Goal: Task Accomplishment & Management: Manage account settings

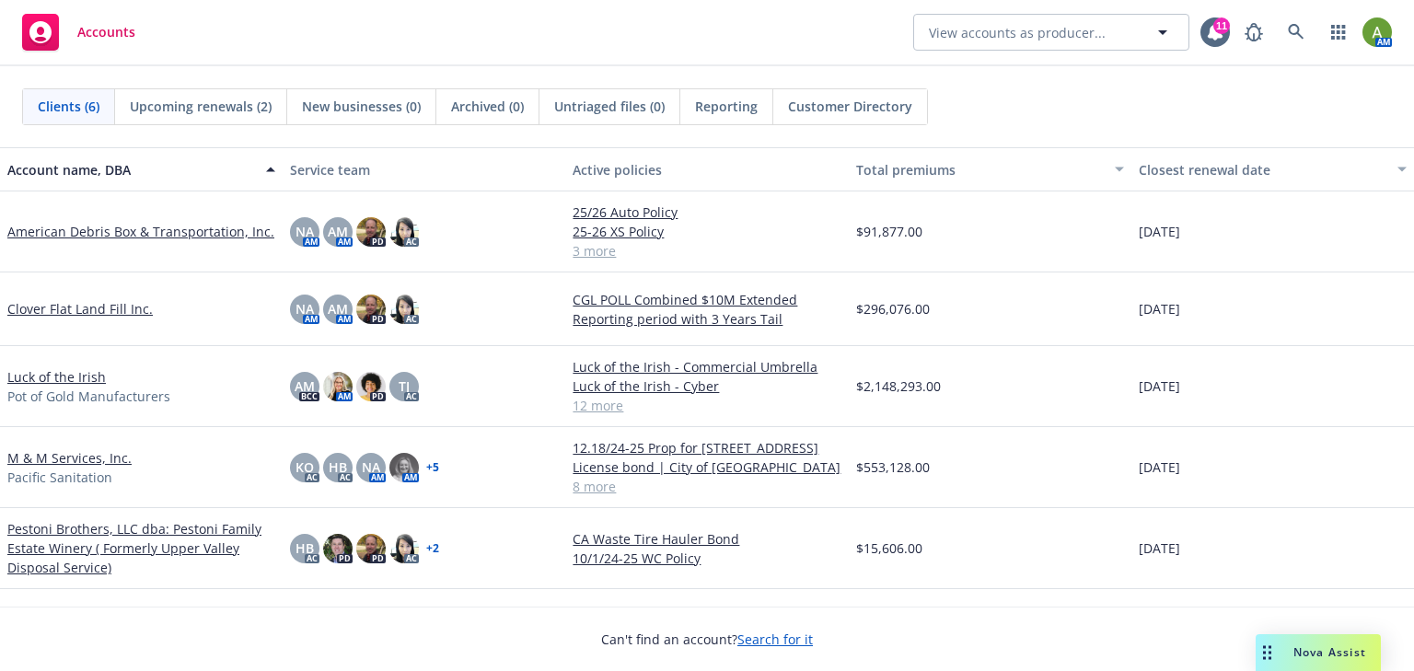
click at [74, 537] on link "Pestoni Brothers, LLC dba: Pestoni Family Estate Winery ( Formerly Upper Valley…" at bounding box center [141, 548] width 268 height 58
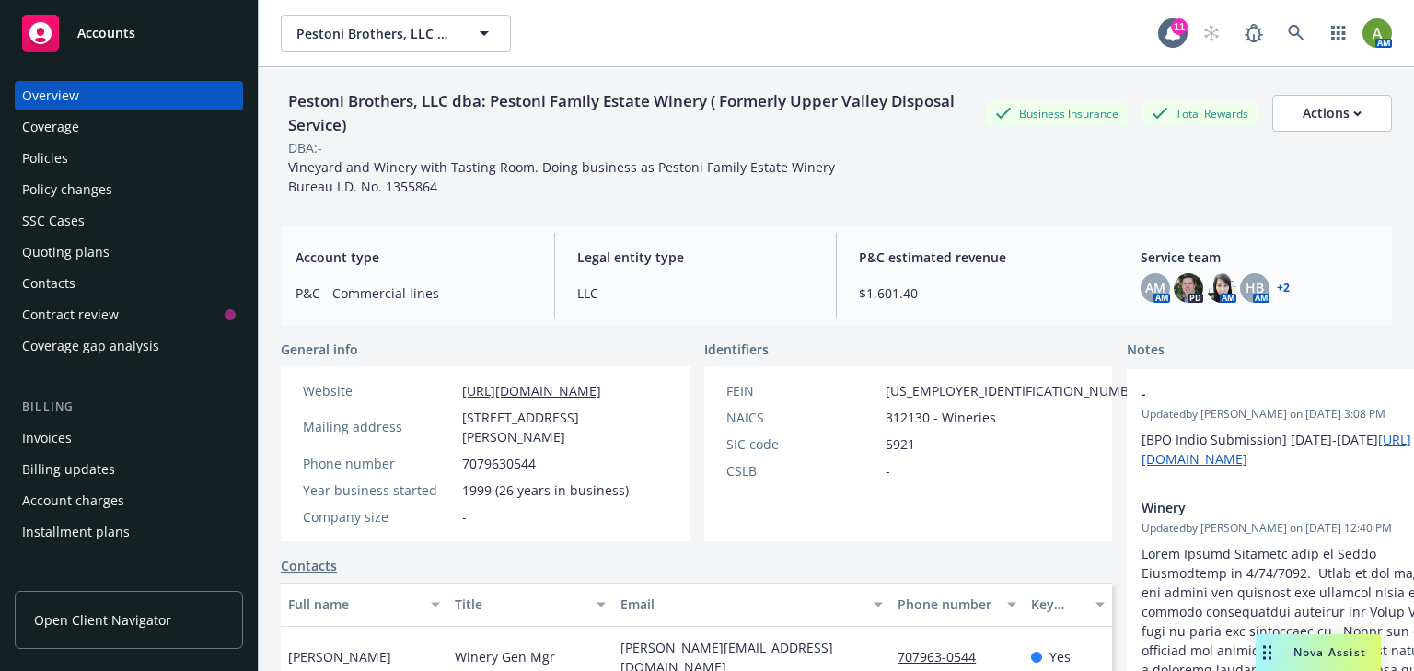
click at [73, 243] on div "Quoting plans" at bounding box center [65, 252] width 87 height 29
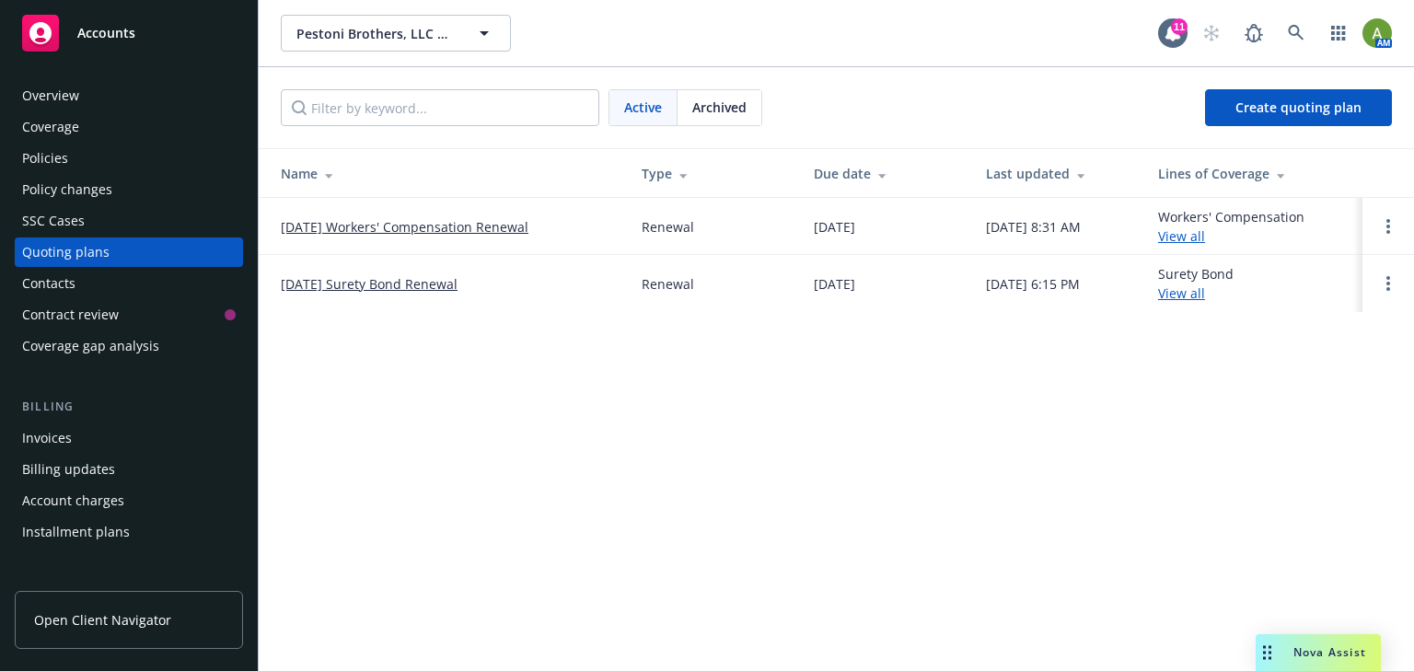
click at [445, 225] on link "[DATE] Workers' Compensation Renewal" at bounding box center [405, 226] width 248 height 19
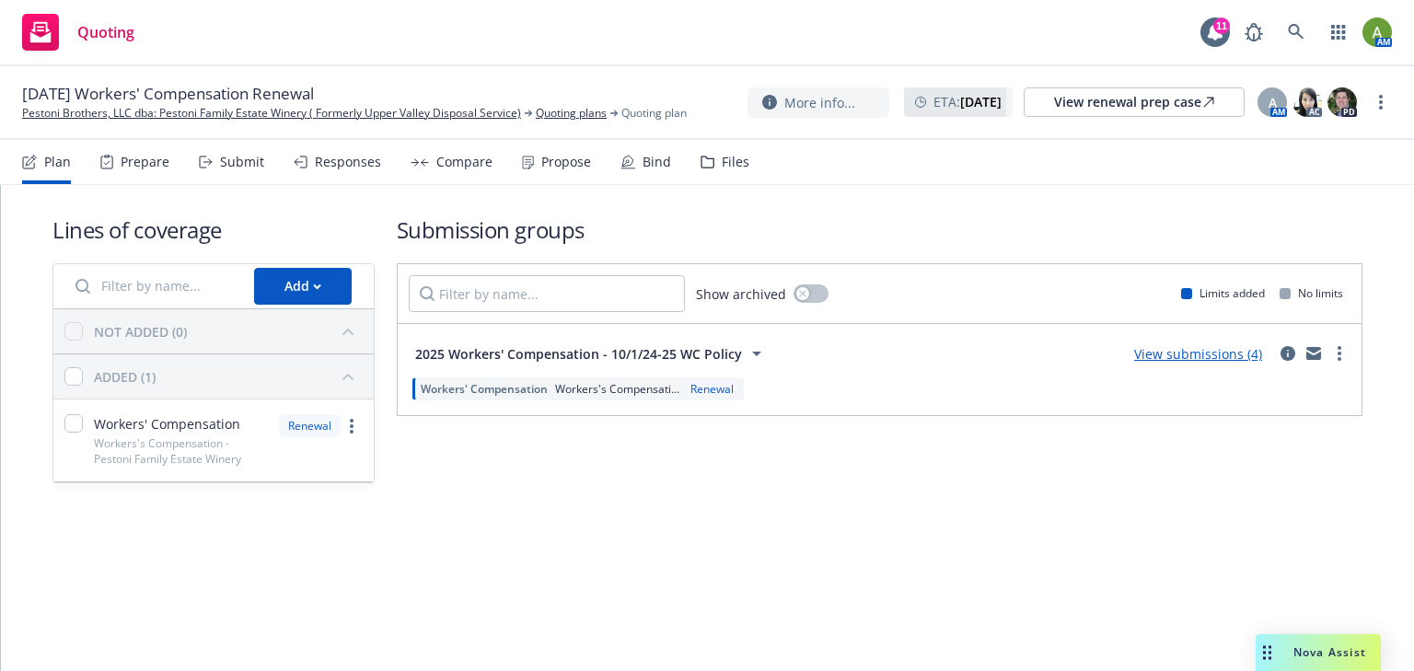
click at [1177, 352] on link "View submissions (4)" at bounding box center [1198, 353] width 128 height 17
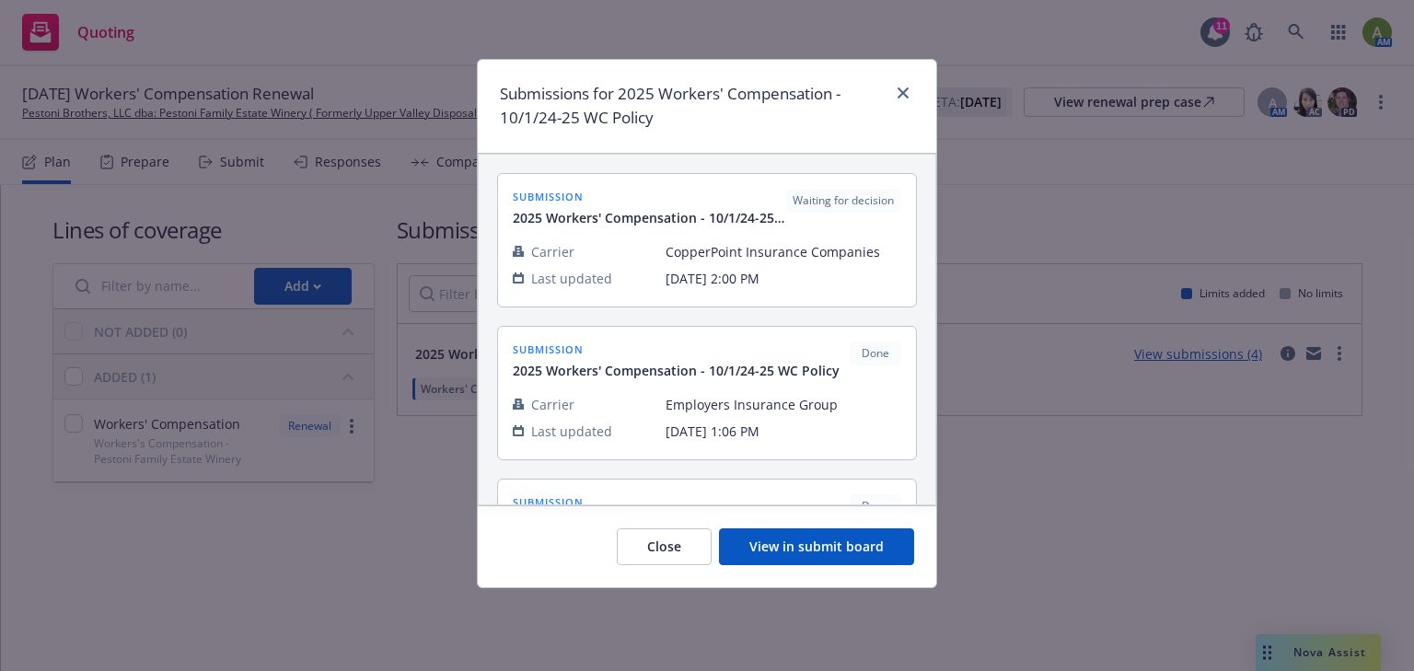
click at [833, 538] on button "View in submit board" at bounding box center [816, 546] width 195 height 37
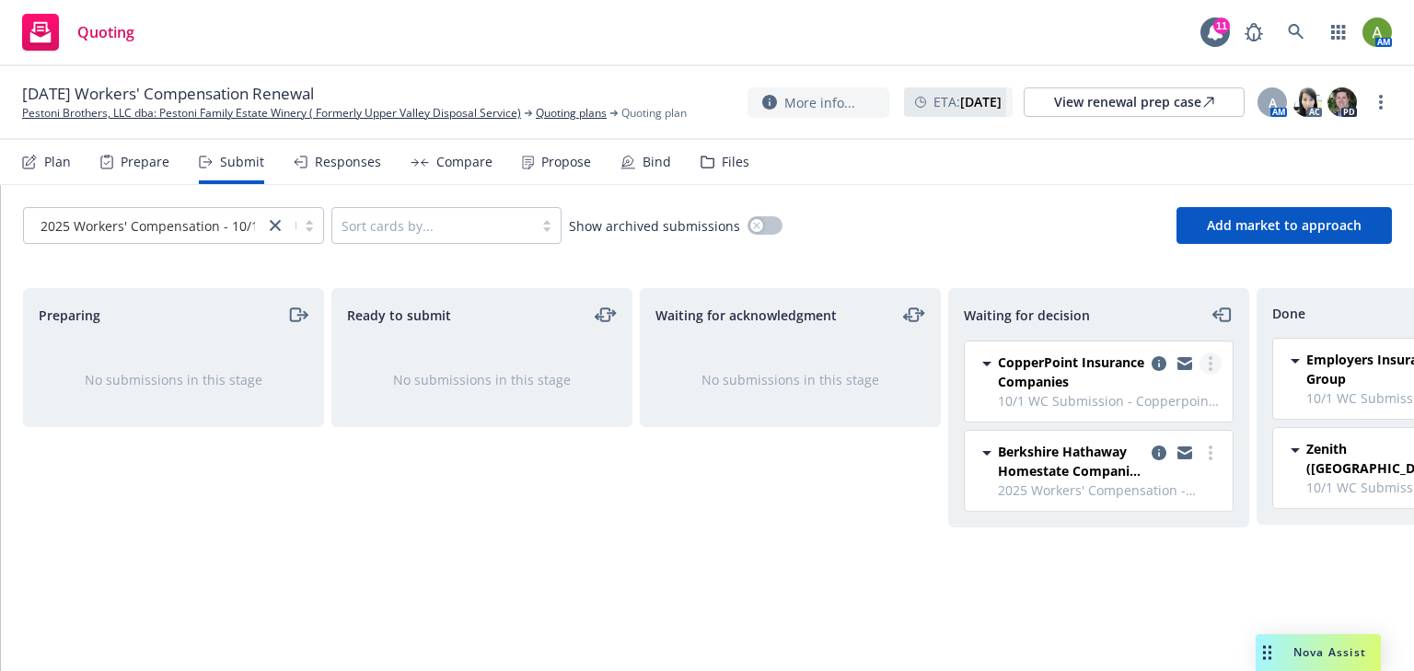
click at [1211, 362] on circle "more" at bounding box center [1211, 364] width 4 height 4
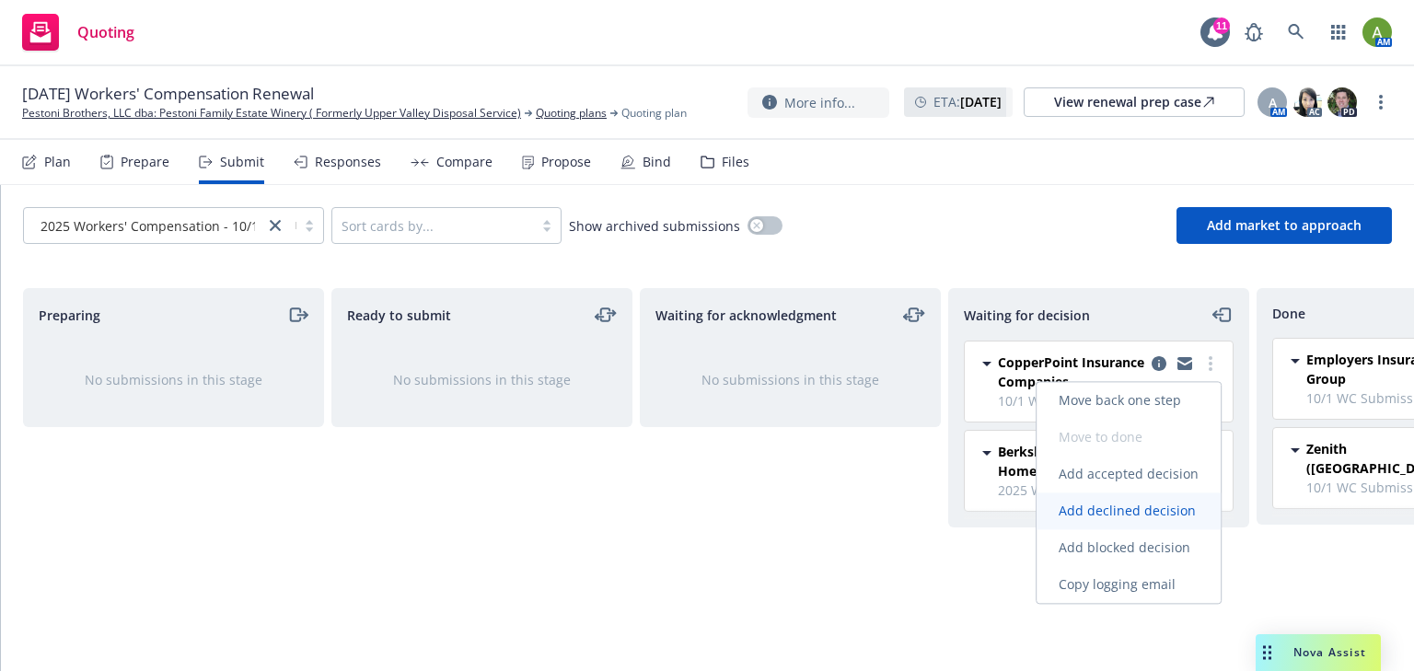
click at [1116, 512] on span "Add declined decision" at bounding box center [1127, 510] width 181 height 17
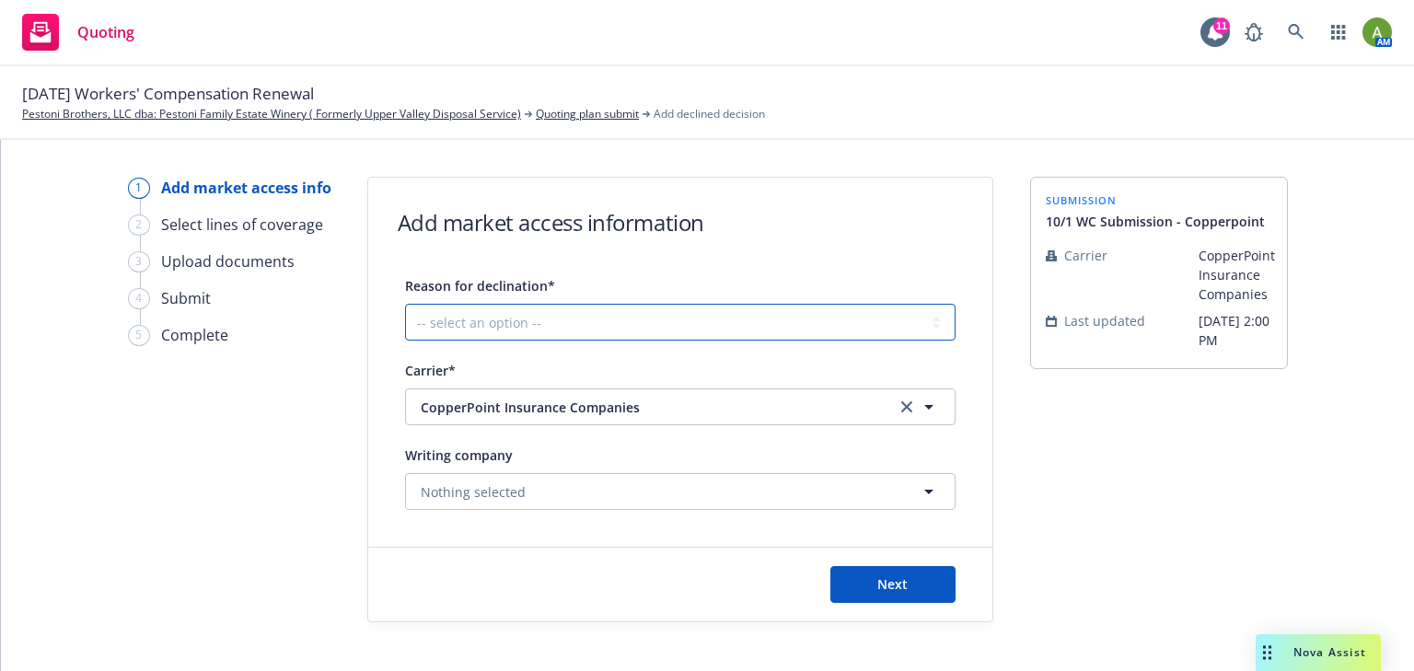
click at [646, 320] on select "-- select an option -- Cannot compete with other markets Carrier non-renewed Ca…" at bounding box center [680, 322] width 551 height 37
click at [1017, 111] on div "10/01/25 Workers' Compensation Renewal Pestoni Brothers, LLC dba: Pestoni Famil…" at bounding box center [707, 102] width 1370 height 41
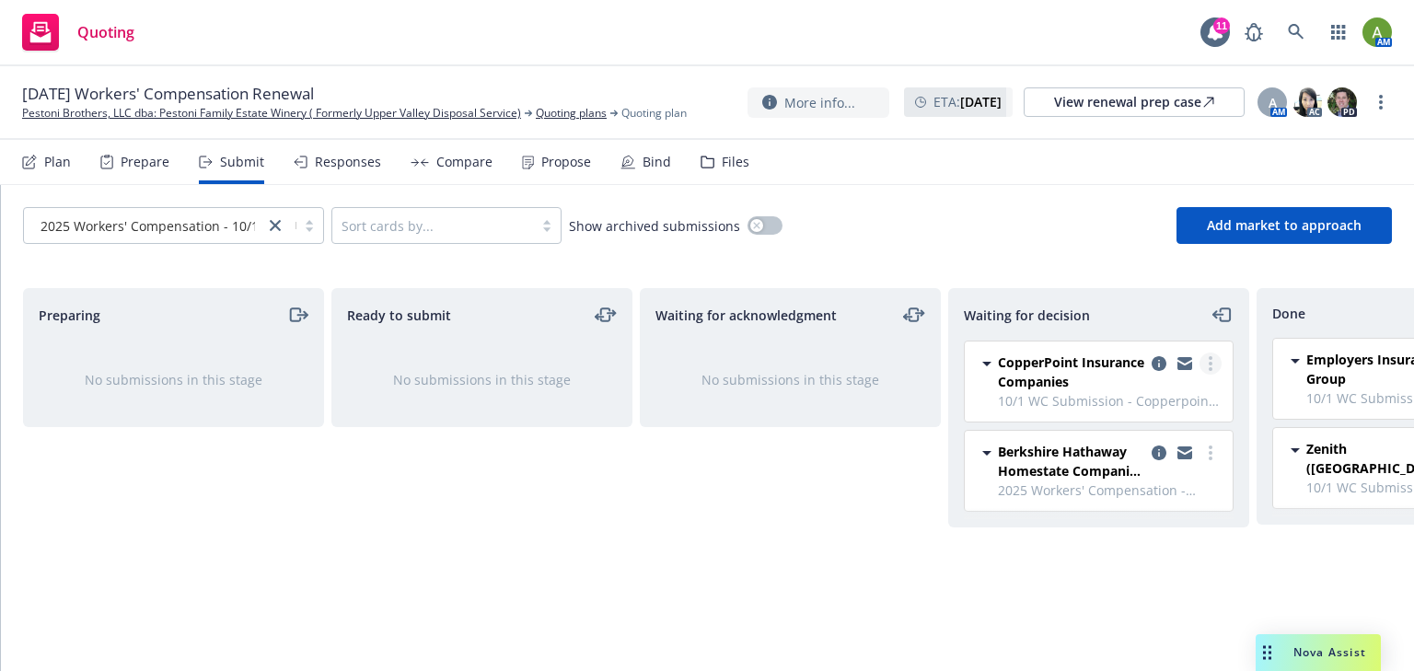
click at [1214, 365] on link "more" at bounding box center [1211, 364] width 22 height 22
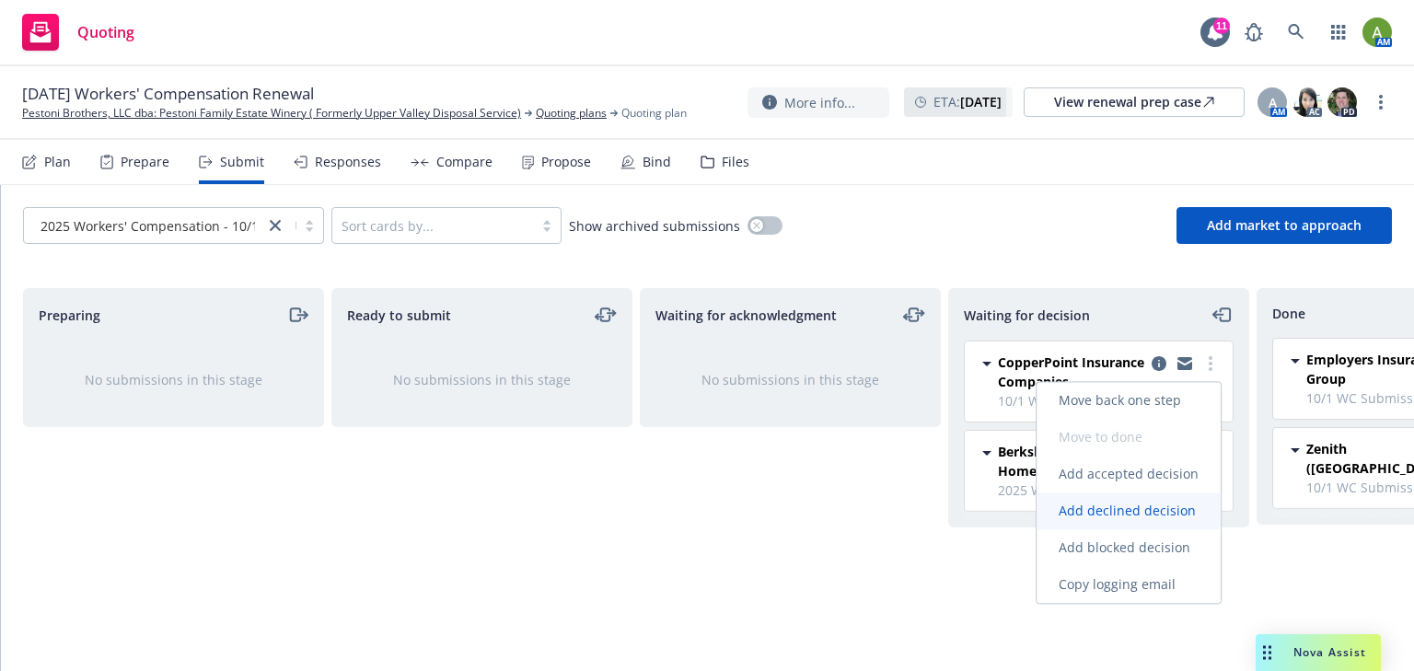
click at [1154, 515] on span "Add declined decision" at bounding box center [1127, 510] width 181 height 17
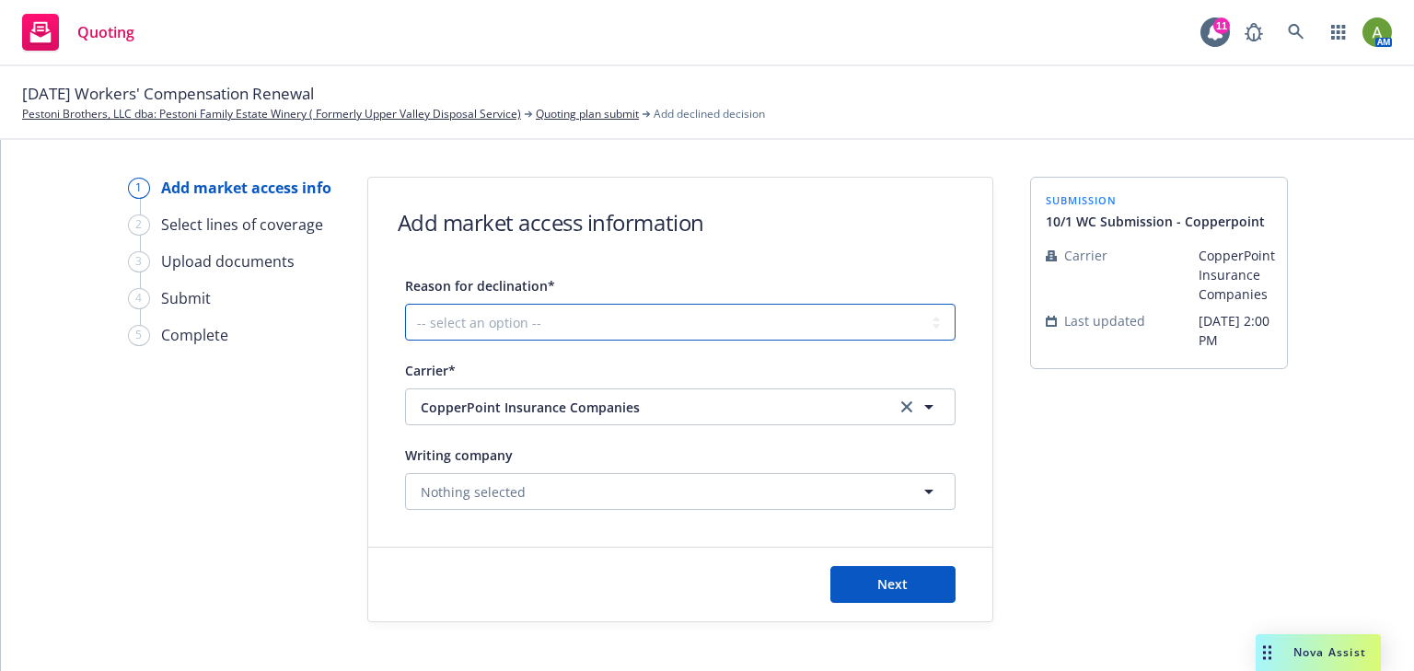
click at [565, 320] on select "-- select an option -- Cannot compete with other markets Carrier non-renewed Ca…" at bounding box center [680, 322] width 551 height 37
select select "CANNOT_COMPETE_WITH_OTHER_MARKETS"
click at [405, 304] on select "-- select an option -- Cannot compete with other markets Carrier non-renewed Ca…" at bounding box center [680, 322] width 551 height 37
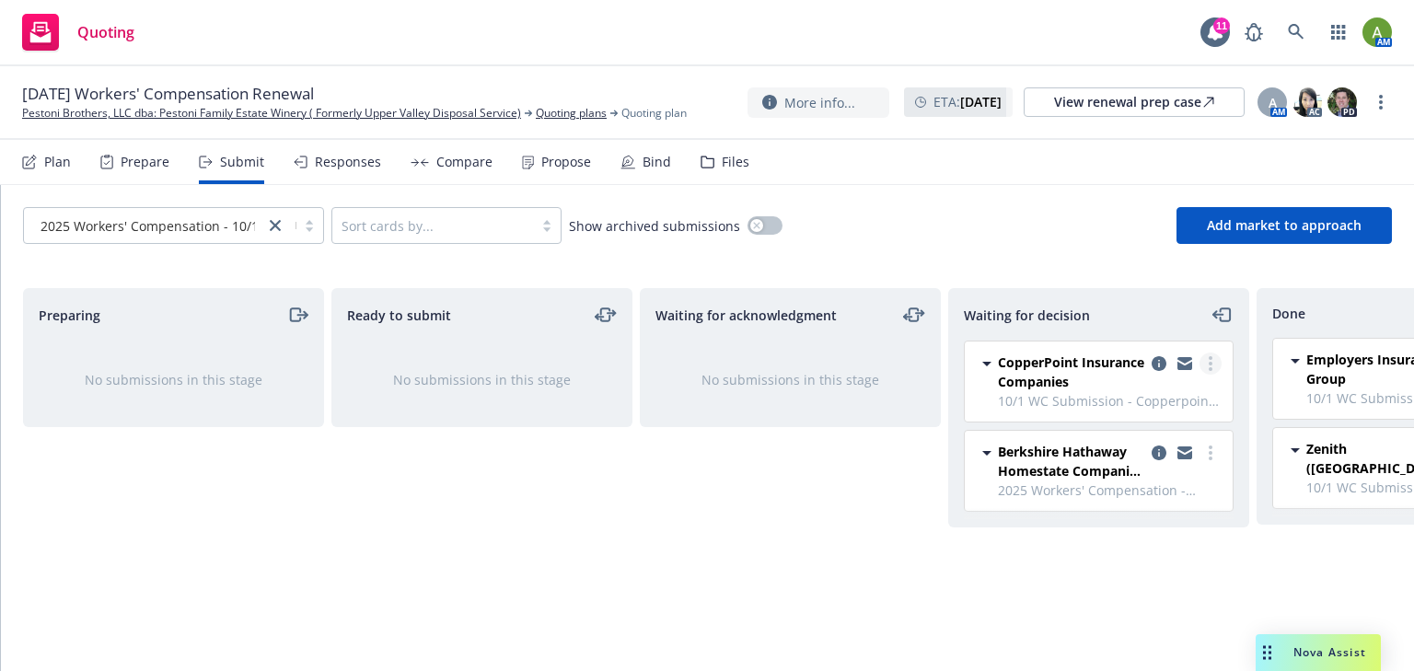
click at [1215, 357] on link "more" at bounding box center [1211, 364] width 22 height 22
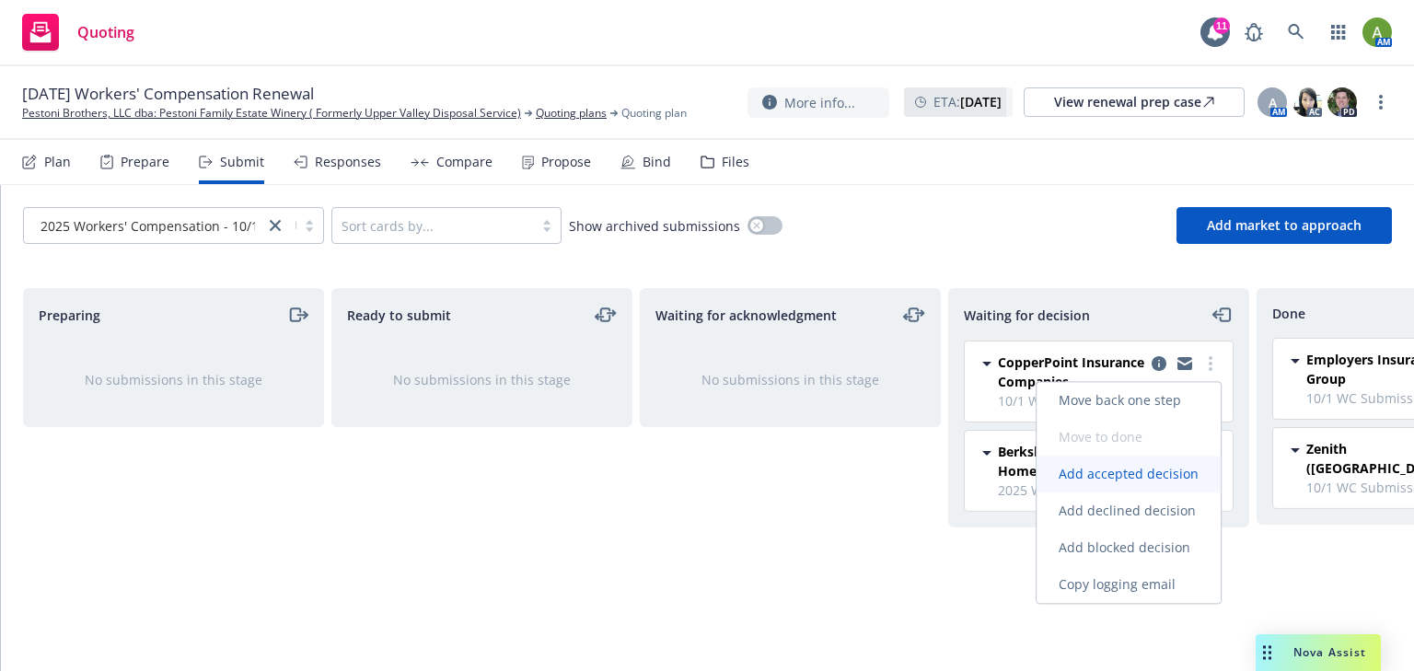
click at [1152, 478] on span "Add accepted decision" at bounding box center [1129, 473] width 184 height 17
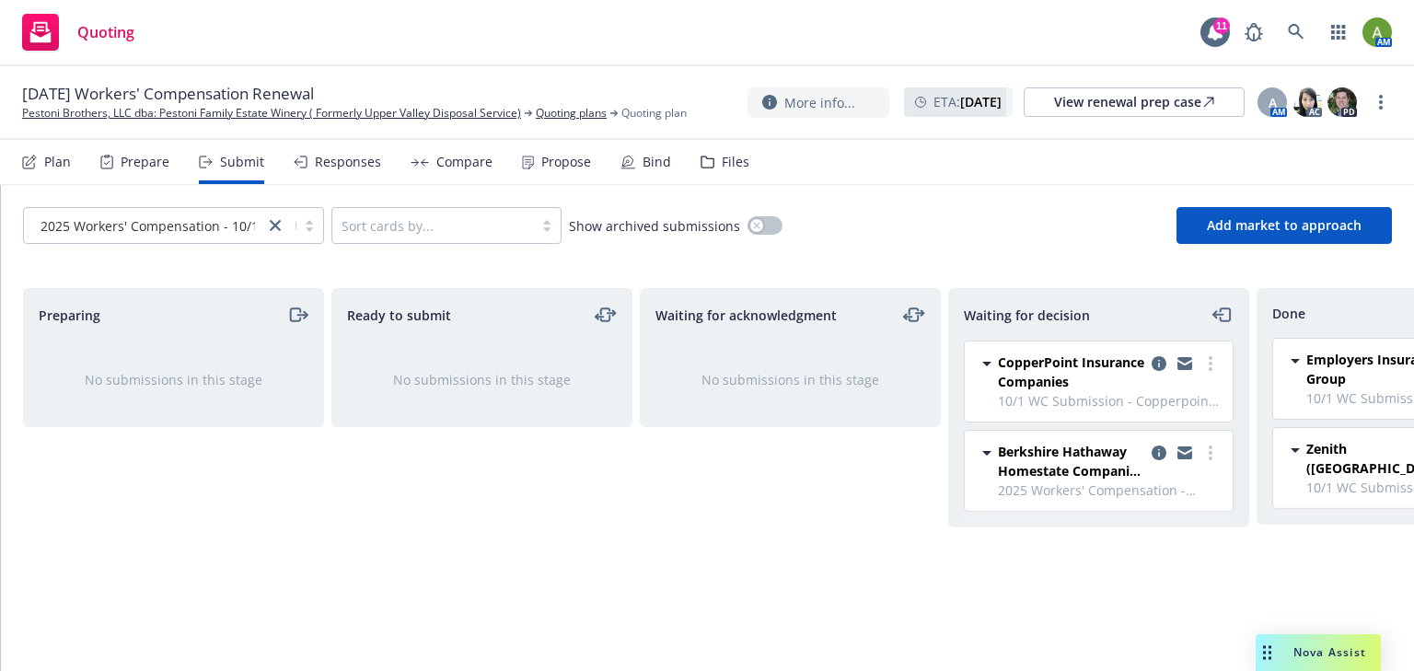
select select "12"
click at [1208, 362] on link "more" at bounding box center [1211, 364] width 22 height 22
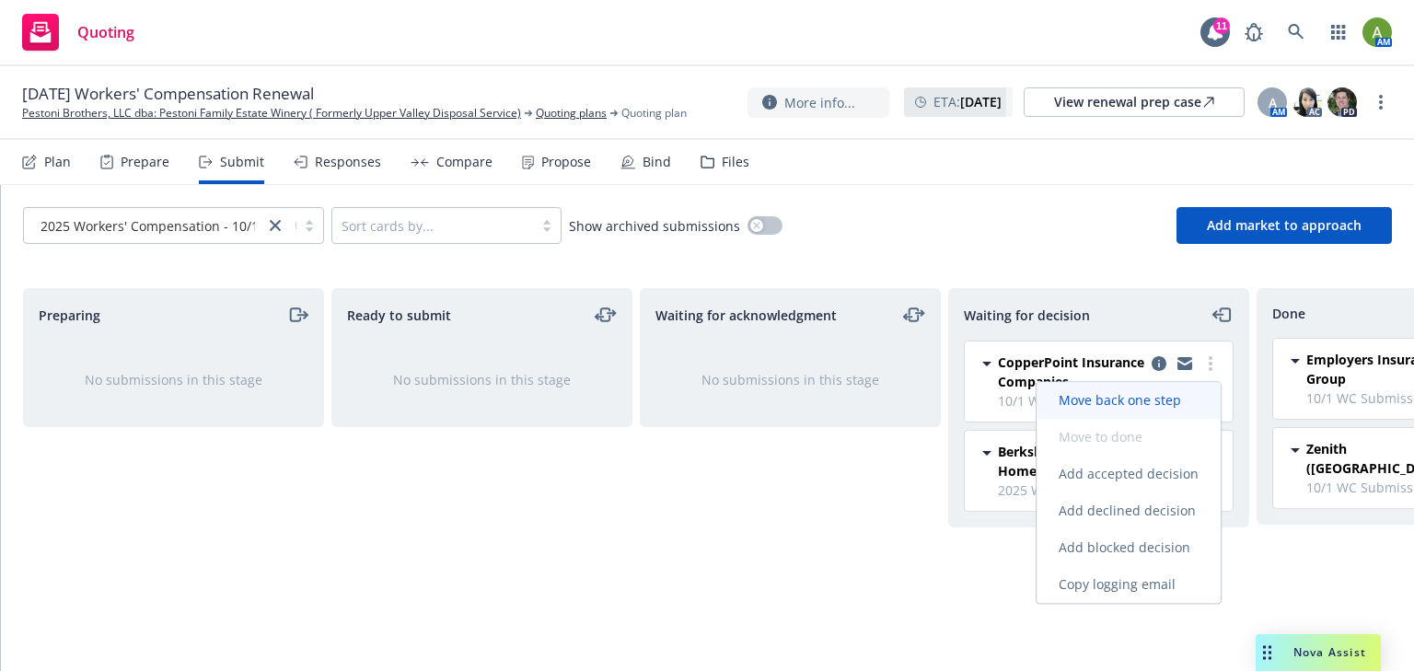
click at [1125, 411] on link "Move back one step" at bounding box center [1129, 400] width 184 height 37
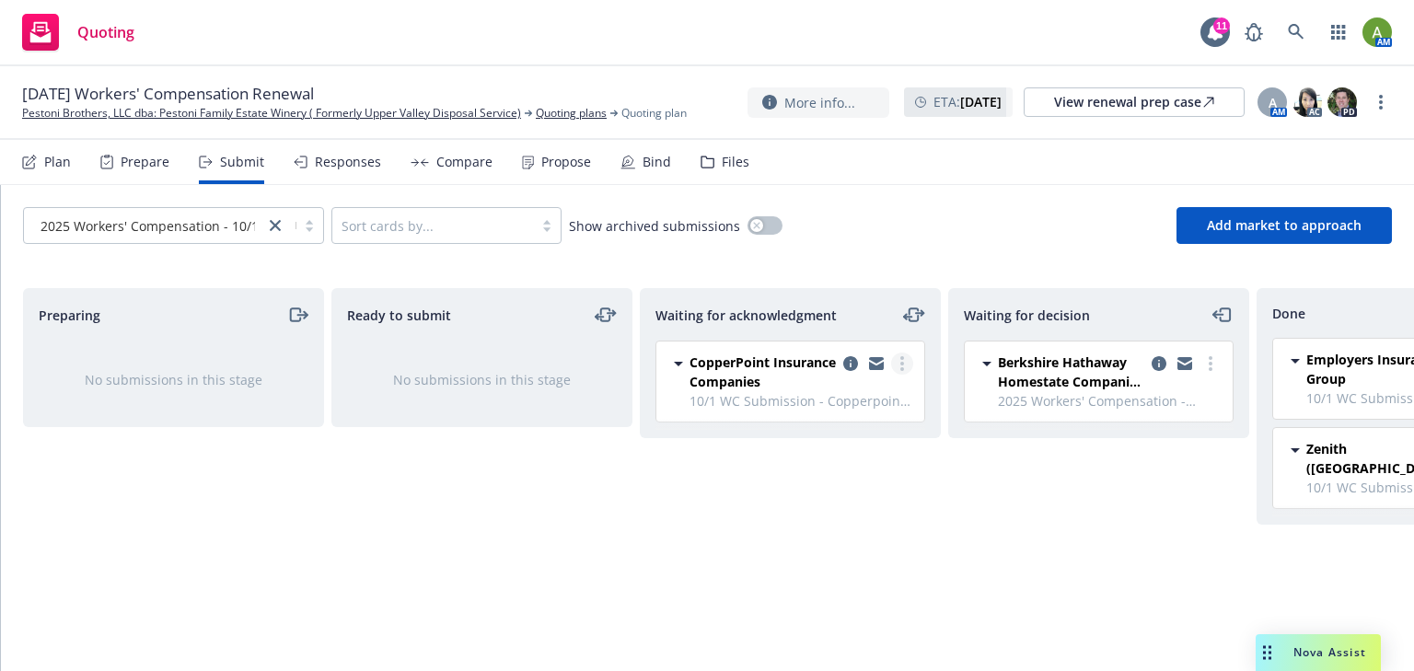
click at [908, 360] on link "more" at bounding box center [902, 364] width 22 height 22
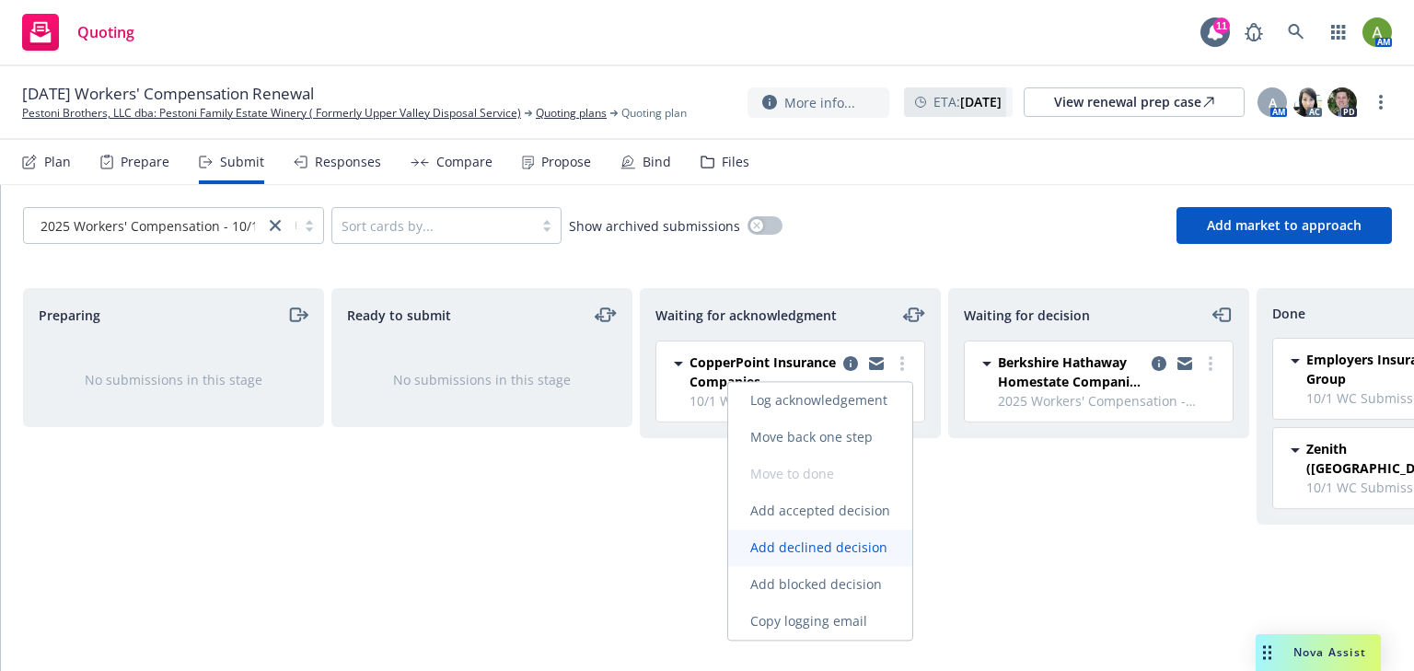
click at [846, 549] on span "Add declined decision" at bounding box center [818, 547] width 181 height 17
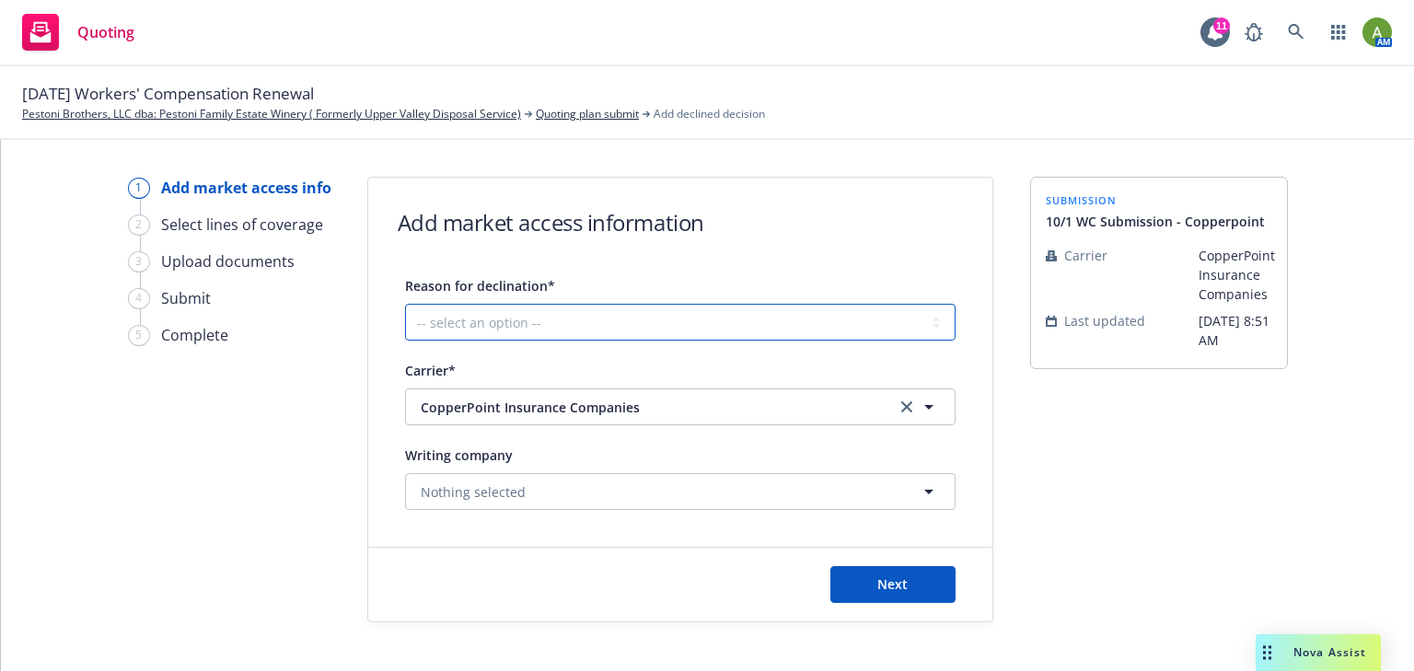
click at [920, 319] on select "-- select an option -- Cannot compete with other markets Carrier non-renewed Ca…" at bounding box center [680, 322] width 551 height 37
click at [987, 99] on div "10/01/25 Workers' Compensation Renewal Pestoni Brothers, LLC dba: Pestoni Famil…" at bounding box center [707, 102] width 1370 height 41
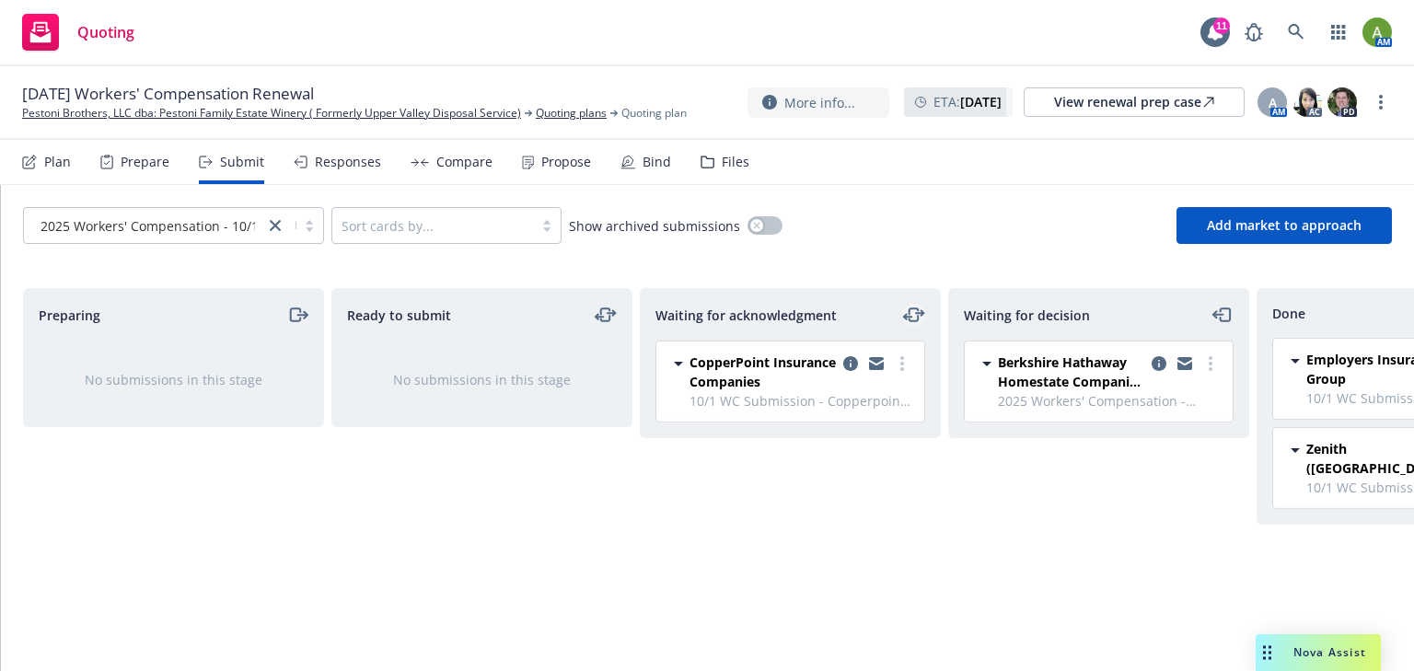
click at [910, 315] on icon "moveLeftRight" at bounding box center [914, 315] width 22 height 22
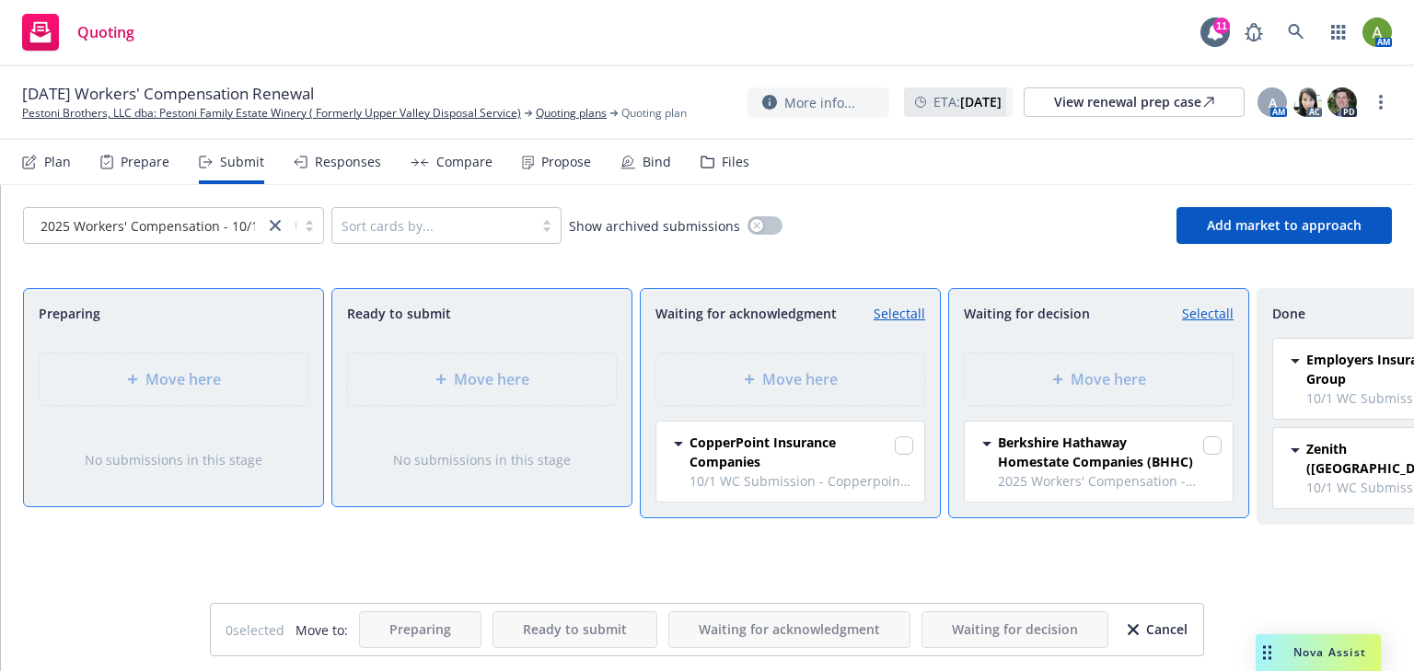
click at [904, 317] on link "Select all" at bounding box center [900, 313] width 52 height 19
checkbox input "true"
click at [841, 455] on span "CopperPoint Insurance Companies" at bounding box center [791, 452] width 202 height 39
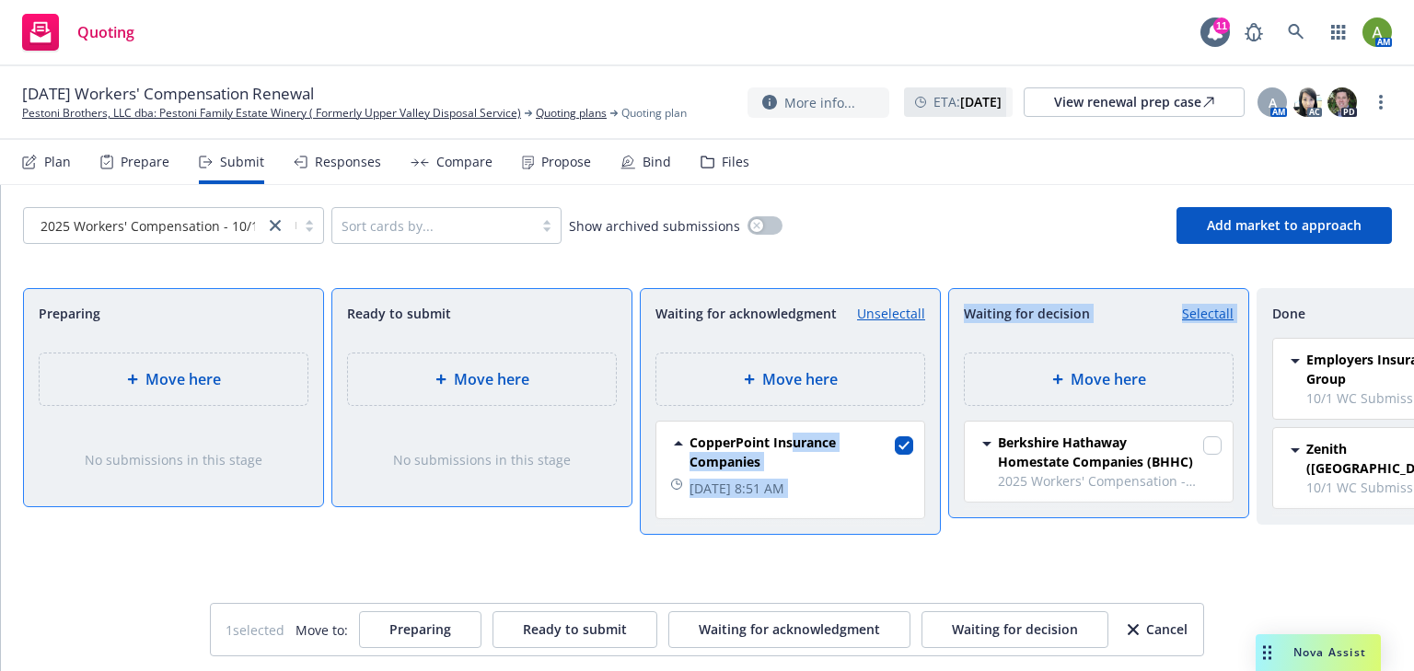
drag, startPoint x: 913, startPoint y: 438, endPoint x: 1073, endPoint y: 391, distance: 166.9
click at [1073, 391] on div "Preparing Move here No submissions in this stage Ready to submit Move here No s…" at bounding box center [707, 460] width 1369 height 344
click at [1050, 379] on div "Move here" at bounding box center [1099, 379] width 238 height 22
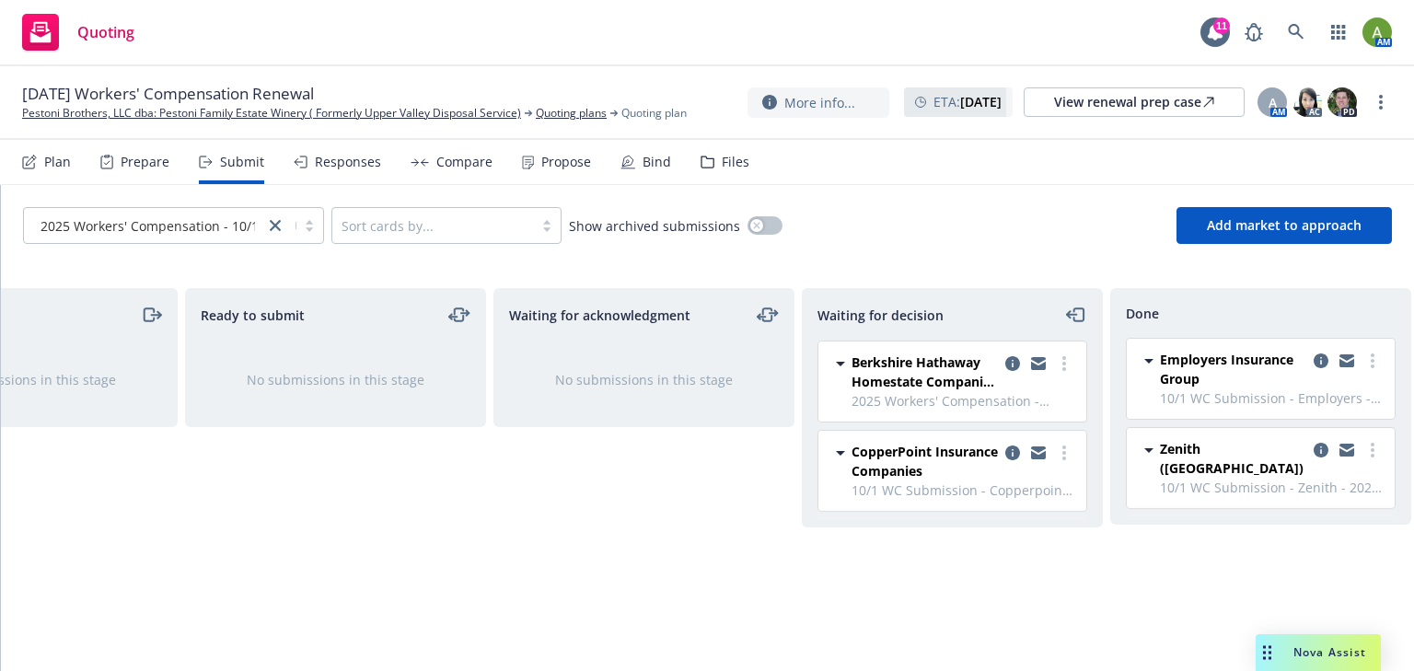
scroll to position [0, 166]
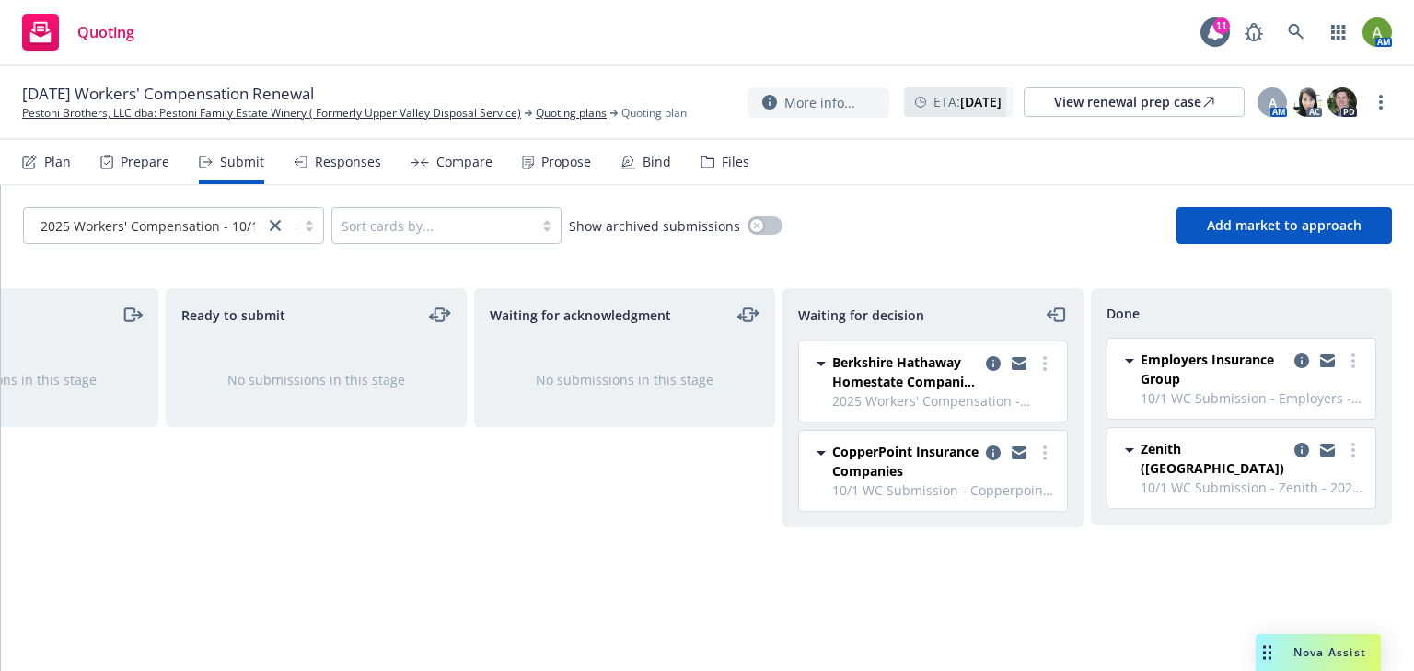
click at [1165, 316] on div "Done" at bounding box center [1242, 313] width 270 height 19
click at [1349, 400] on span "10/1 WC Submission - Employers - 2025 Workers' Compensation - 10/1/24-25 WC Pol…" at bounding box center [1253, 397] width 224 height 19
click at [1289, 398] on span "10/1 WC Submission - Employers - 2025 Workers' Compensation - 10/1/24-25 WC Pol…" at bounding box center [1253, 397] width 224 height 19
click at [1149, 366] on span "Employers Insurance Group" at bounding box center [1214, 369] width 146 height 39
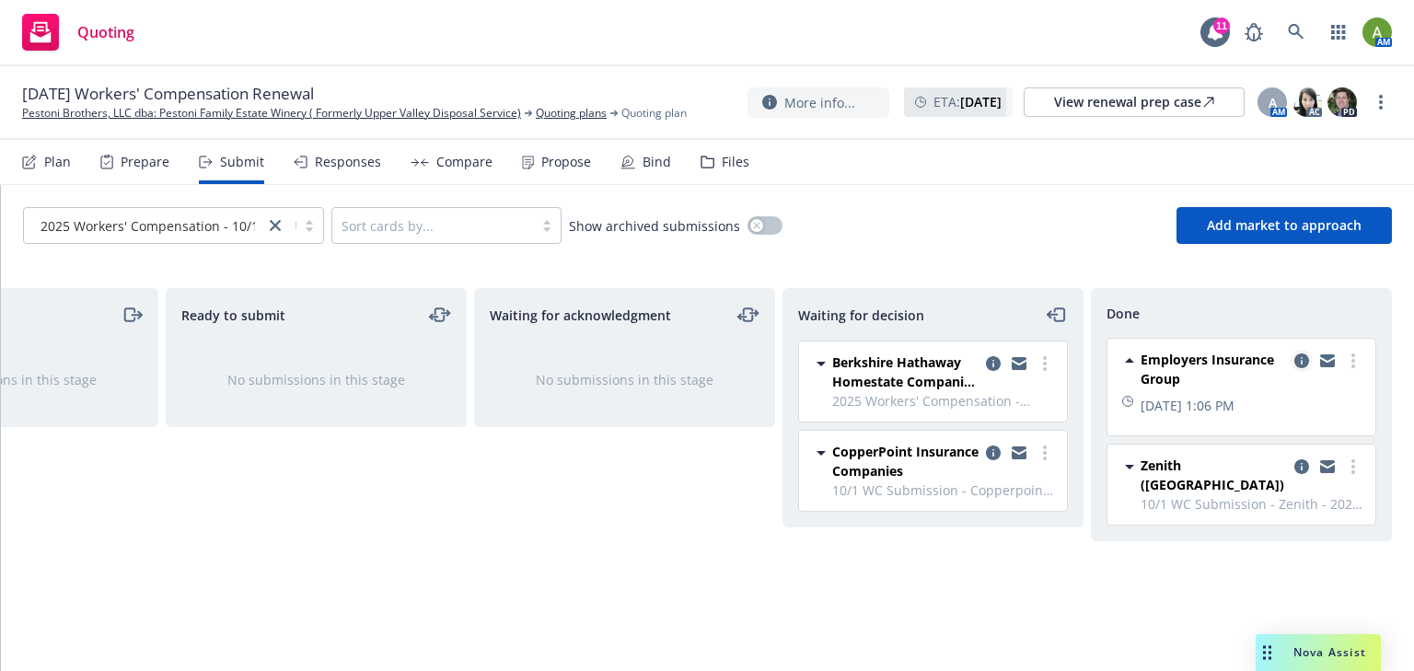
click at [1306, 361] on icon "copy logging email" at bounding box center [1301, 361] width 15 height 15
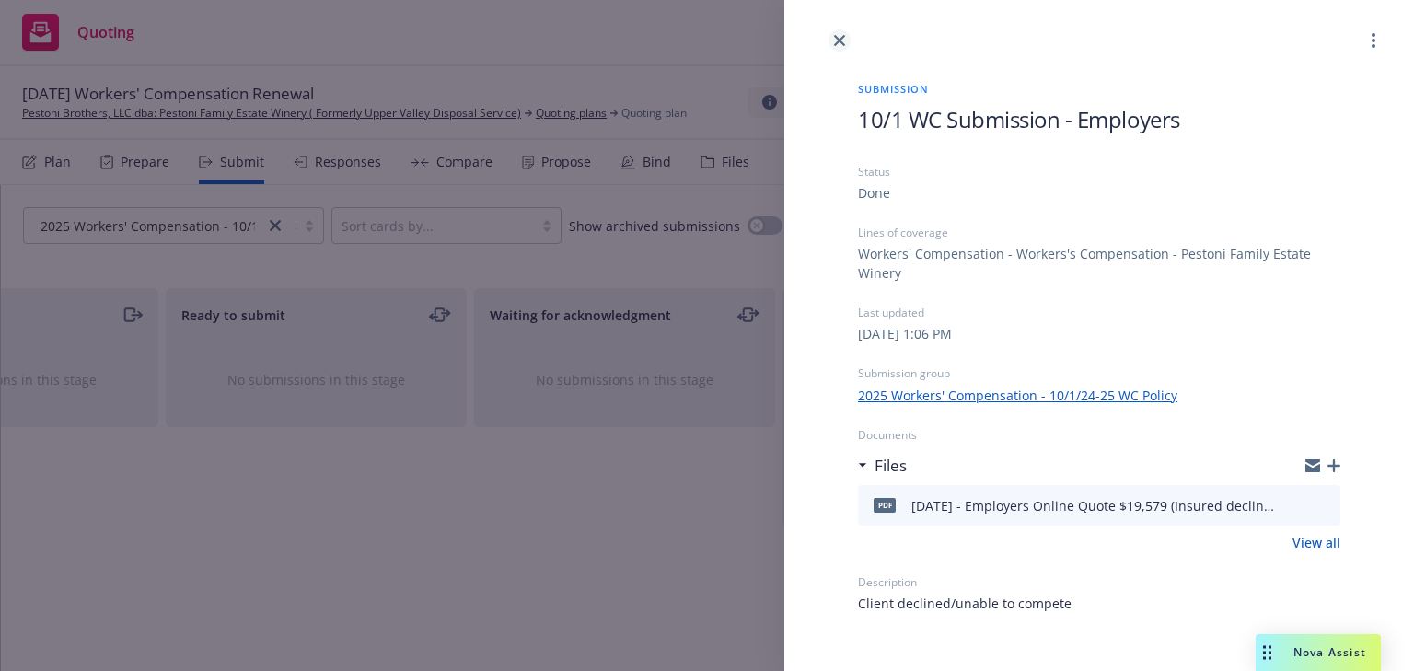
click at [842, 46] on link "close" at bounding box center [840, 40] width 22 height 22
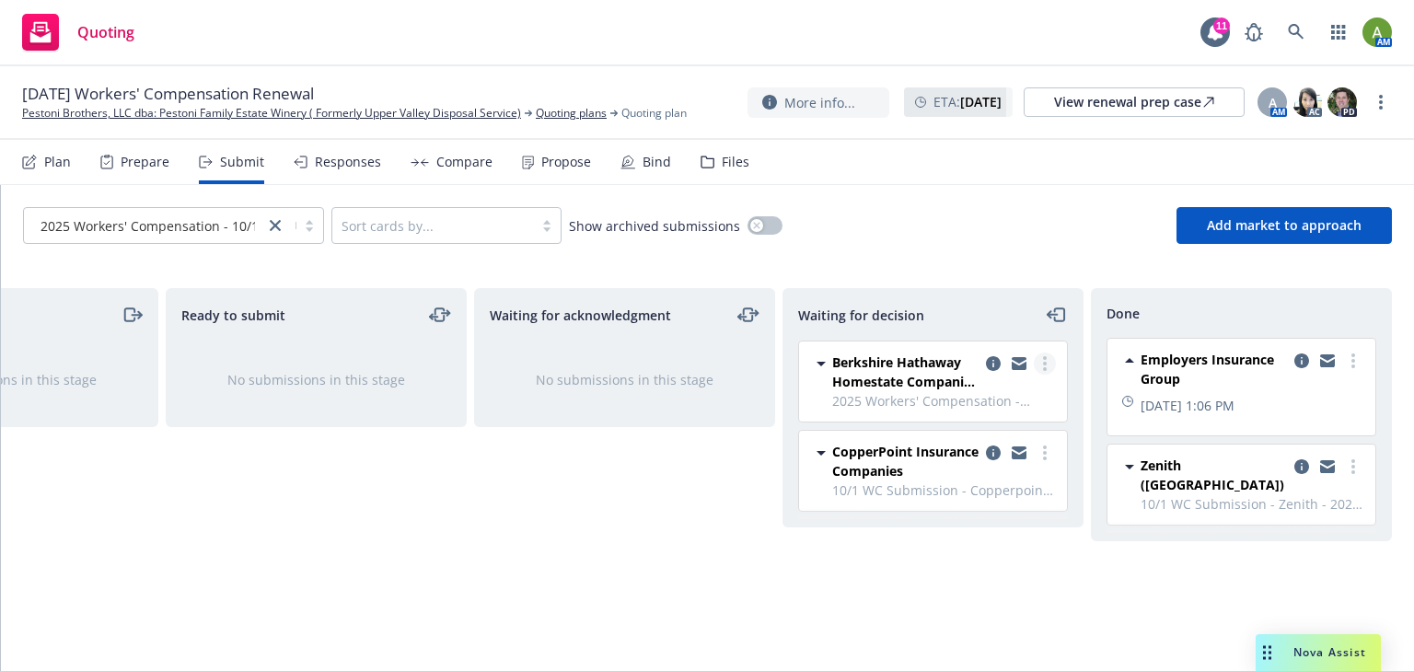
click at [1045, 367] on circle "more" at bounding box center [1045, 369] width 4 height 4
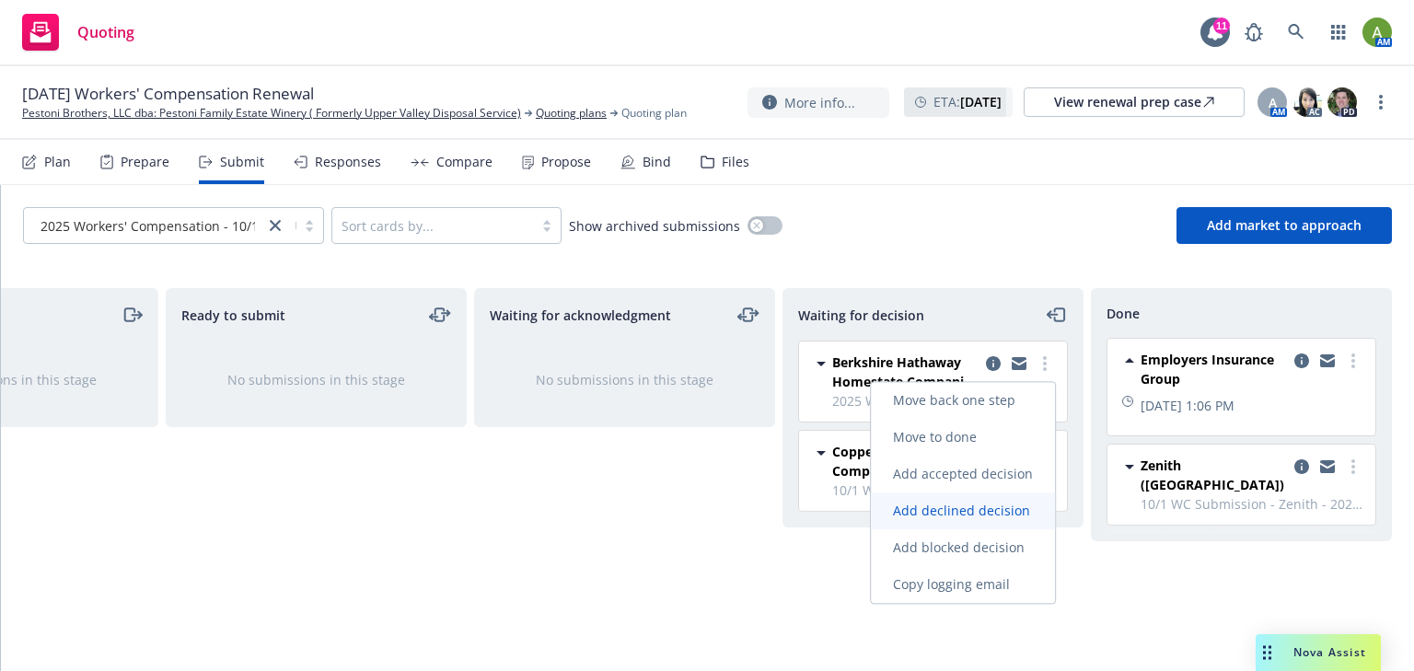
click at [1003, 512] on span "Add declined decision" at bounding box center [961, 510] width 181 height 17
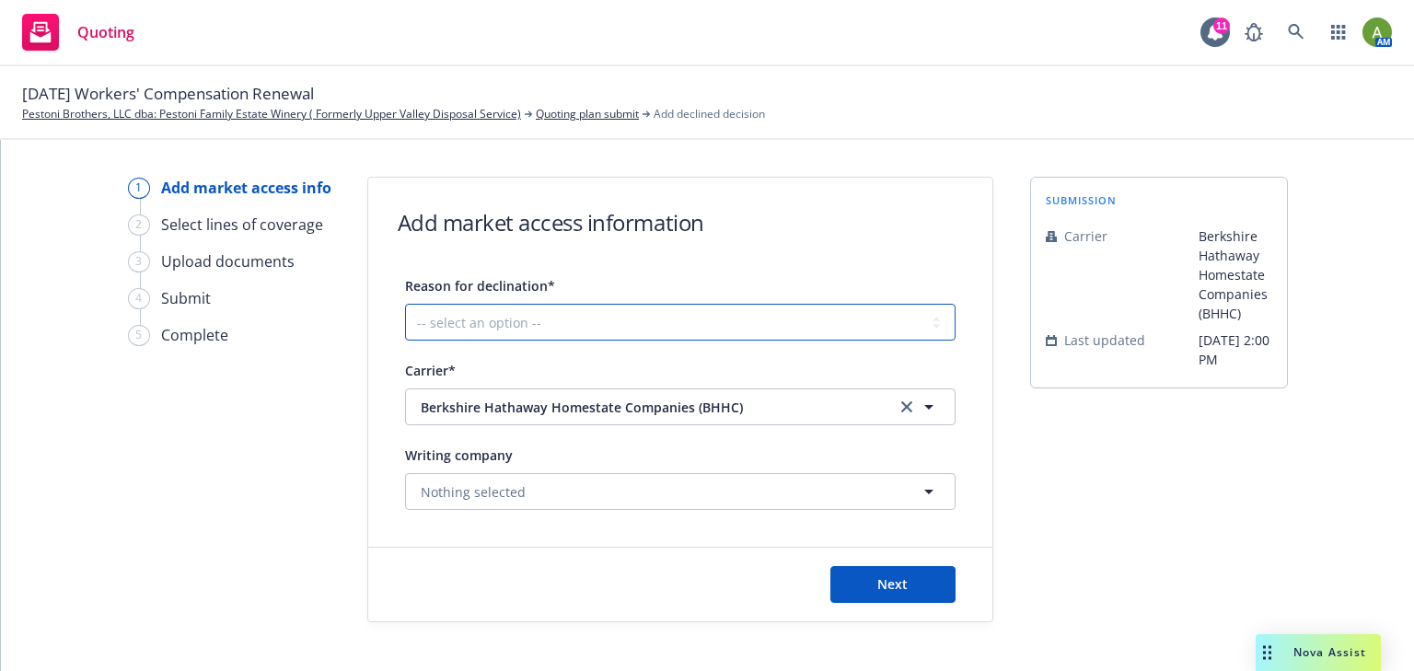
click at [581, 319] on select "-- select an option -- Cannot compete with other markets Carrier non-renewed Ca…" at bounding box center [680, 322] width 551 height 37
click at [615, 411] on span "Berkshire Hathaway Homestate Companies (BHHC)" at bounding box center [644, 407] width 447 height 19
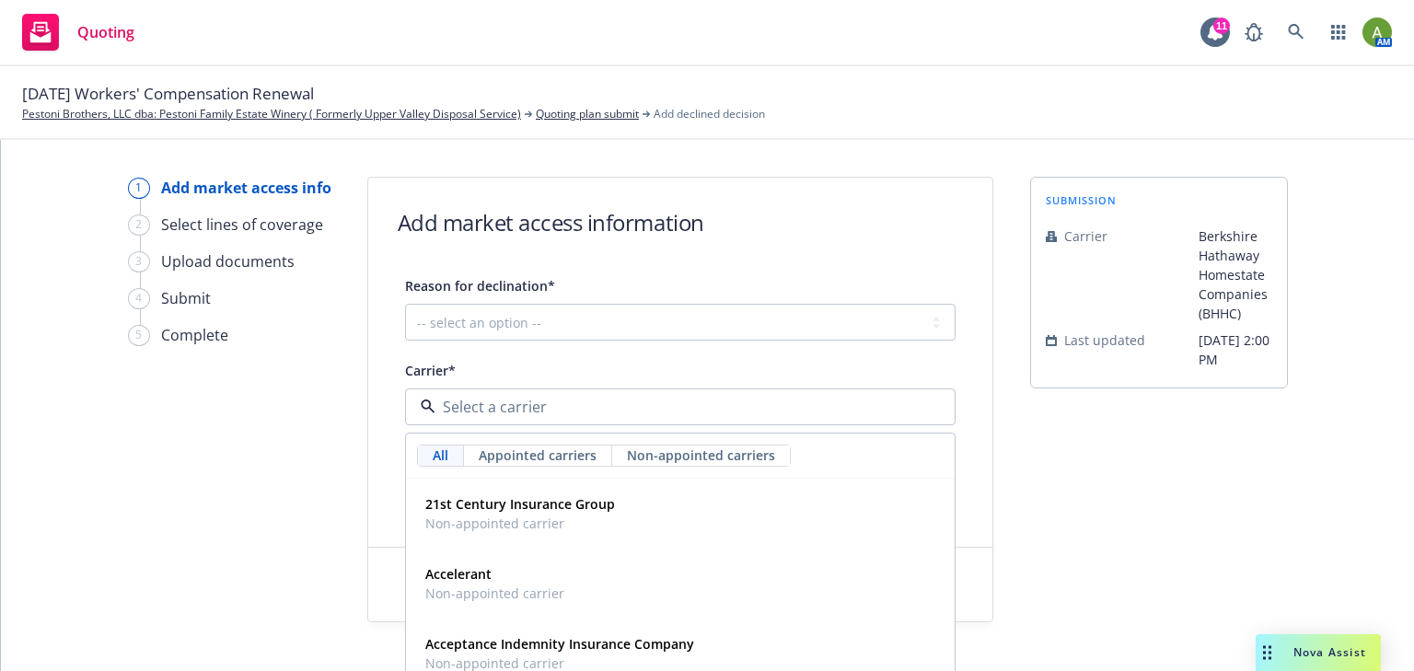
click at [615, 411] on input at bounding box center [676, 407] width 482 height 22
click at [609, 364] on div "Carrier*" at bounding box center [680, 370] width 551 height 22
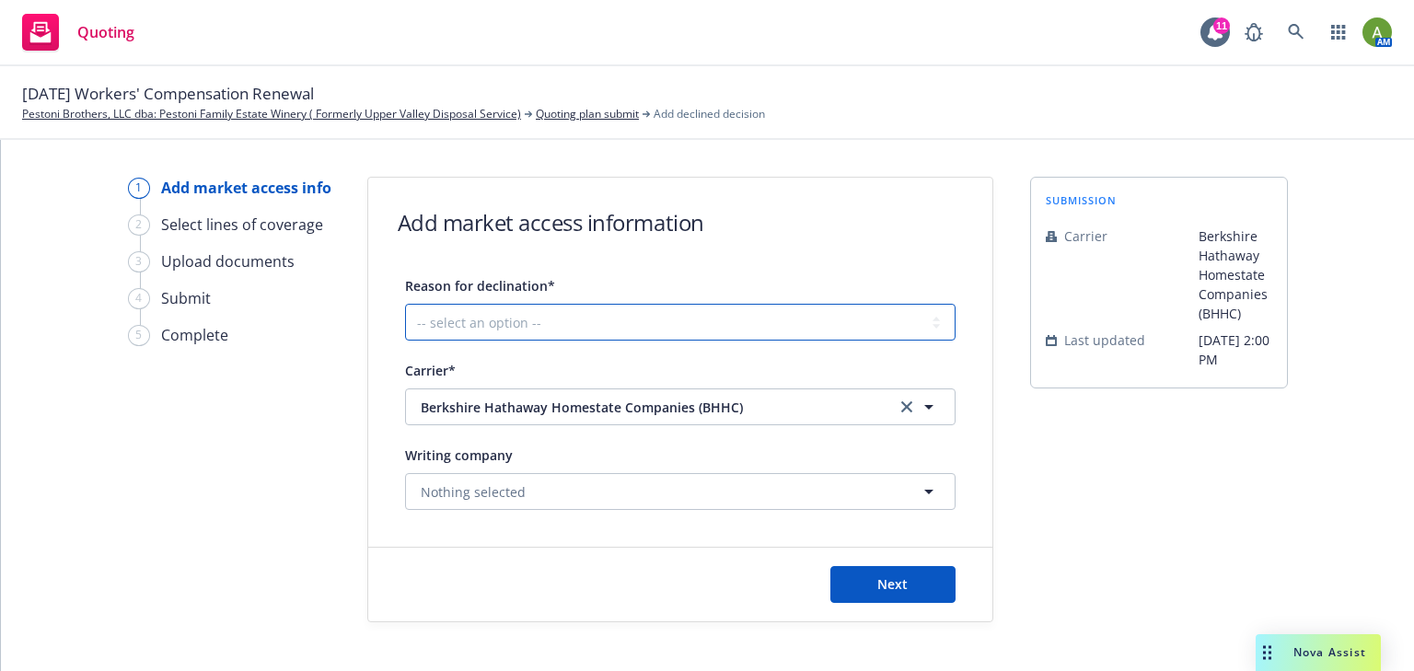
click at [609, 319] on select "-- select an option -- Cannot compete with other markets Carrier non-renewed Ca…" at bounding box center [680, 322] width 551 height 37
select select "CANNOT_COMPETE_WITH_OTHER_MARKETS"
click at [405, 304] on select "-- select an option -- Cannot compete with other markets Carrier non-renewed Ca…" at bounding box center [680, 322] width 551 height 37
click at [629, 487] on button "Nothing selected" at bounding box center [680, 491] width 551 height 37
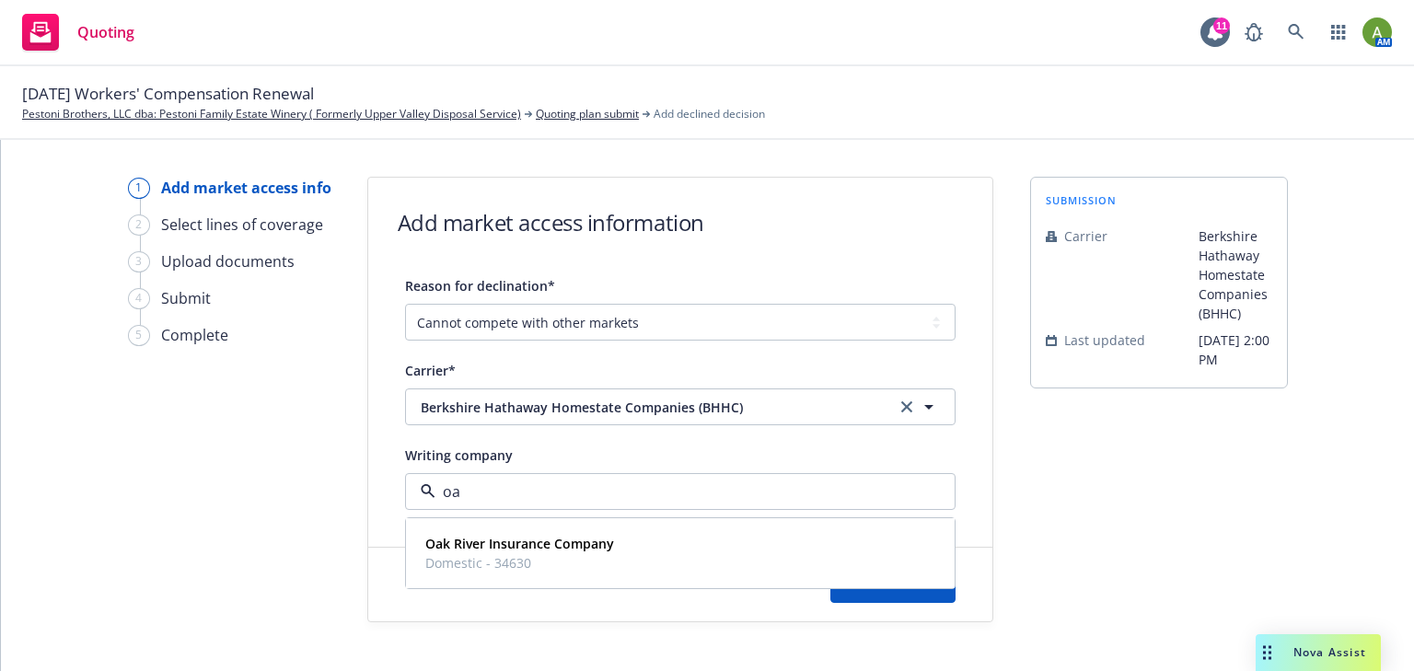
type input "oak"
click at [582, 539] on strong "Oak River Insurance Company" at bounding box center [519, 543] width 189 height 17
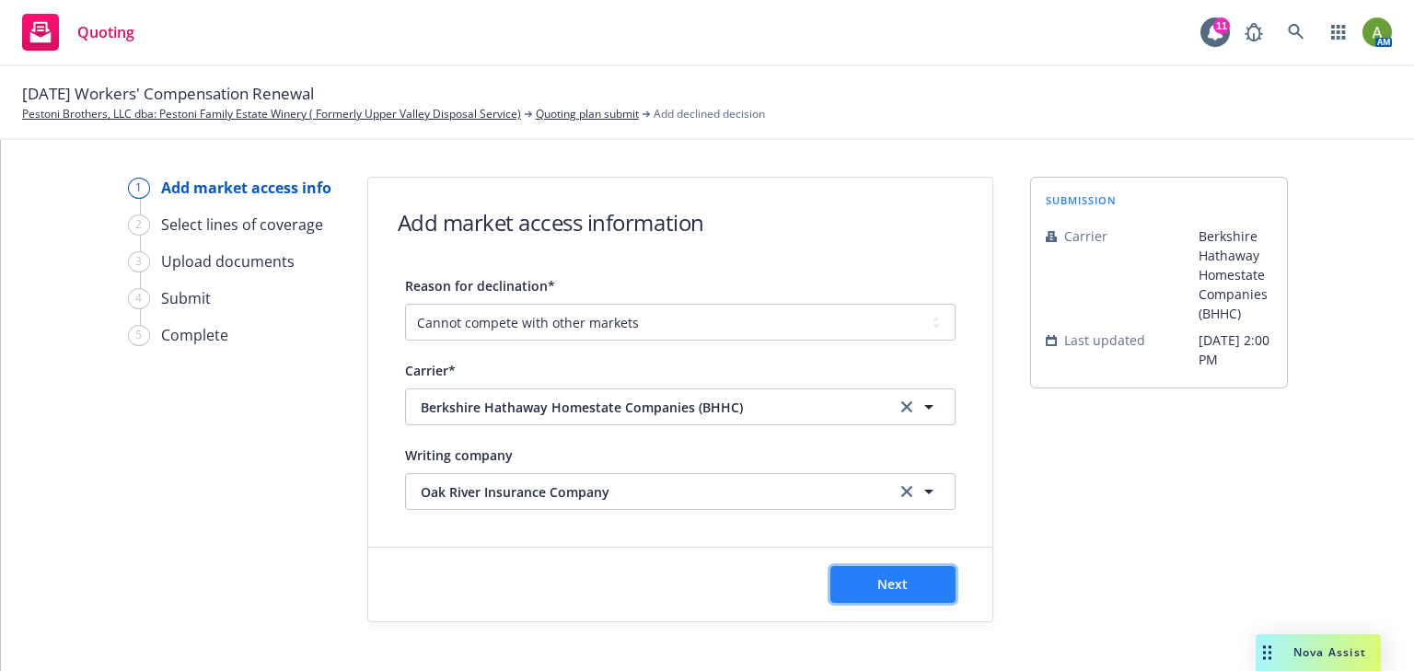
click at [906, 589] on span "Next" at bounding box center [892, 583] width 30 height 17
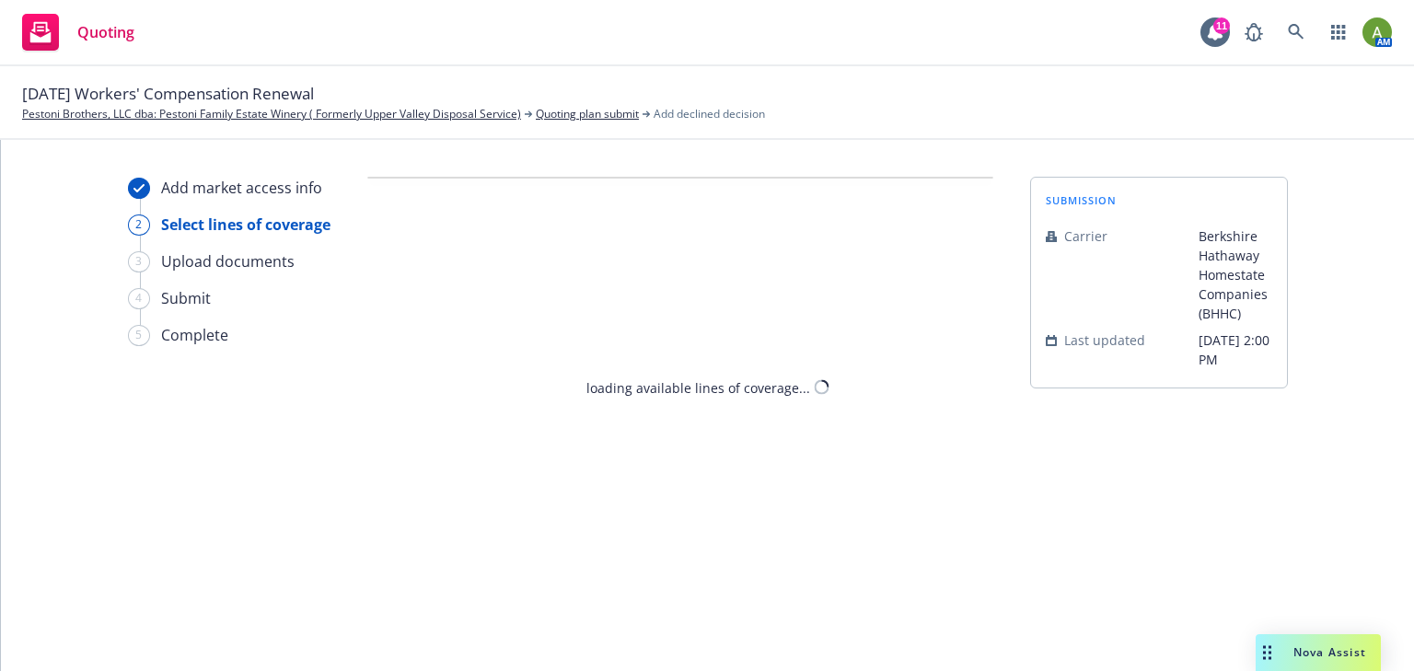
select select "CANNOT_COMPETE_WITH_OTHER_MARKETS"
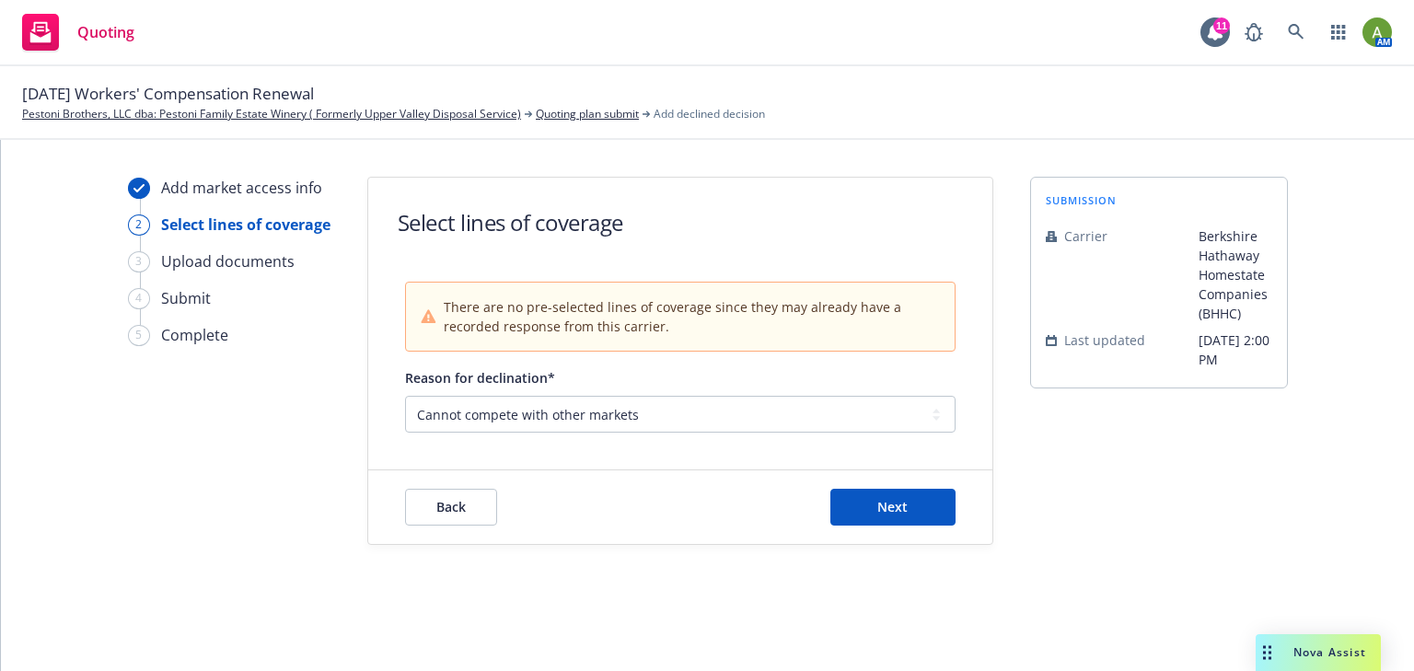
click at [887, 533] on div "Back Next" at bounding box center [680, 507] width 624 height 74
click at [885, 515] on button "Next" at bounding box center [892, 507] width 125 height 37
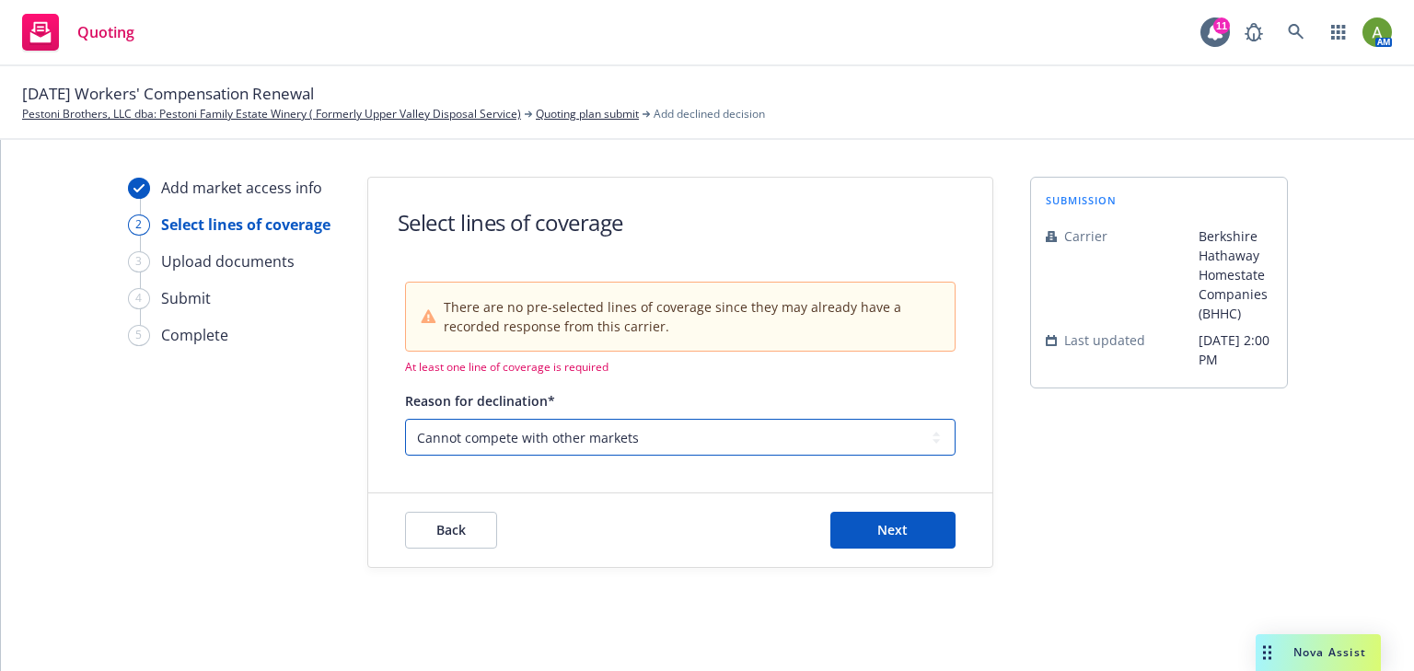
click at [621, 422] on select "-- select an option -- Cannot compete with other markets Carrier non-renewed Ca…" at bounding box center [680, 437] width 551 height 37
click at [447, 537] on span "Back" at bounding box center [450, 529] width 29 height 17
select select "CANNOT_COMPETE_WITH_OTHER_MARKETS"
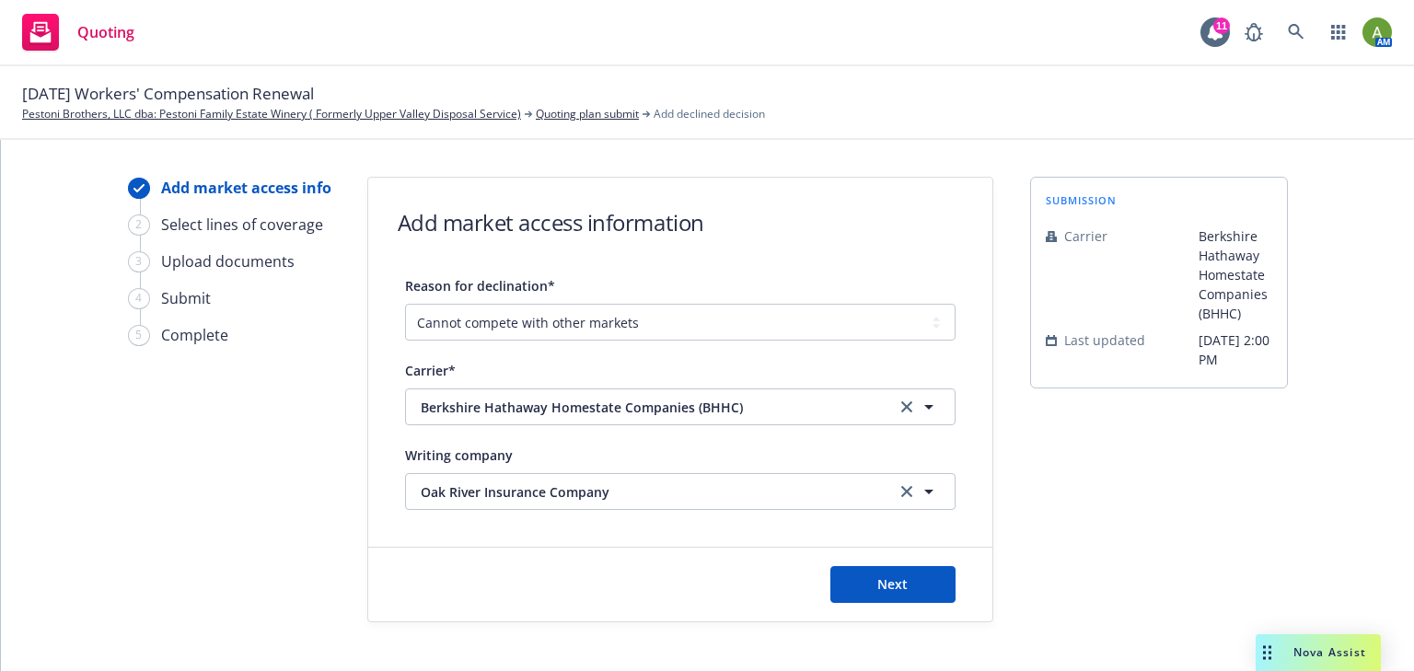
click at [88, 29] on span "Quoting" at bounding box center [105, 32] width 57 height 15
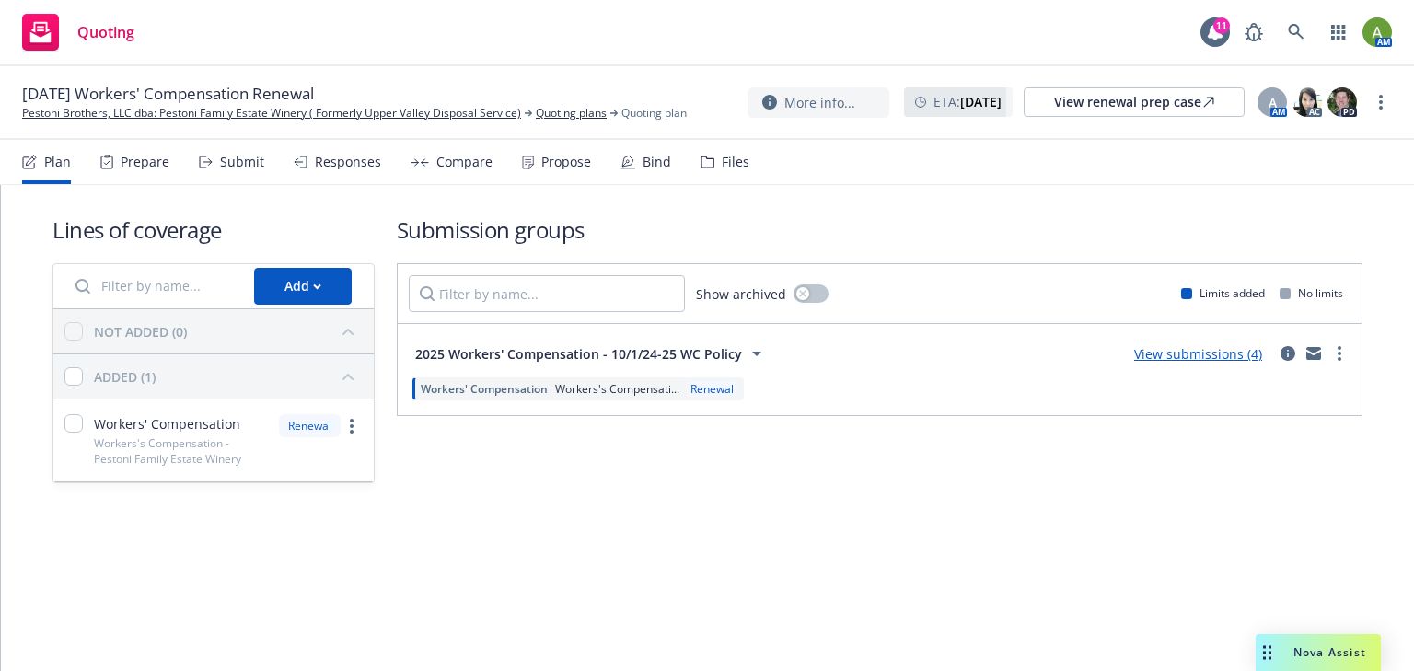
click at [1208, 348] on link "View submissions (4)" at bounding box center [1198, 353] width 128 height 17
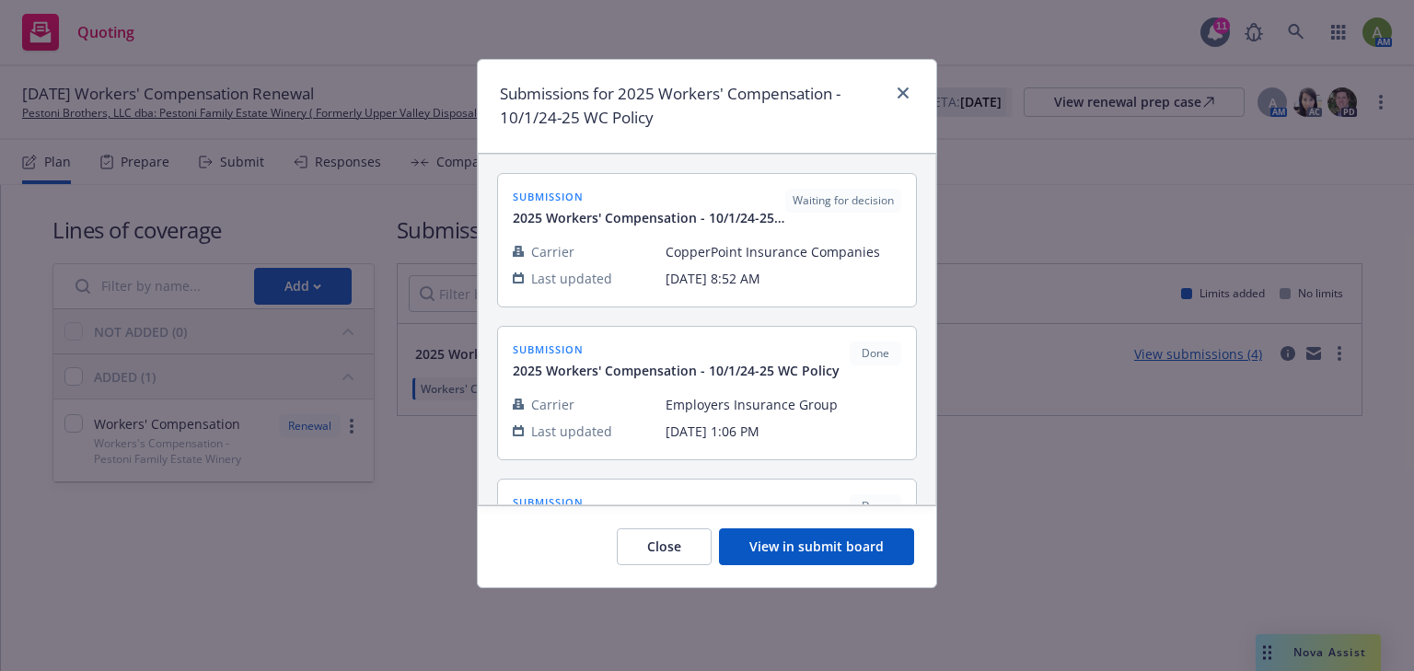
click at [816, 538] on button "View in submit board" at bounding box center [816, 546] width 195 height 37
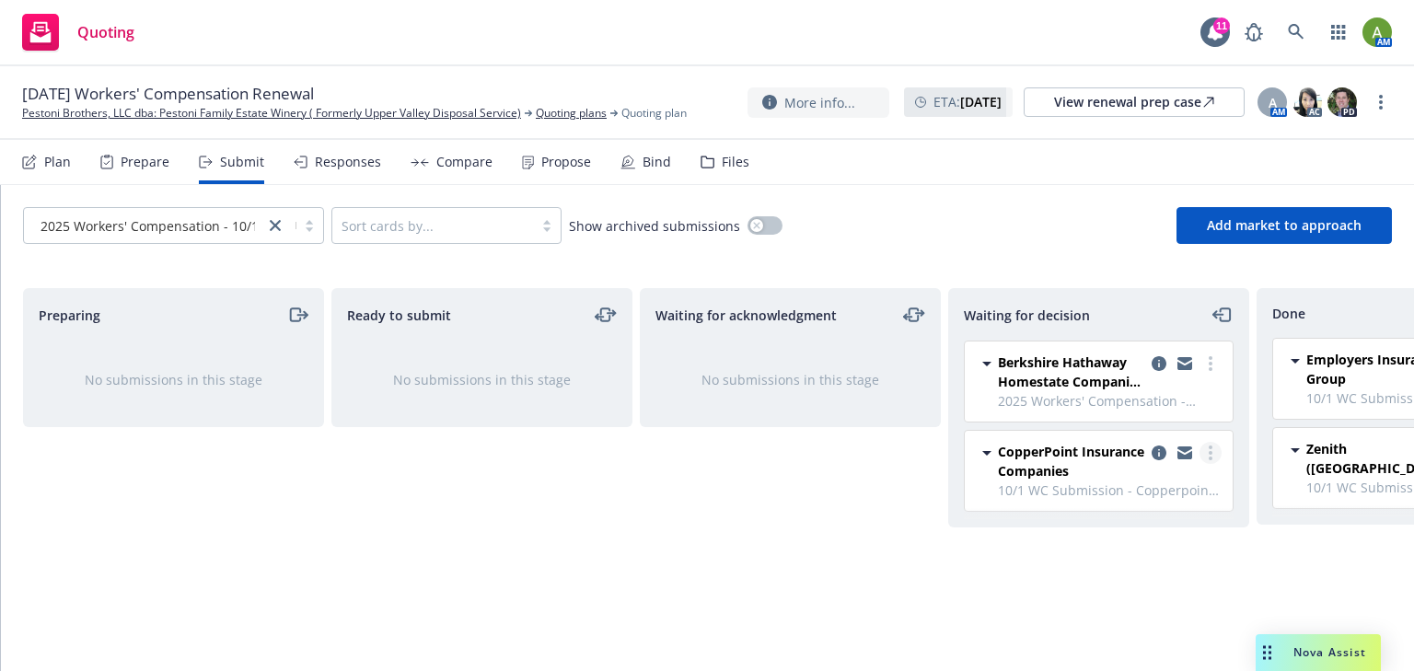
click at [1212, 451] on circle "more" at bounding box center [1211, 453] width 4 height 4
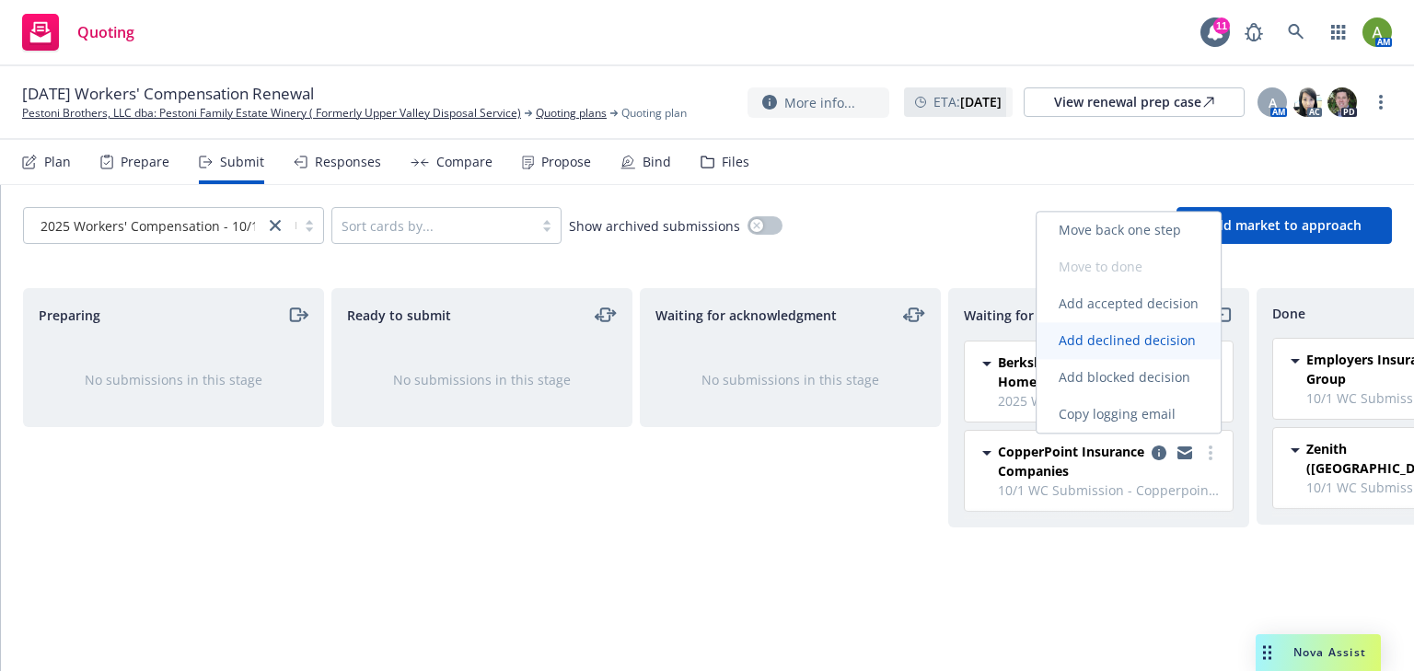
click at [1191, 343] on span "Add declined decision" at bounding box center [1127, 339] width 181 height 17
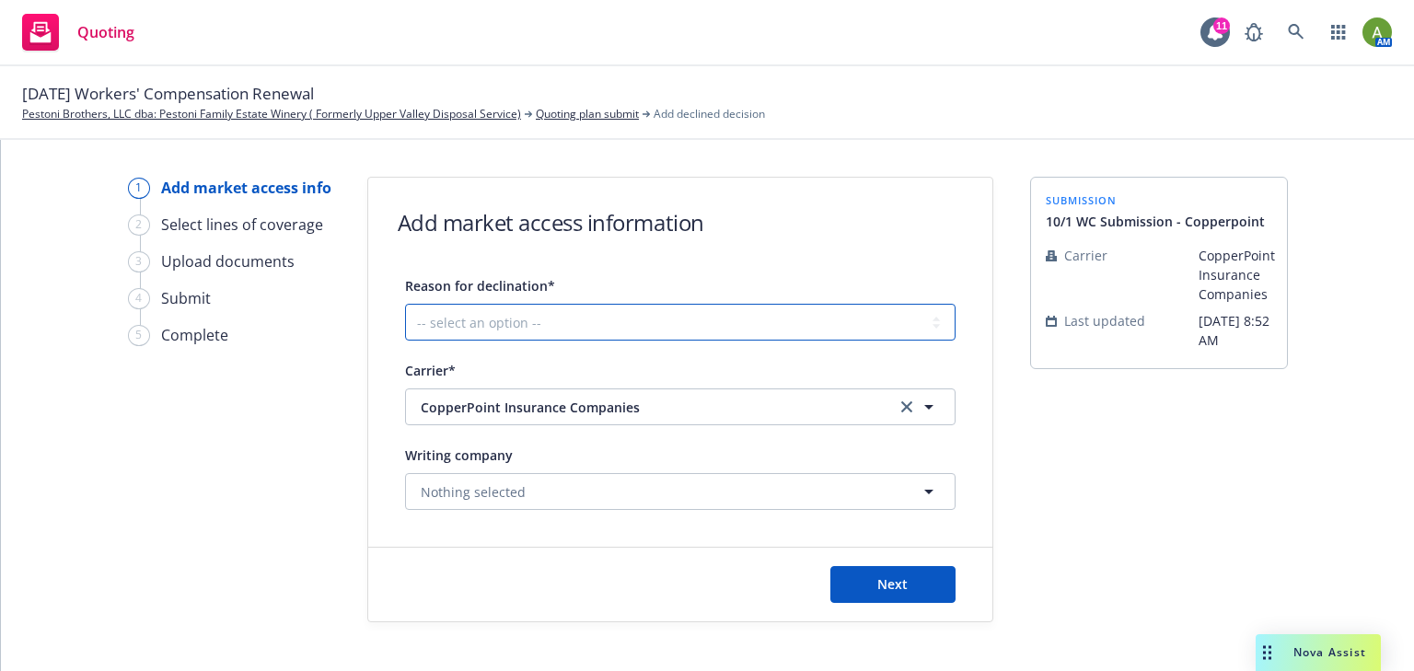
click at [732, 323] on select "-- select an option -- Cannot compete with other markets Carrier non-renewed Ca…" at bounding box center [680, 322] width 551 height 37
select select "CANNOT_COMPETE_WITH_OTHER_MARKETS"
click at [405, 304] on select "-- select an option -- Cannot compete with other markets Carrier non-renewed Ca…" at bounding box center [680, 322] width 551 height 37
click at [685, 500] on button "Nothing selected" at bounding box center [680, 491] width 551 height 37
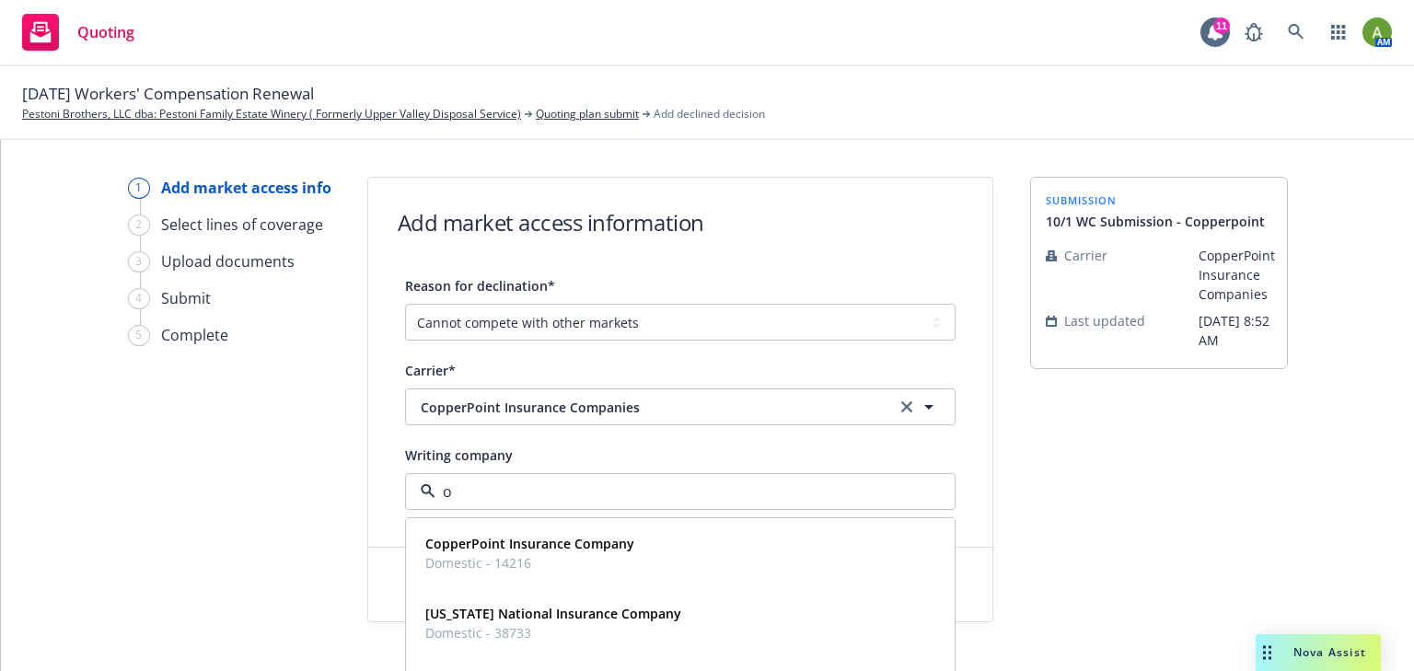
type input "oa"
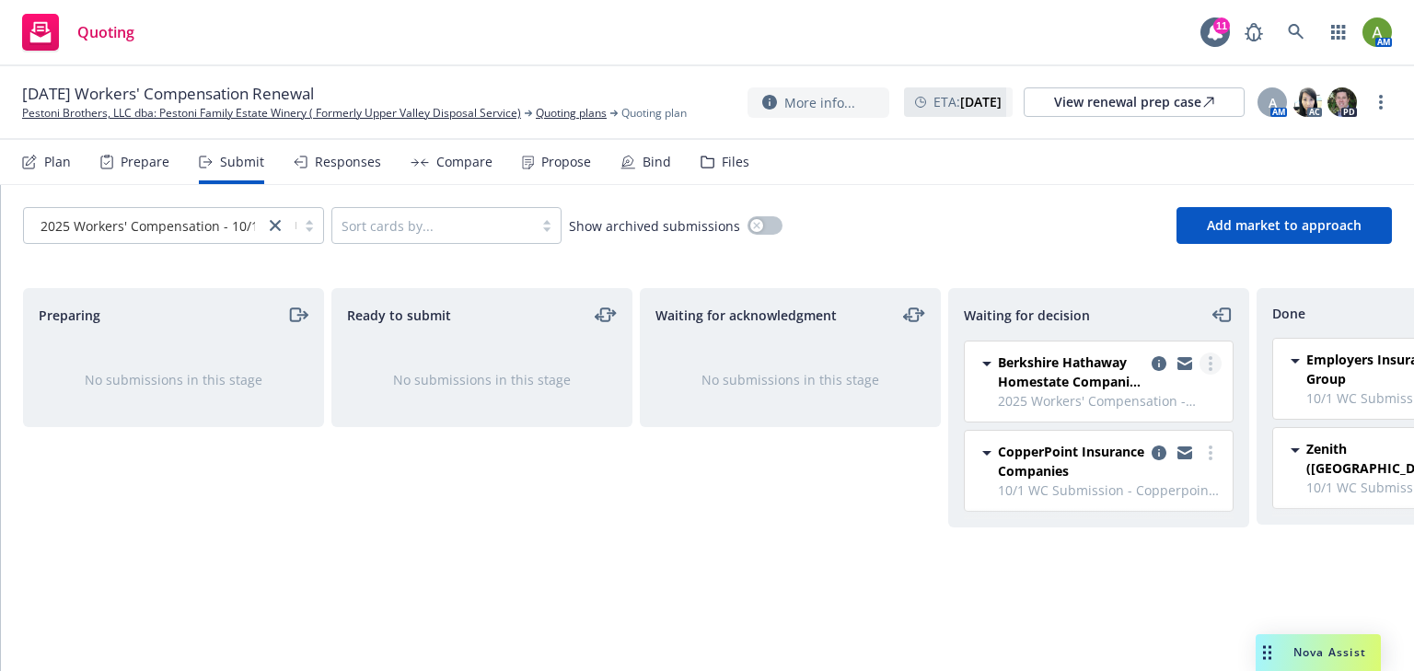
click at [1208, 361] on link "more" at bounding box center [1211, 364] width 22 height 22
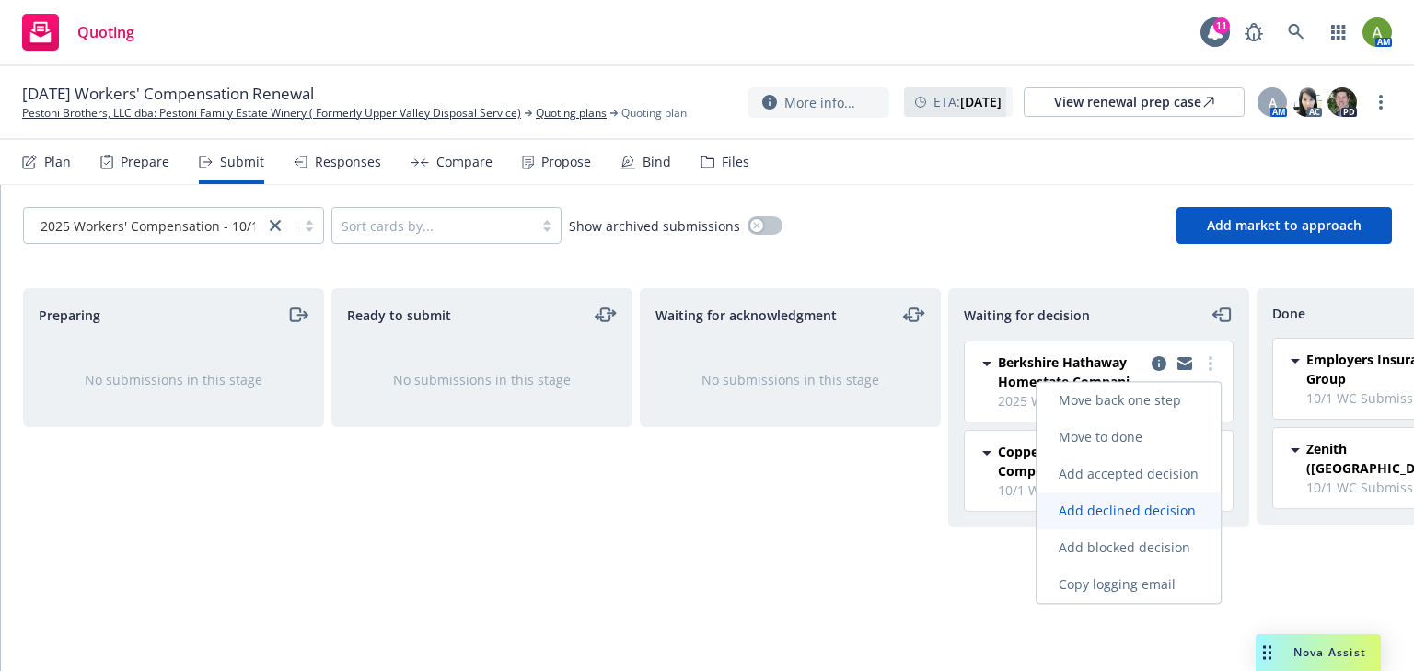
click at [1137, 512] on span "Add declined decision" at bounding box center [1127, 510] width 181 height 17
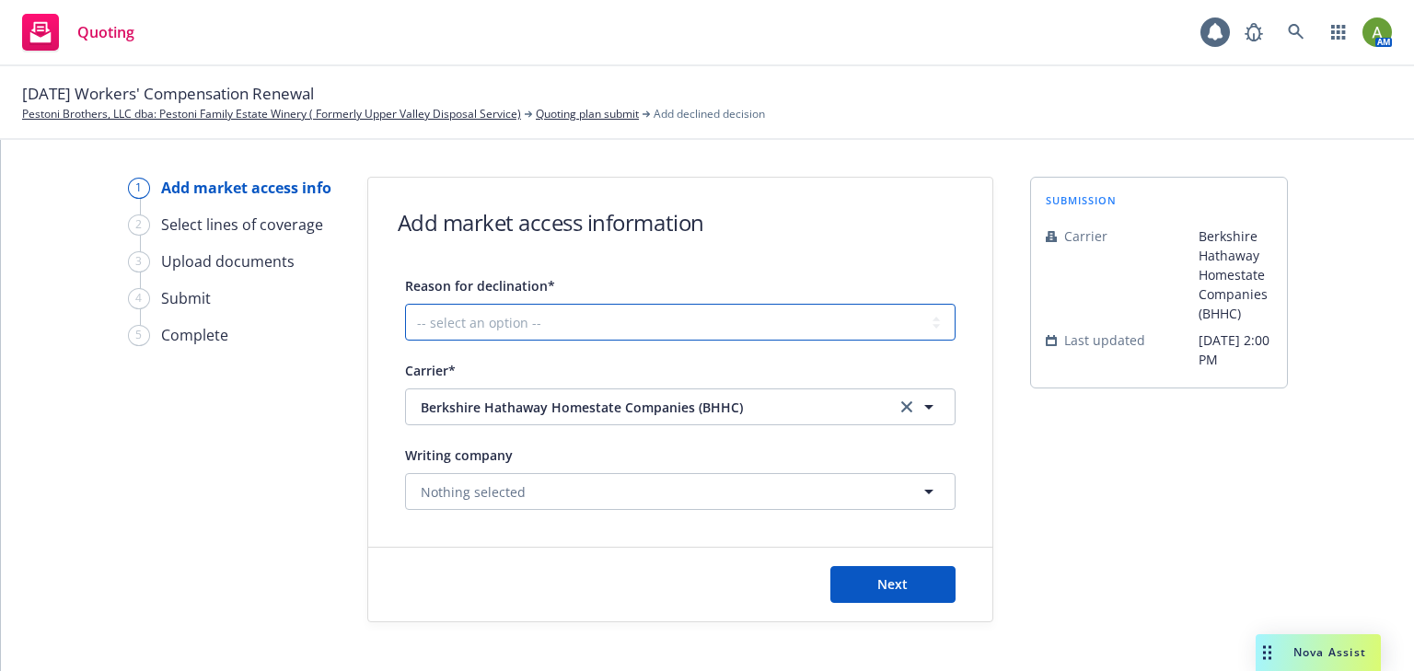
click at [783, 336] on select "-- select an option -- Cannot compete with other markets Carrier non-renewed Ca…" at bounding box center [680, 322] width 551 height 37
select select "CANNOT_COMPETE_WITH_OTHER_MARKETS"
click at [405, 304] on select "-- select an option -- Cannot compete with other markets Carrier non-renewed Ca…" at bounding box center [680, 322] width 551 height 37
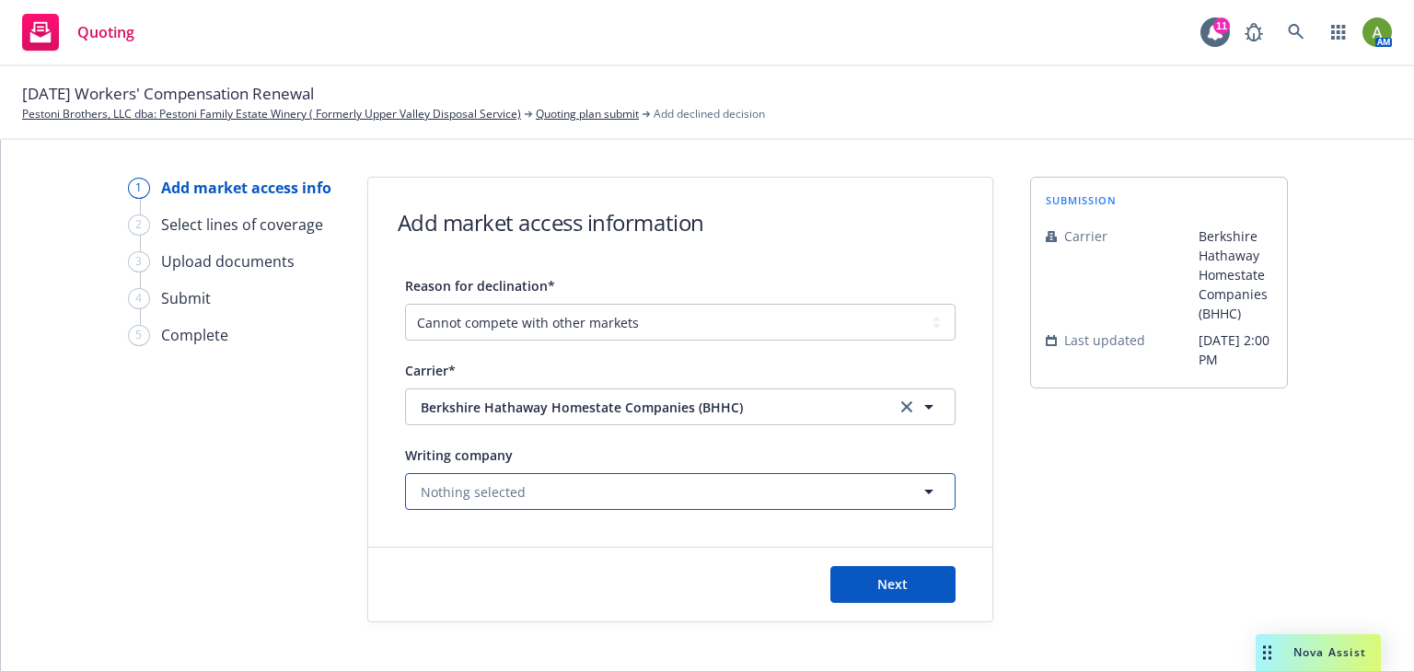
click at [576, 488] on button "Nothing selected" at bounding box center [680, 491] width 551 height 37
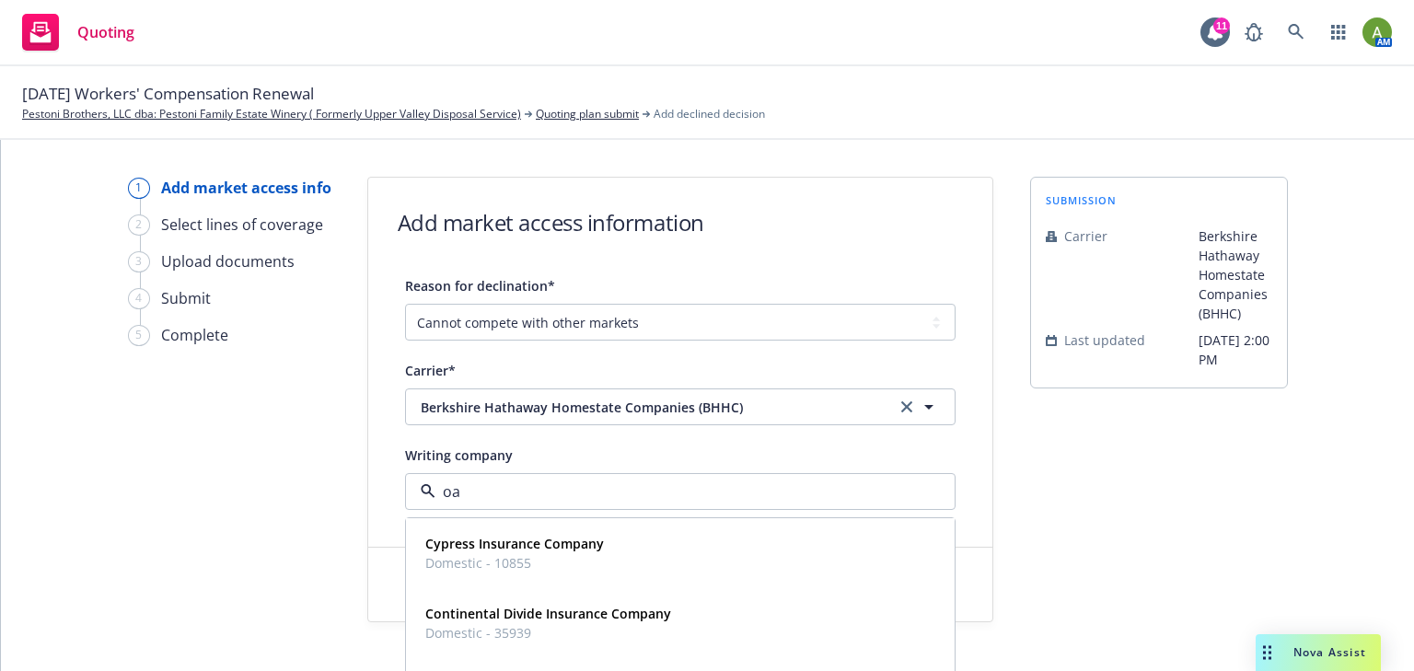
type input "oak"
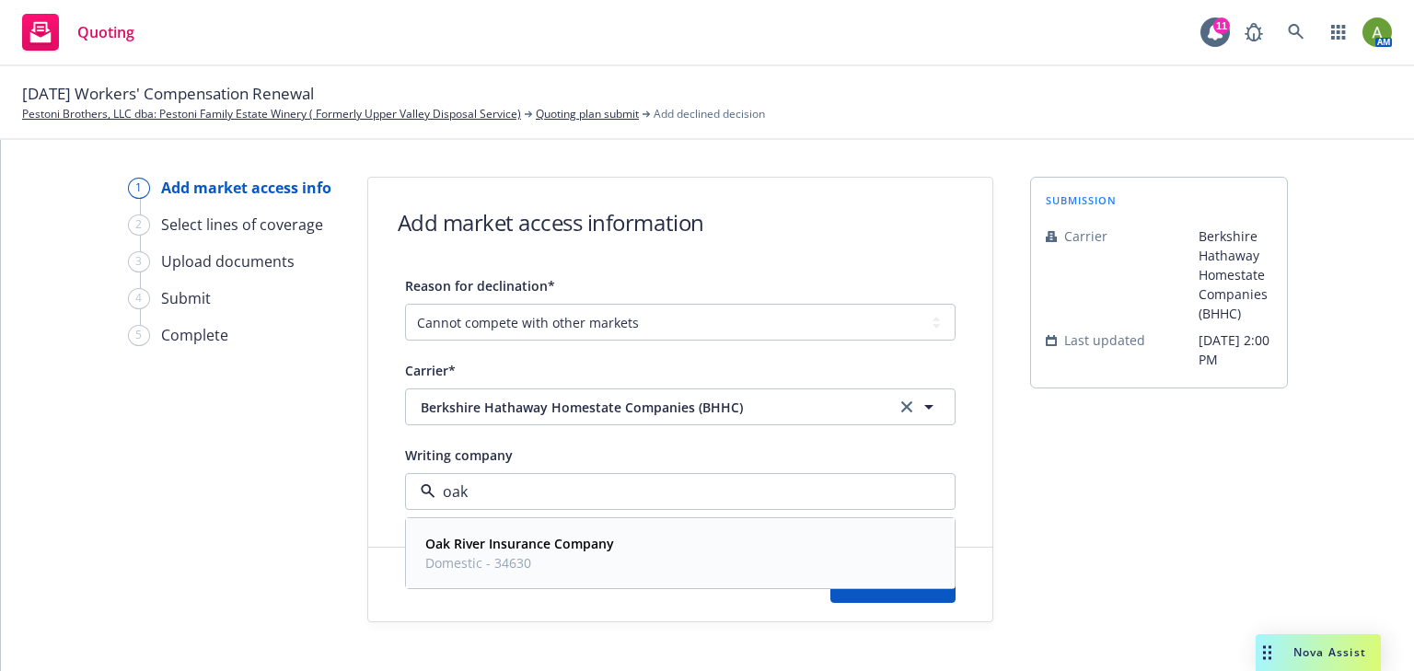
click at [523, 546] on strong "Oak River Insurance Company" at bounding box center [519, 543] width 189 height 17
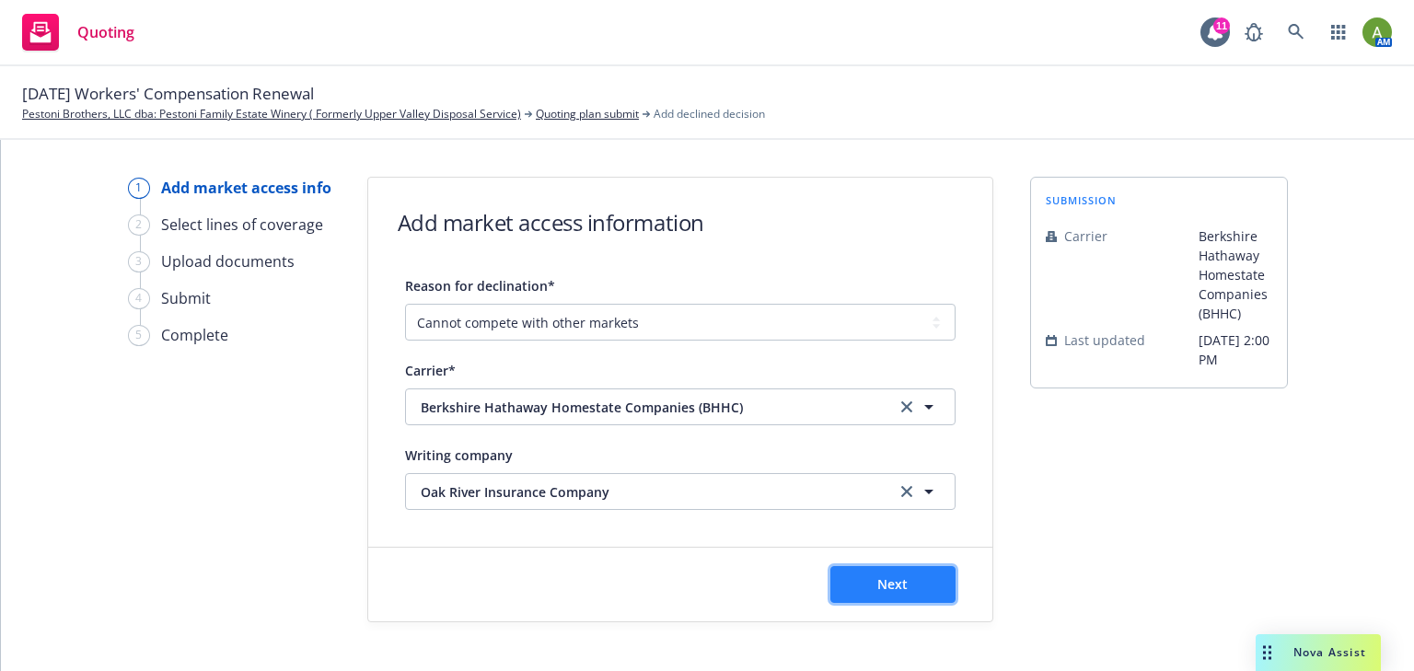
click at [887, 595] on button "Next" at bounding box center [892, 584] width 125 height 37
select select "CANNOT_COMPETE_WITH_OTHER_MARKETS"
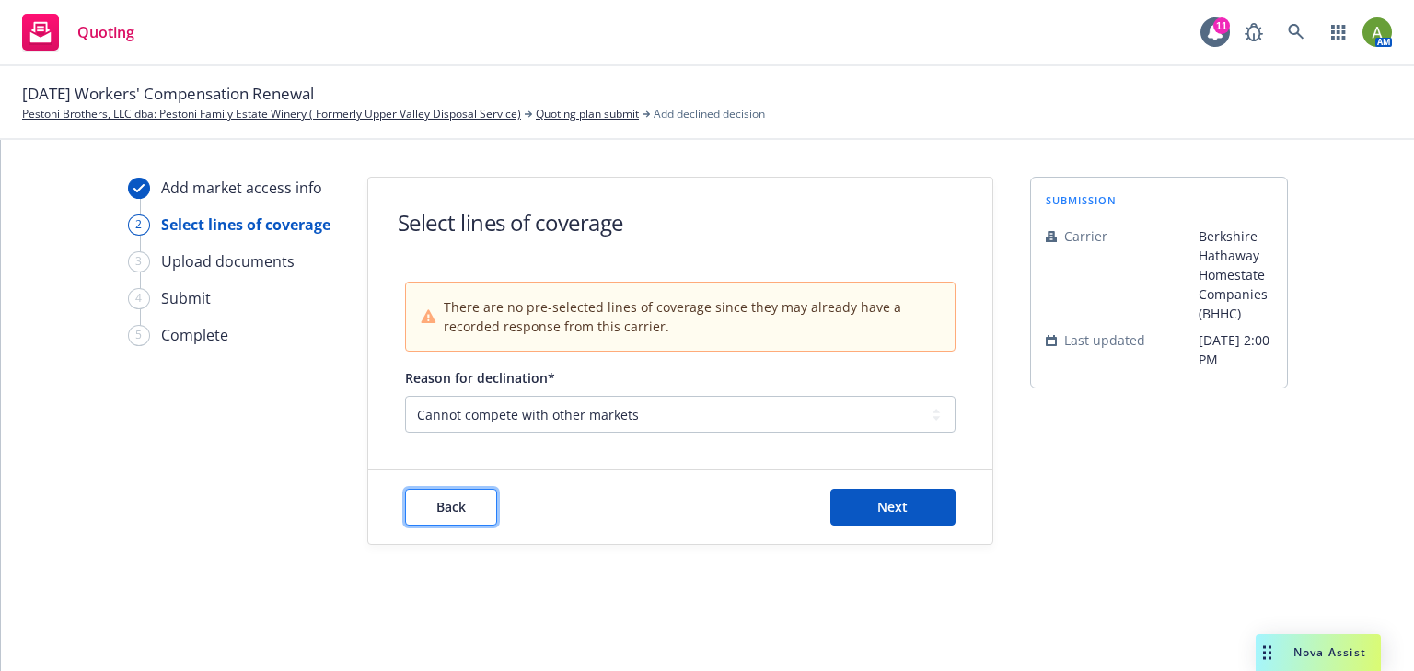
click at [471, 514] on button "Back" at bounding box center [451, 507] width 92 height 37
select select "CANNOT_COMPETE_WITH_OTHER_MARKETS"
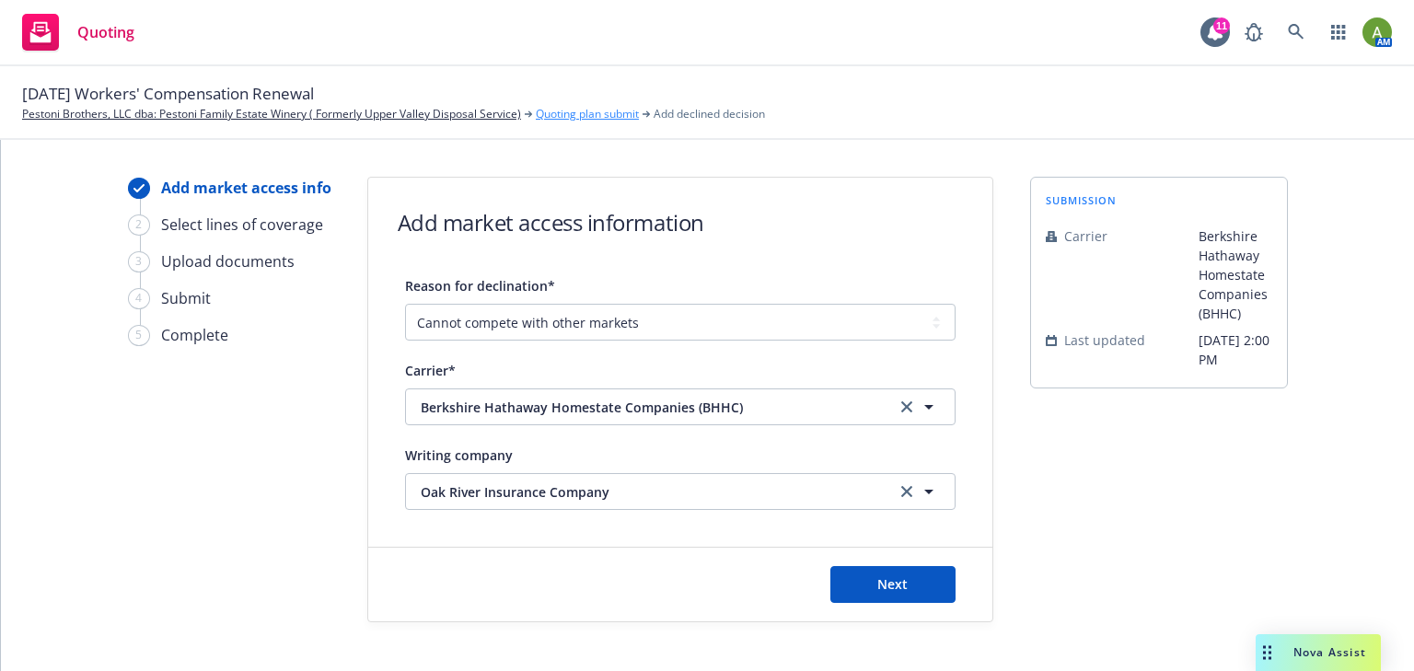
click at [586, 117] on link "Quoting plan submit" at bounding box center [587, 114] width 103 height 17
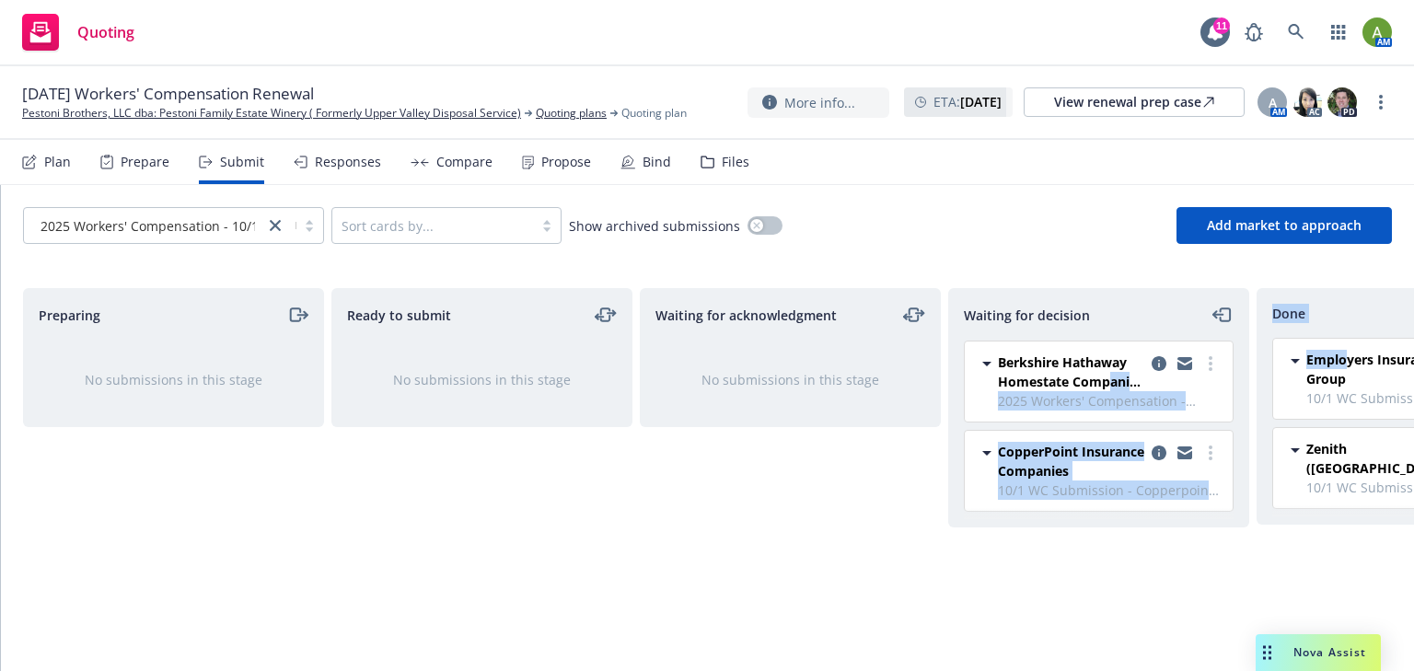
drag, startPoint x: 1107, startPoint y: 380, endPoint x: 1326, endPoint y: 341, distance: 222.7
click at [1342, 341] on div "Preparing No submissions in this stage Ready to submit No submissions in this s…" at bounding box center [707, 460] width 1369 height 344
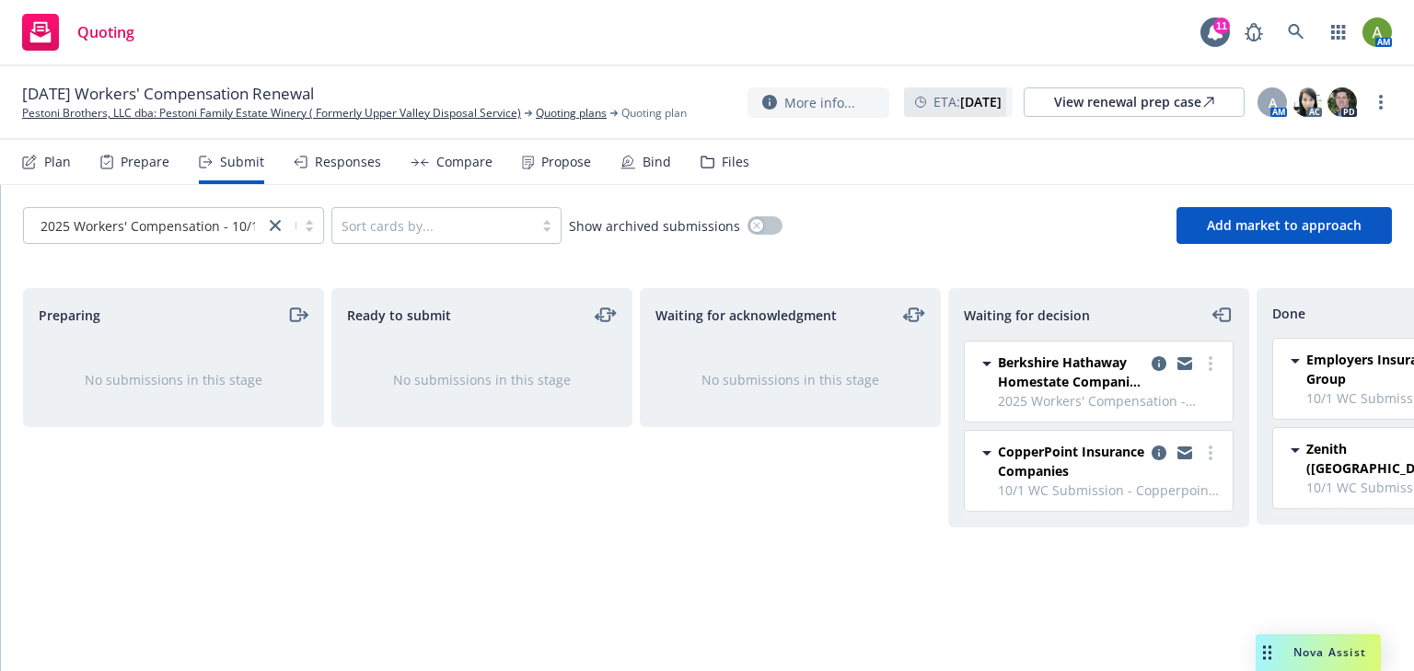
click at [985, 364] on icon at bounding box center [986, 364] width 9 height 5
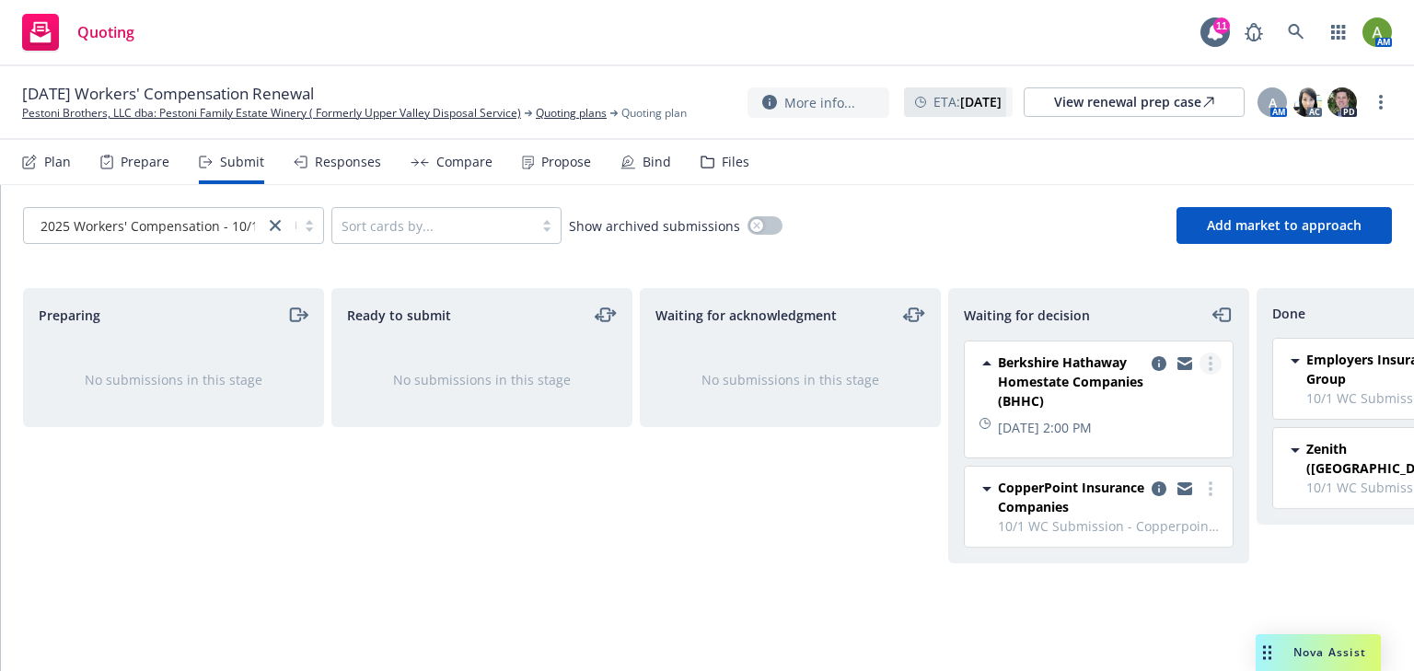
click at [1216, 364] on link "more" at bounding box center [1211, 364] width 22 height 22
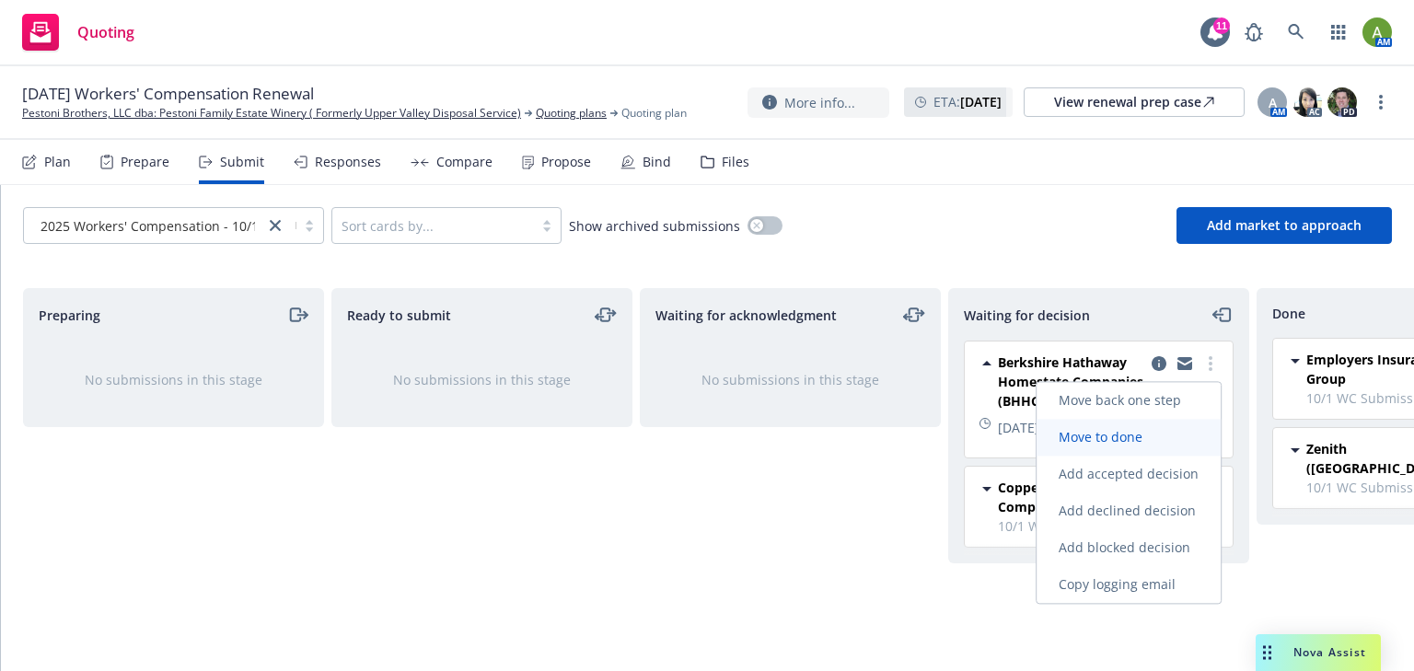
click at [1148, 431] on span "Move to done" at bounding box center [1101, 436] width 128 height 17
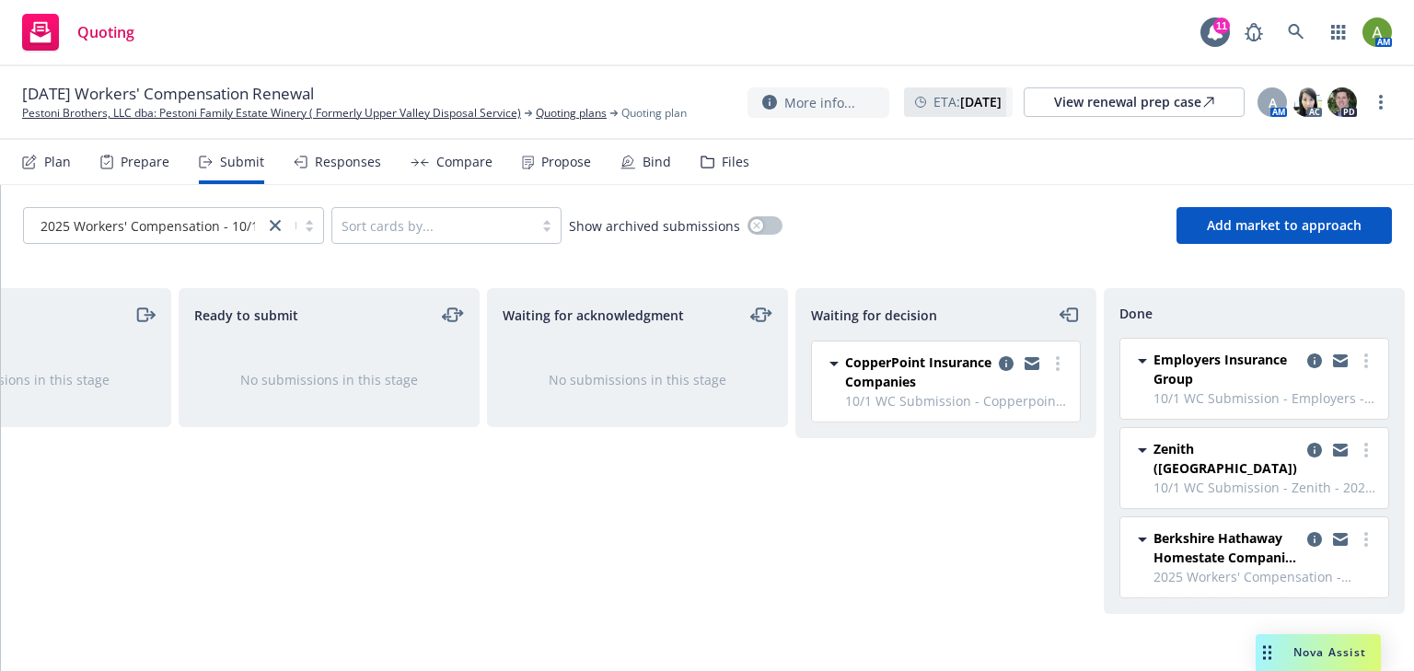
scroll to position [0, 166]
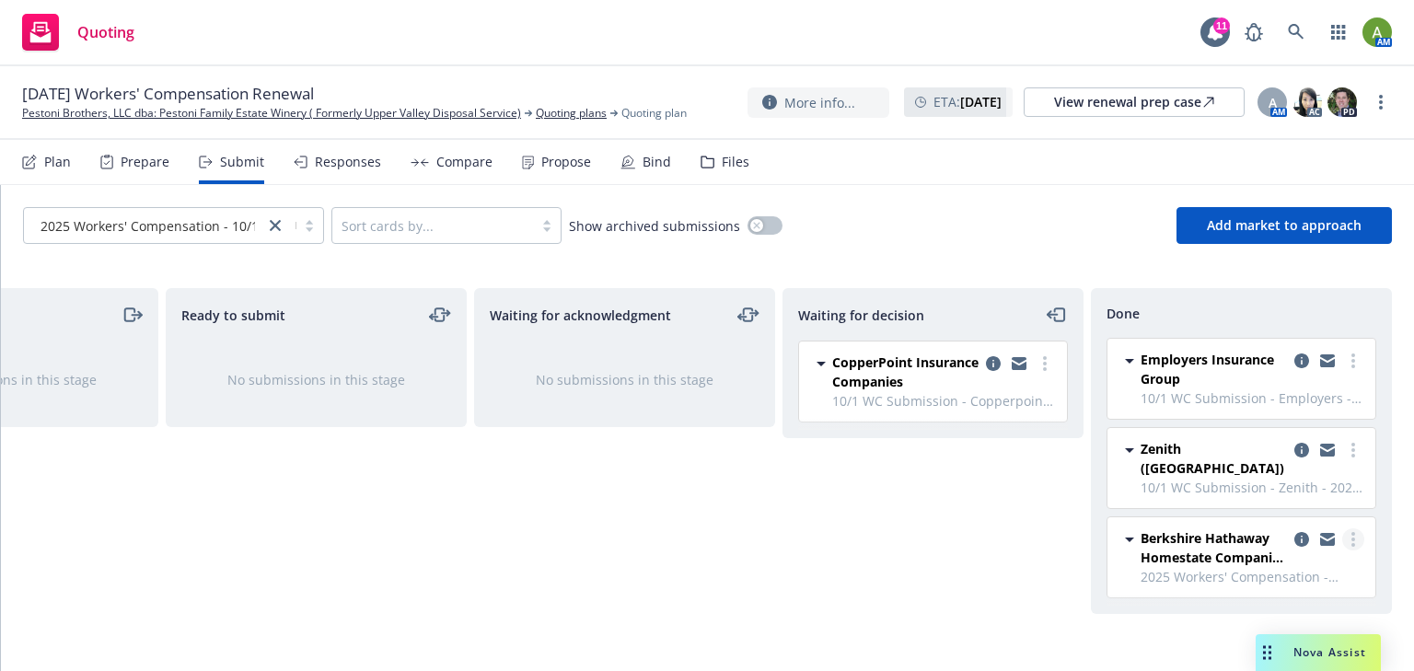
click at [1348, 528] on link "more" at bounding box center [1353, 539] width 22 height 22
click at [1044, 361] on icon "more" at bounding box center [1045, 363] width 4 height 15
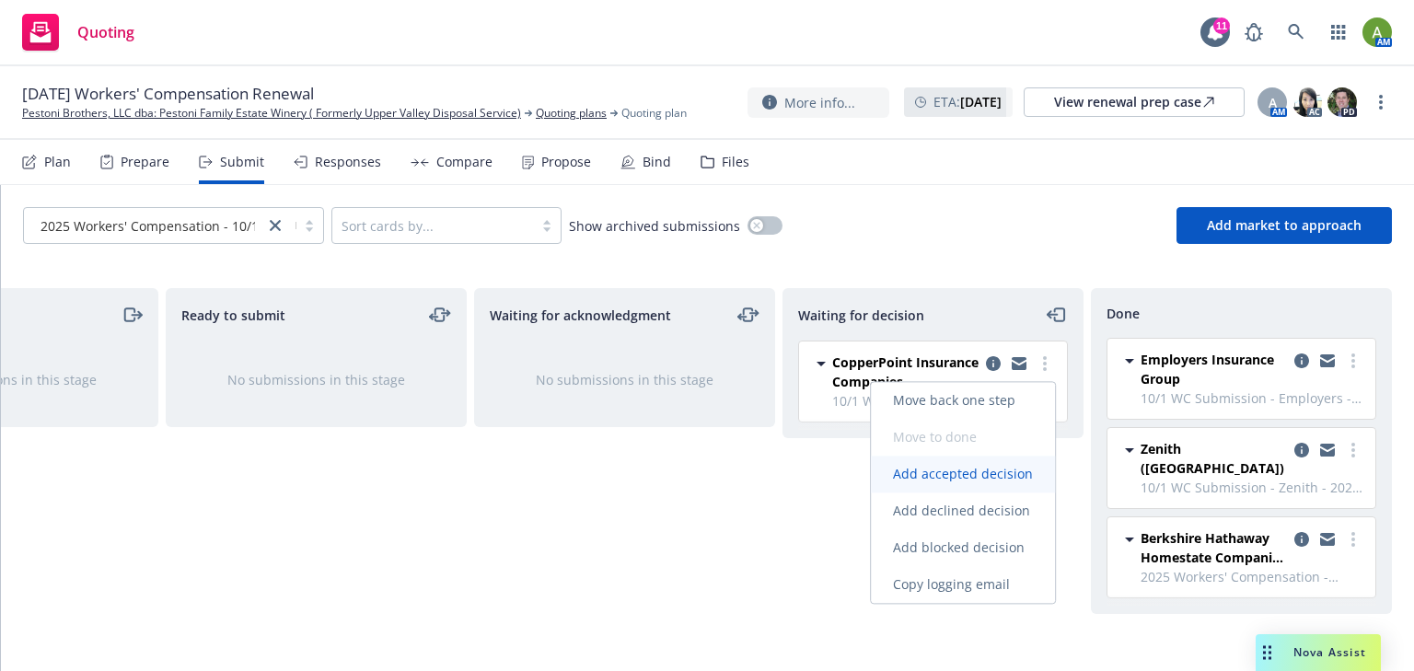
click at [989, 474] on span "Add accepted decision" at bounding box center [963, 473] width 184 height 17
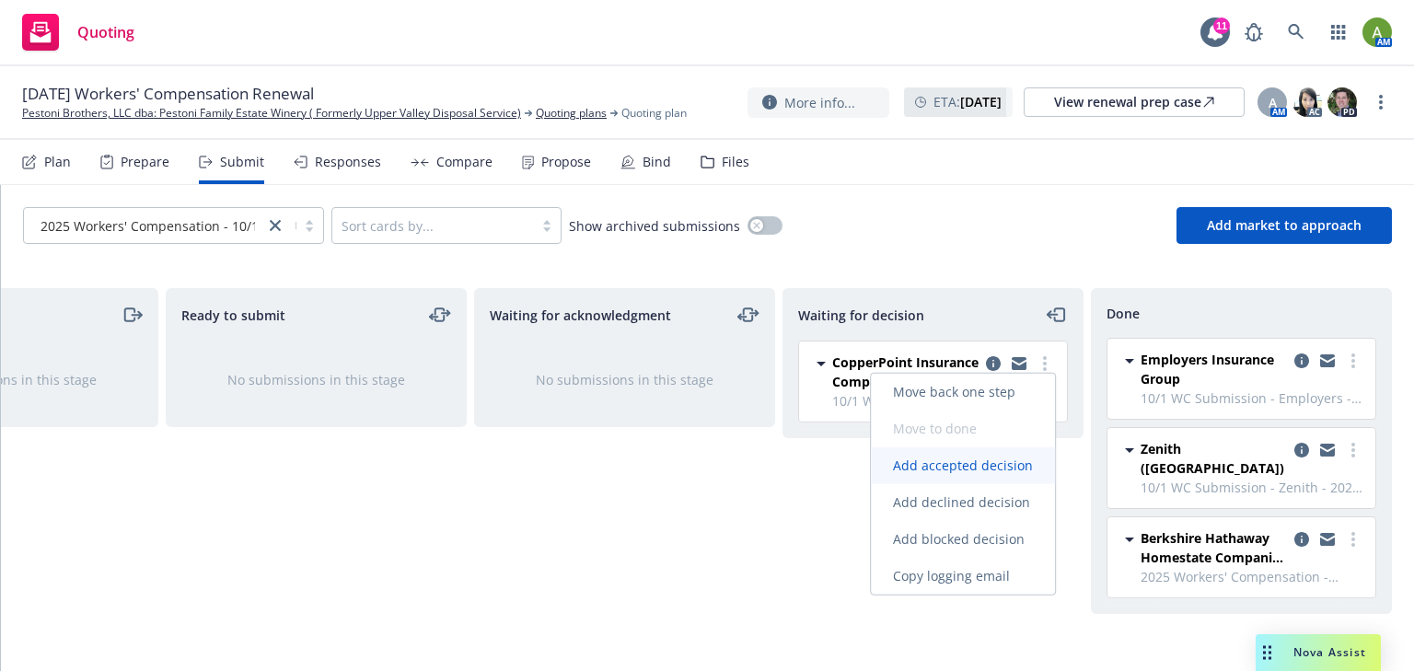
select select "12"
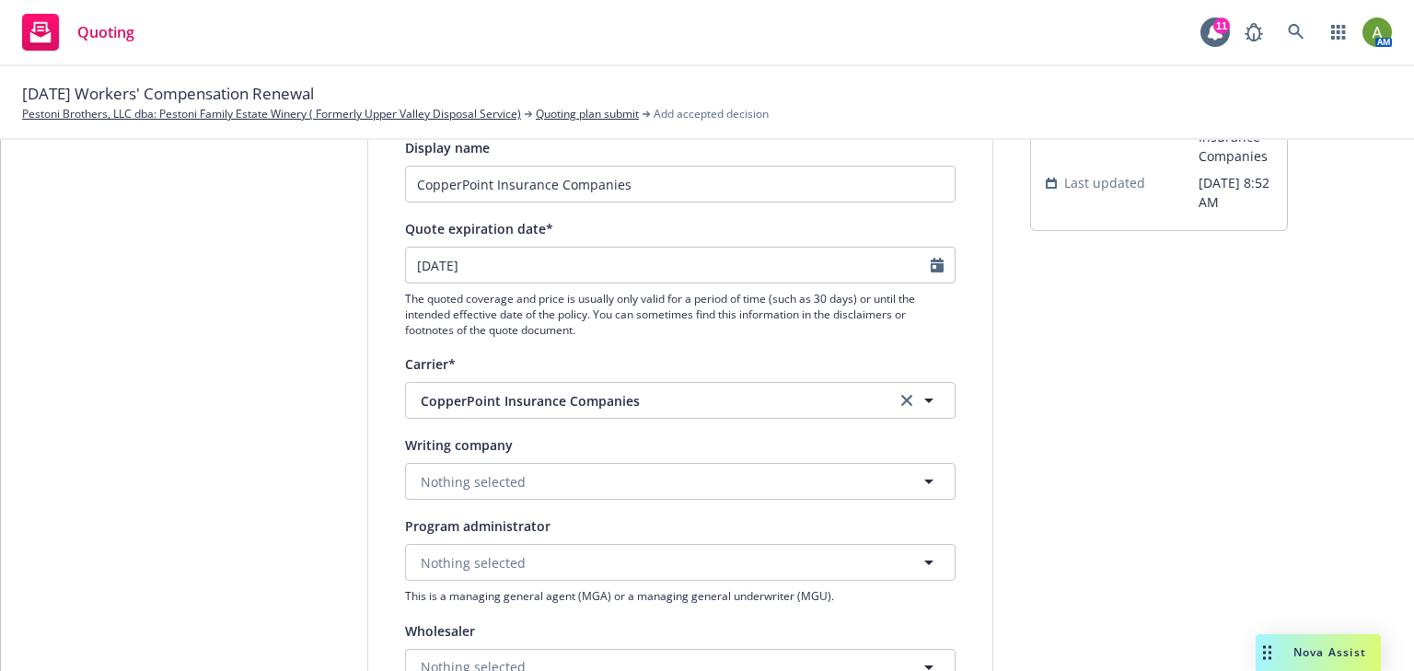
scroll to position [147, 0]
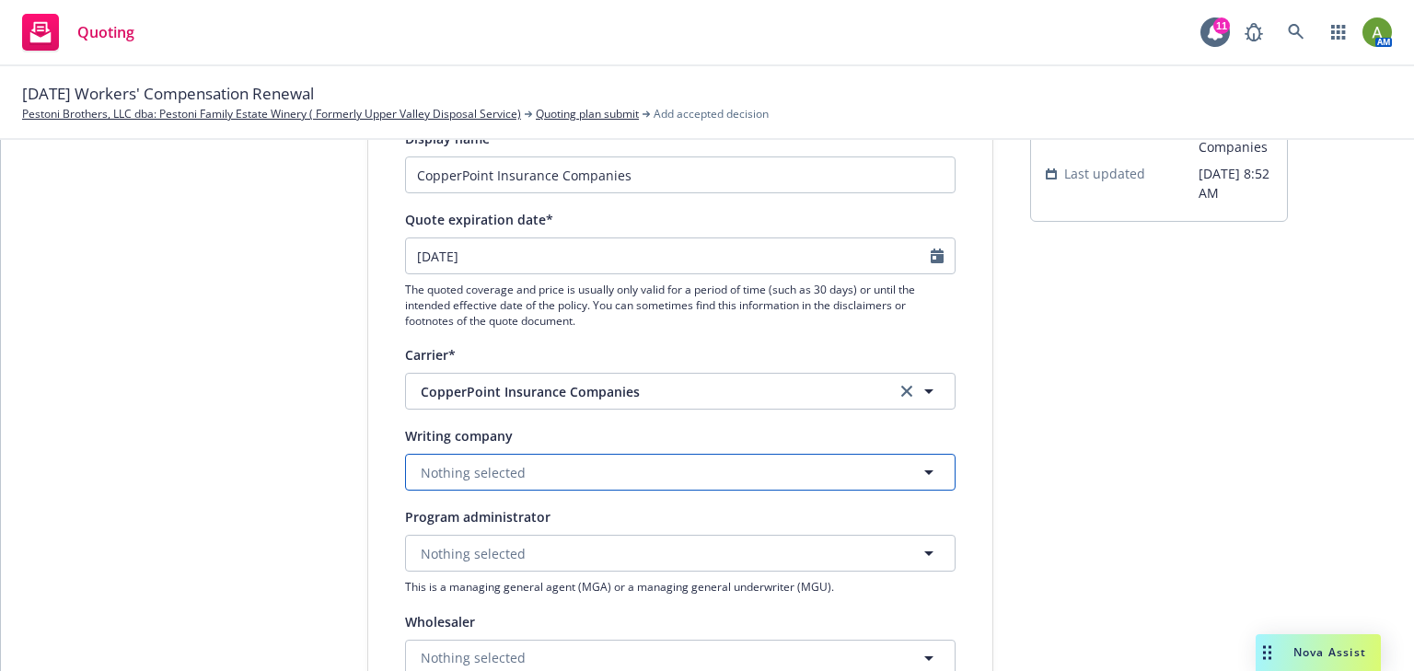
click at [546, 474] on button "Nothing selected" at bounding box center [680, 472] width 551 height 37
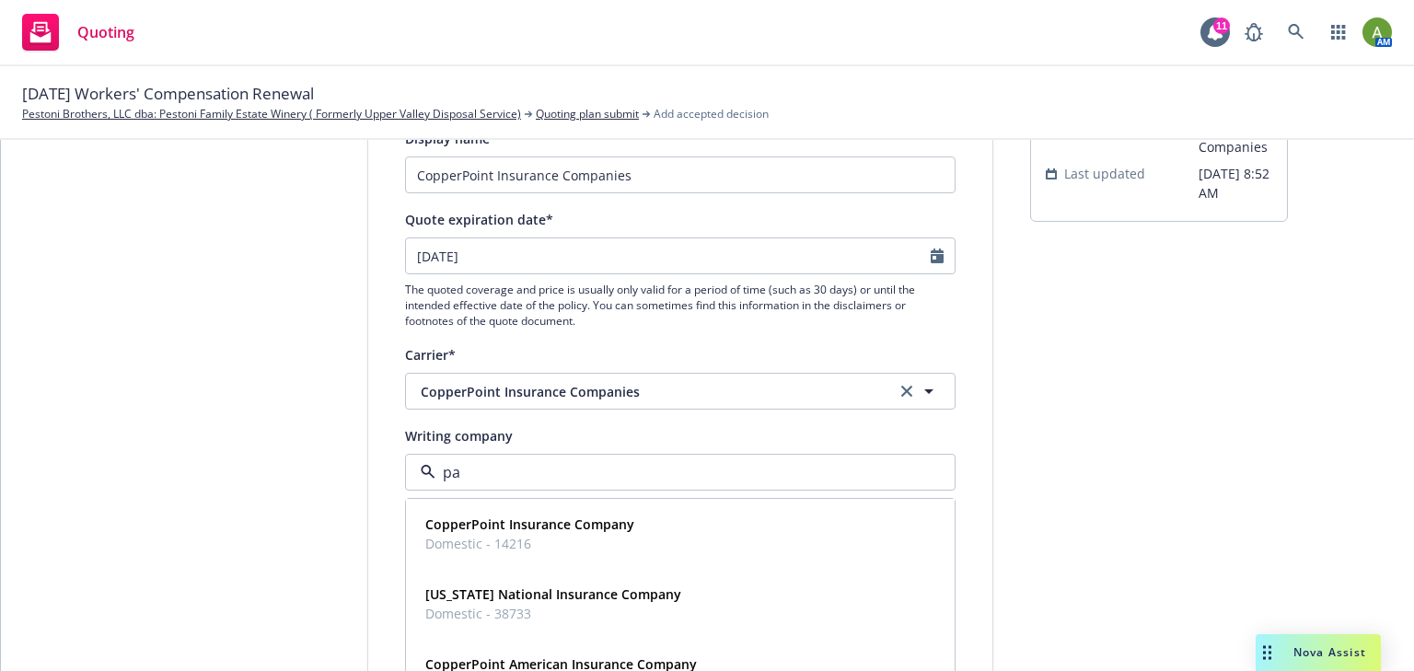
type input "pac"
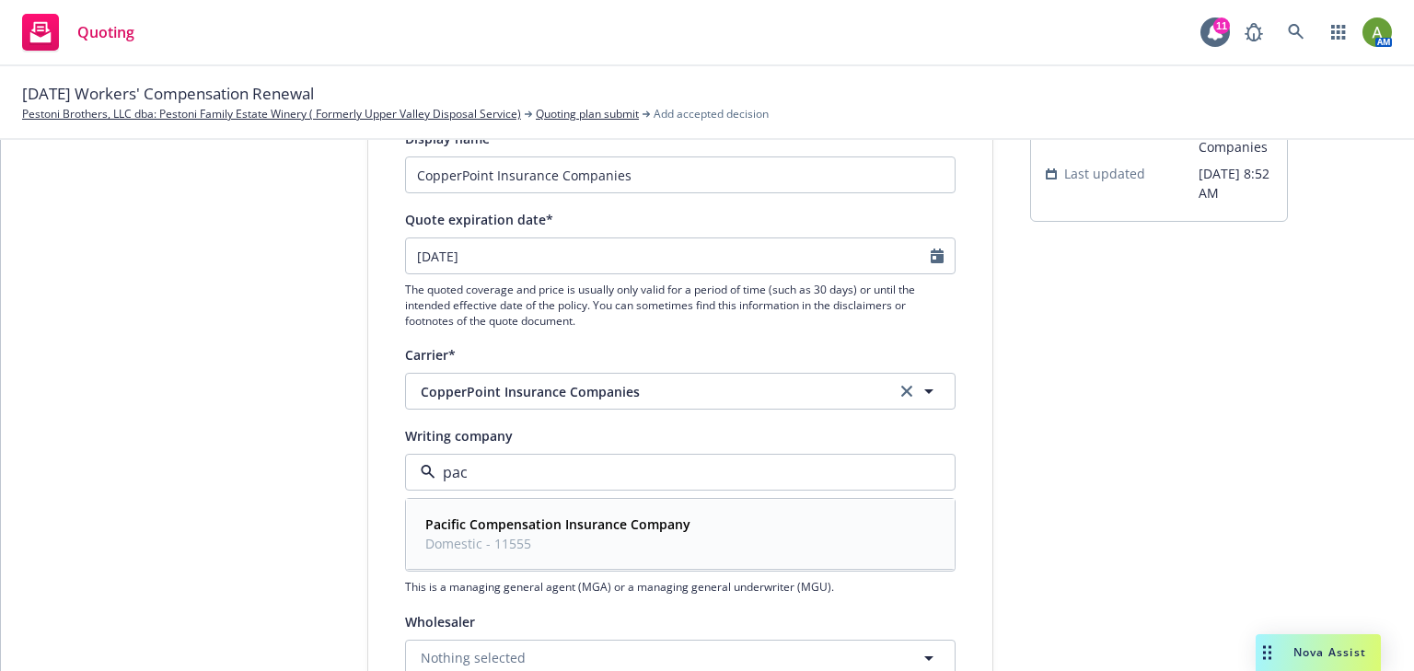
click at [540, 520] on strong "Pacific Compensation Insurance Company" at bounding box center [557, 524] width 265 height 17
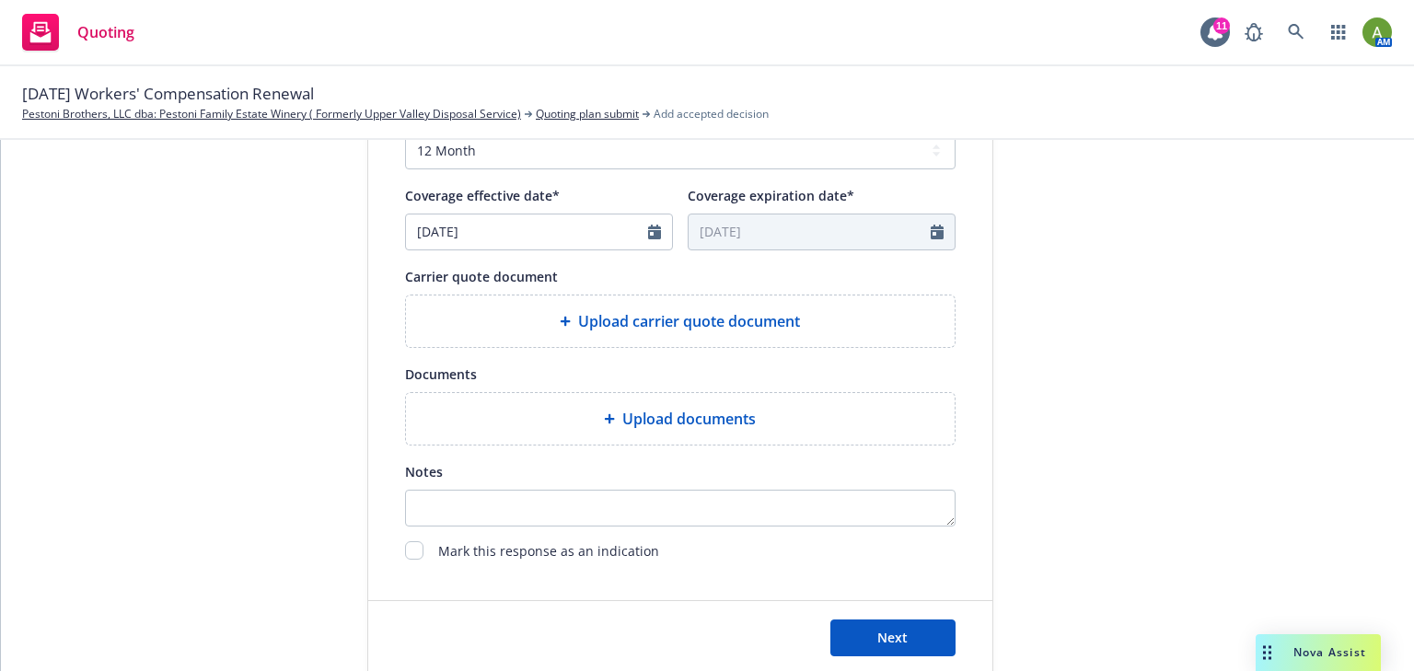
scroll to position [736, 0]
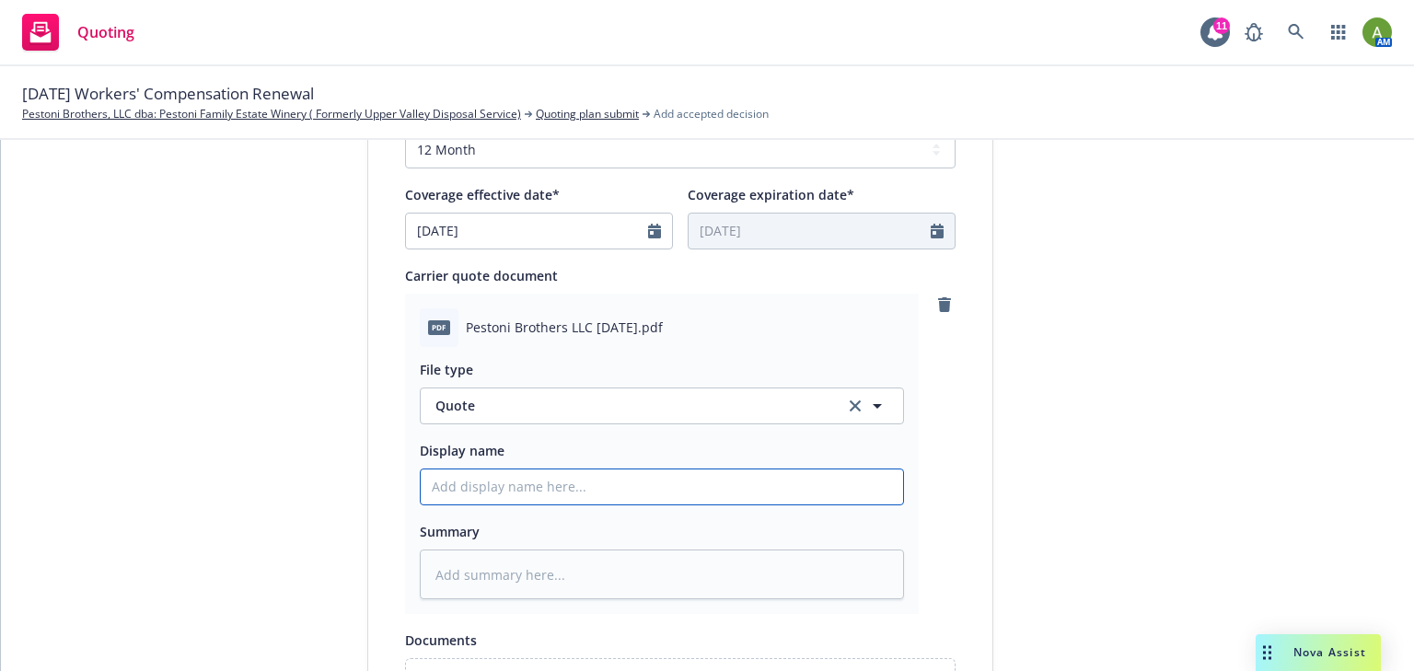
click at [514, 490] on input "Display name" at bounding box center [662, 487] width 482 height 35
type textarea "x"
type input "1"
type textarea "x"
type input "10"
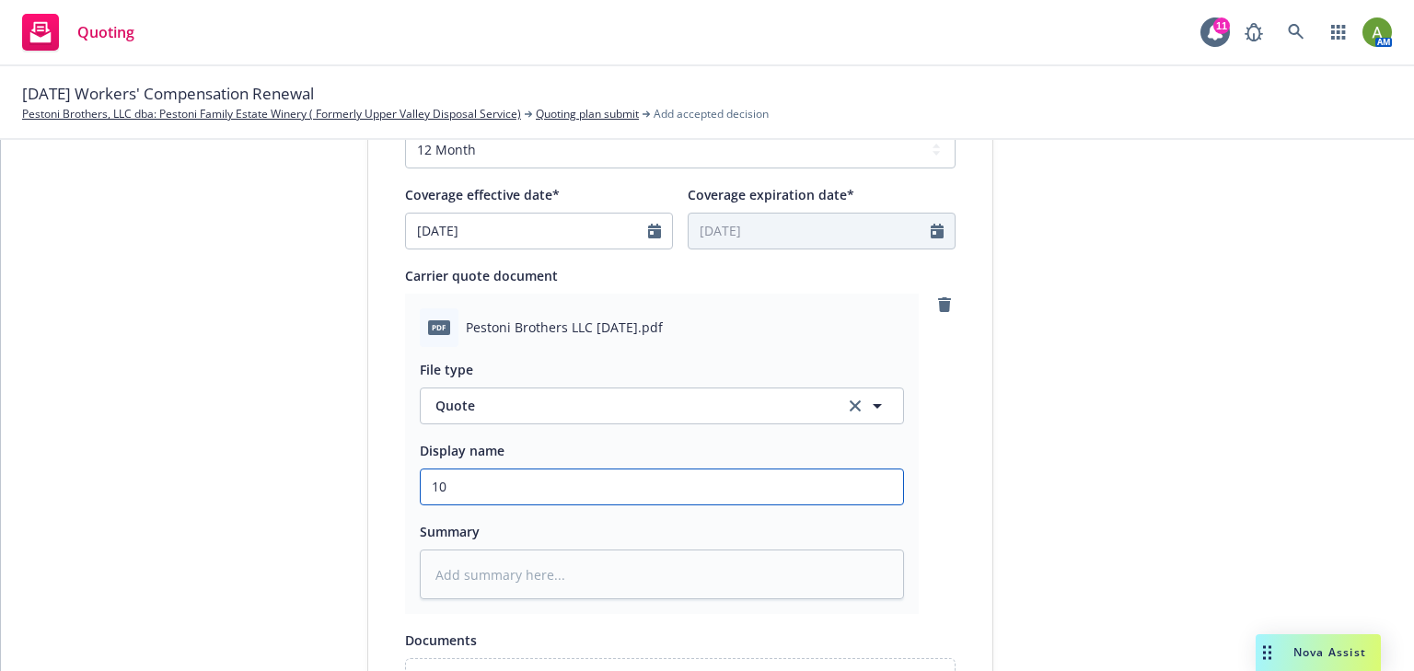
type textarea "x"
type input "10/"
type textarea "x"
type input "10/1"
type textarea "x"
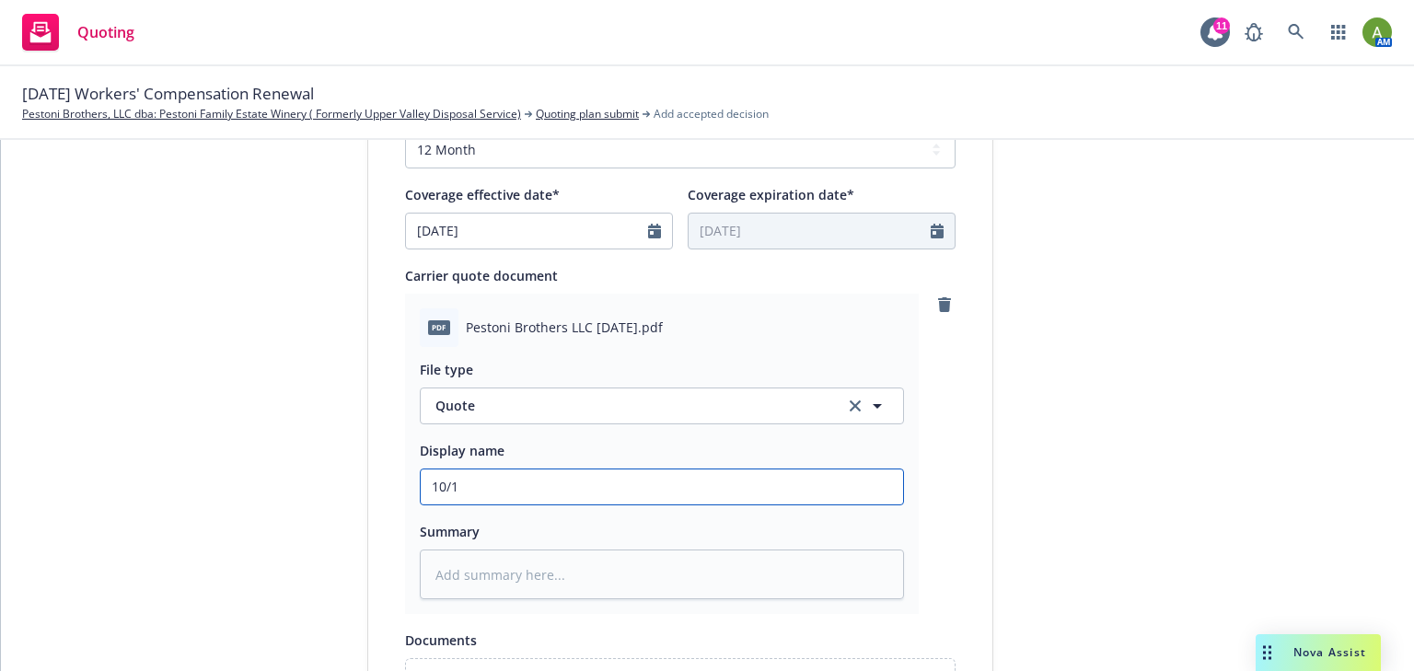
type input "10/1/"
type textarea "x"
type input "10/1/2"
type textarea "x"
type input "10/1/25"
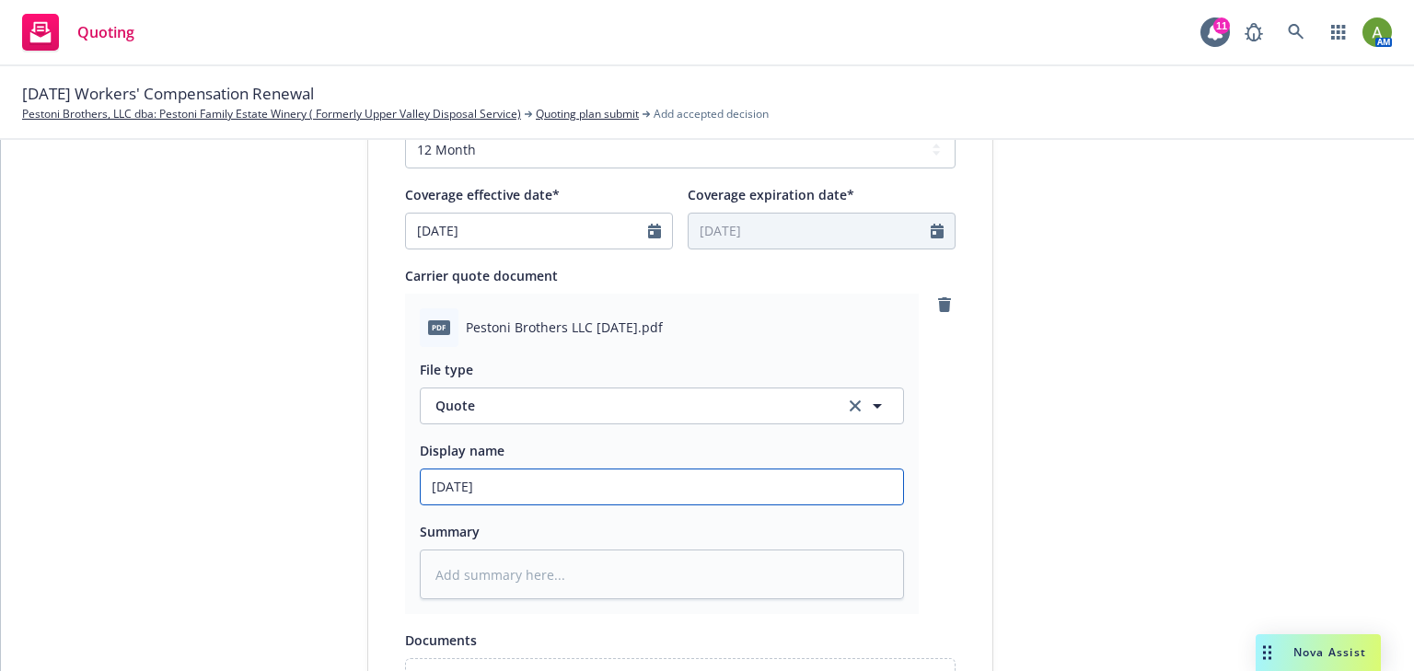
type textarea "x"
type input "10/1/25"
type textarea "x"
type input "10/1/25 A"
type textarea "x"
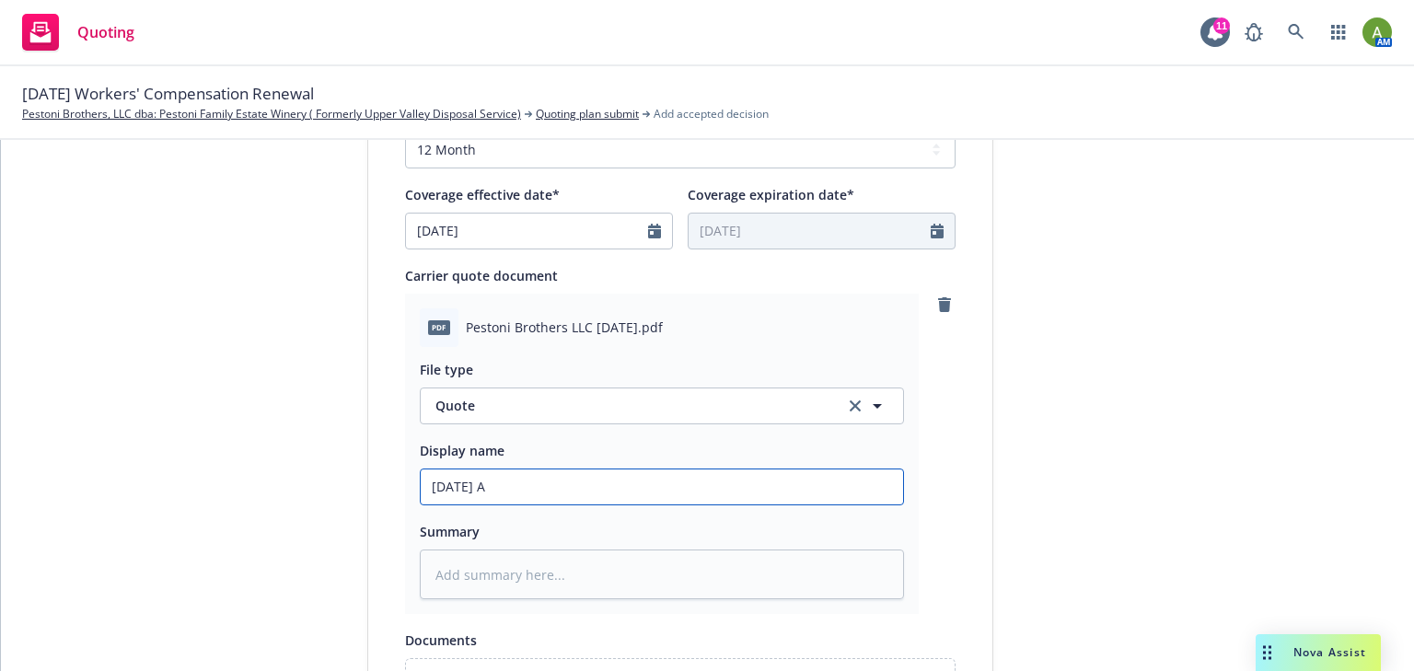
type input "10/1/25 Ac"
type textarea "x"
type input "10/1/25 Acc"
type textarea "x"
type input "10/1/25 Acce"
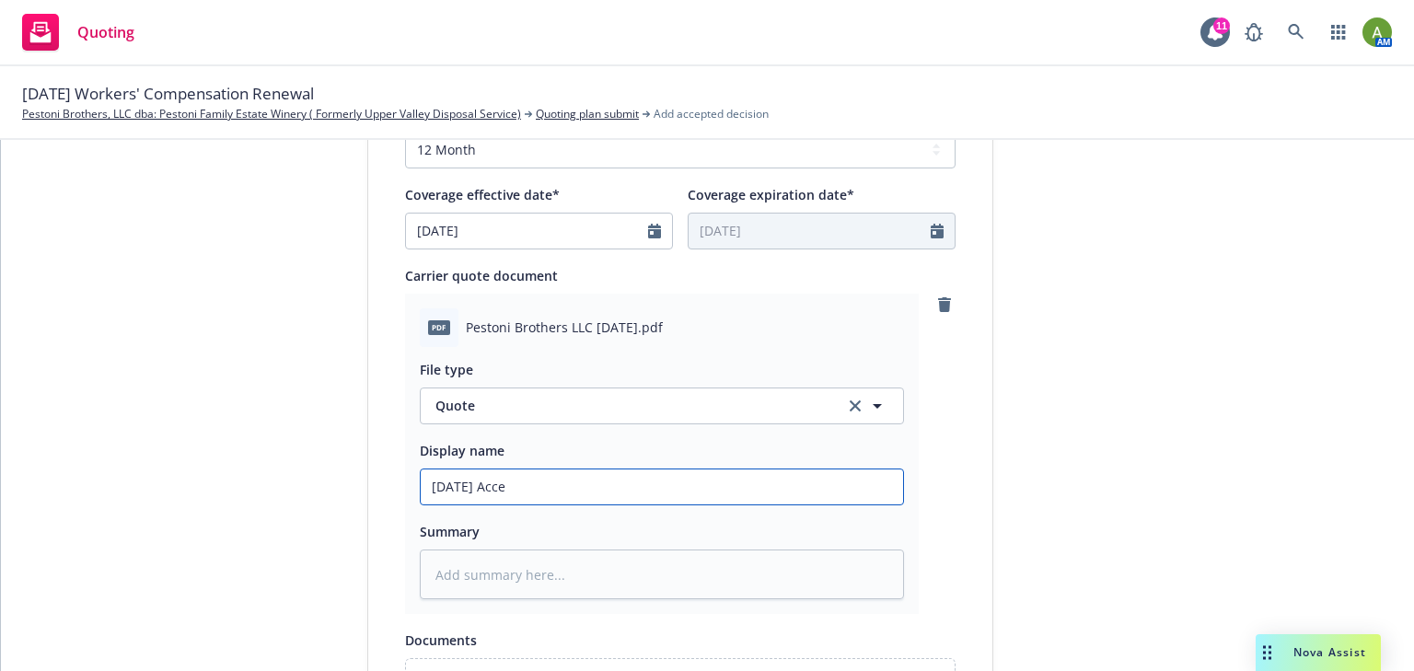
type textarea "x"
type input "10/1/25 Accep"
type textarea "x"
type input "10/1/25 Accept"
type textarea "x"
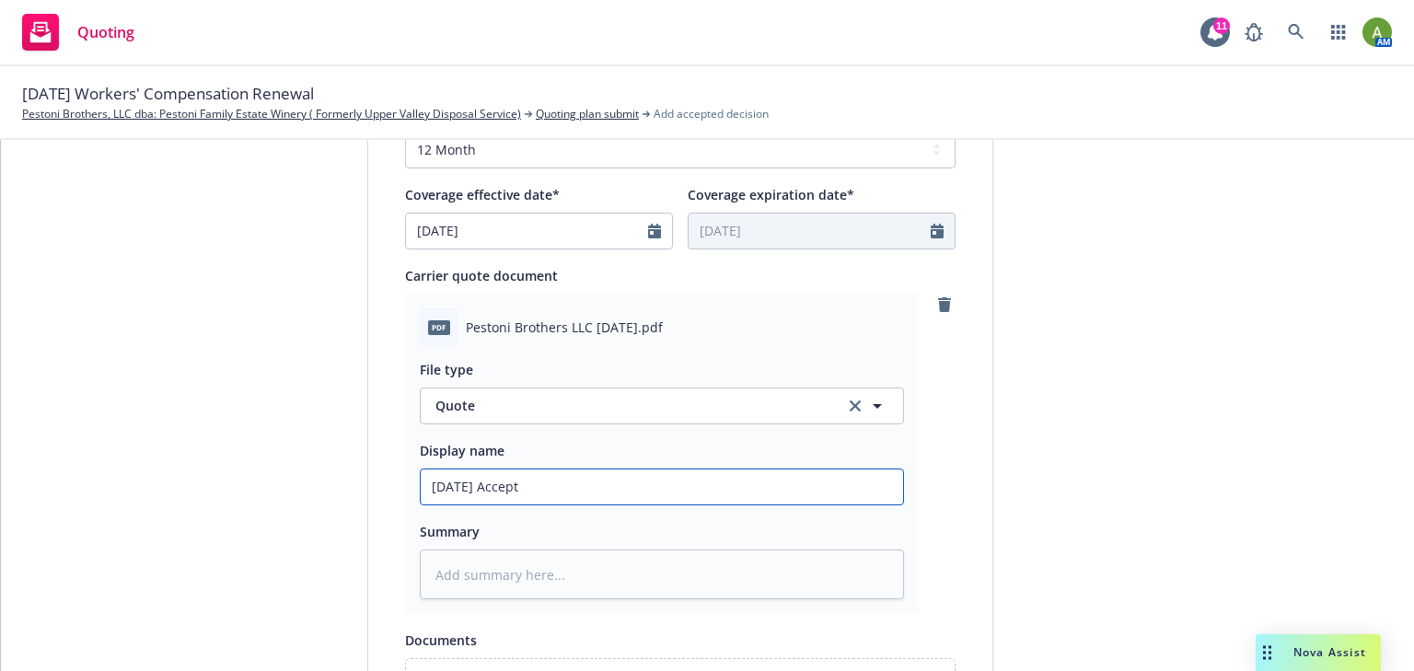
type input "10/1/25 Accepte"
type textarea "x"
type input "10/1/25 Accepted"
type textarea "x"
type input "10/1/25 Accepted"
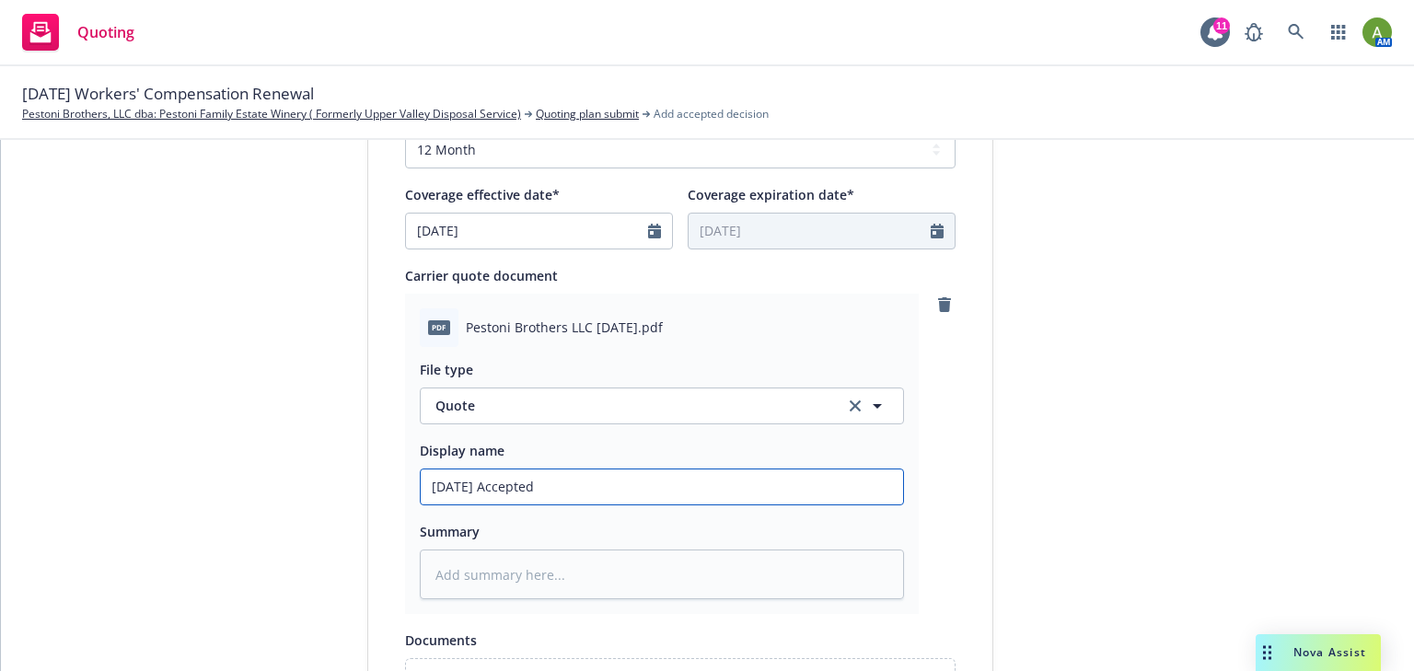
type textarea "x"
type input "10/1/25 Accepted C"
type textarea "x"
type input "10/1/25 Accepted Co"
type textarea "x"
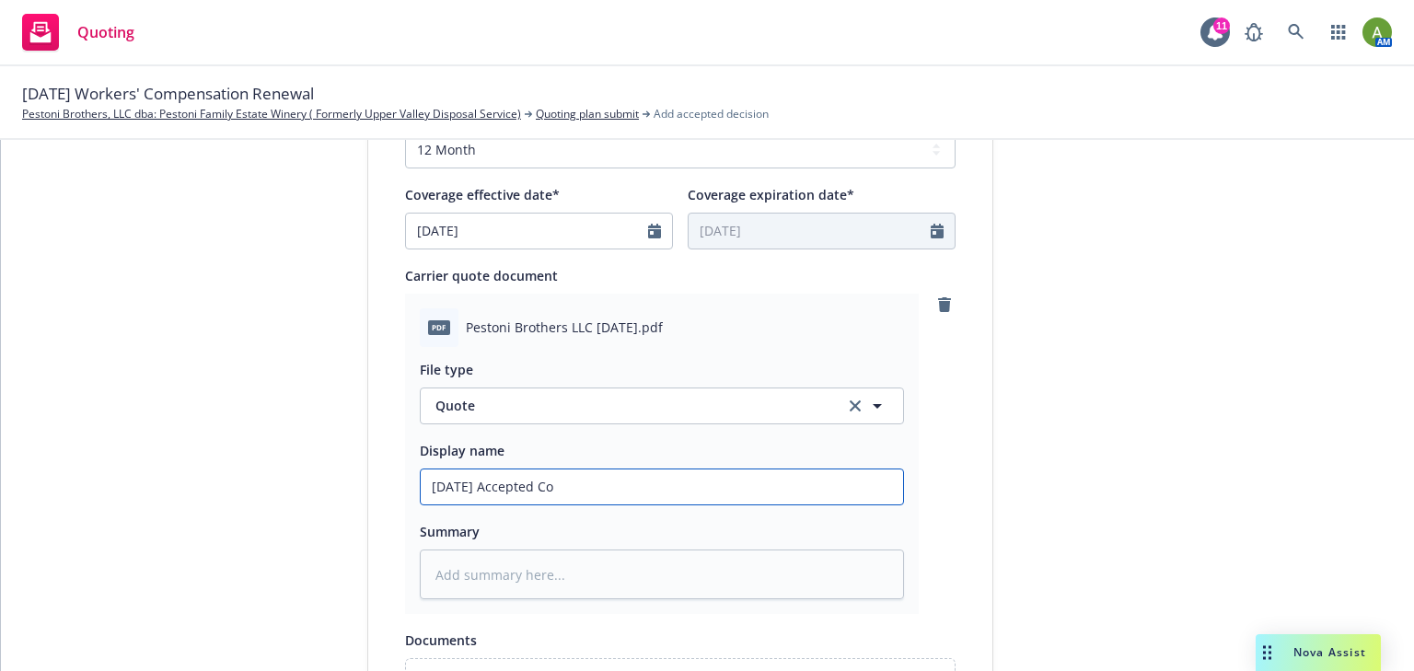
type input "10/1/25 Accepted Cop"
type textarea "x"
type input "10/1/25 Accepted Copp"
type textarea "x"
type input "10/1/25 Accepted Coppe"
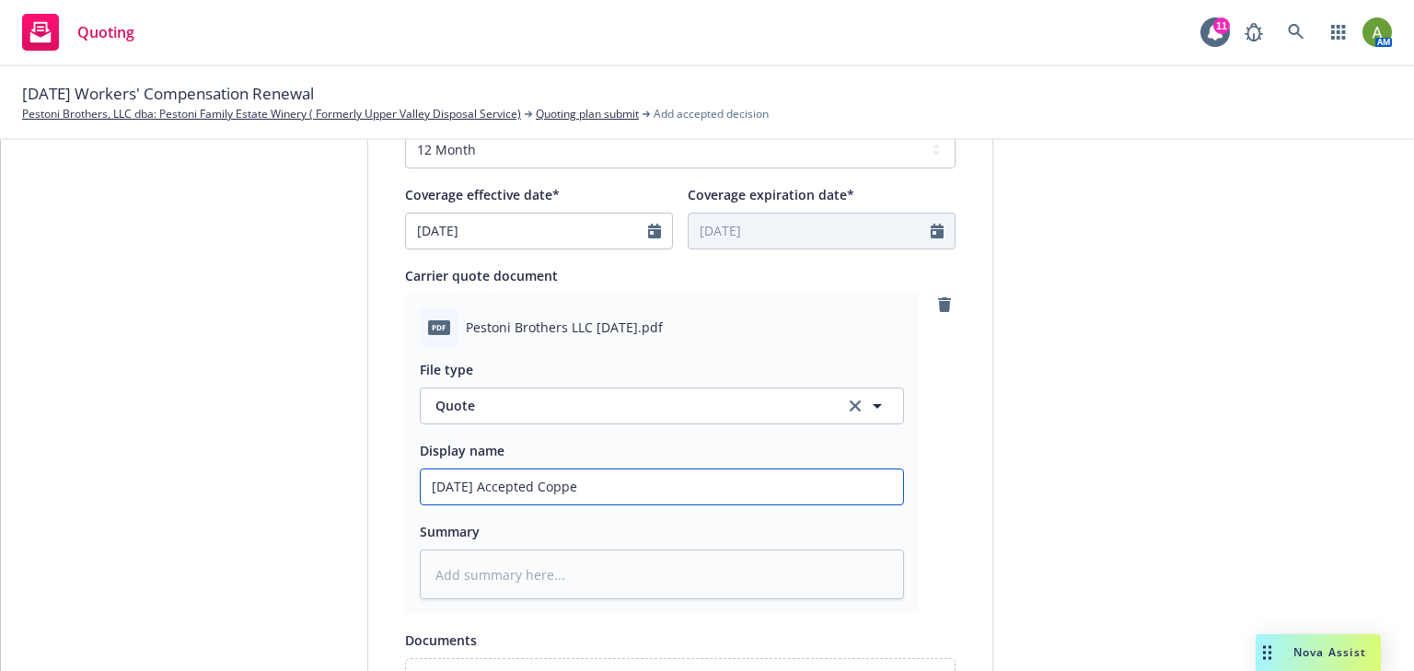
type textarea "x"
type input "10/1/25 Accepted Copper"
type textarea "x"
type input "10/1/25 Accepted Copperp"
type textarea "x"
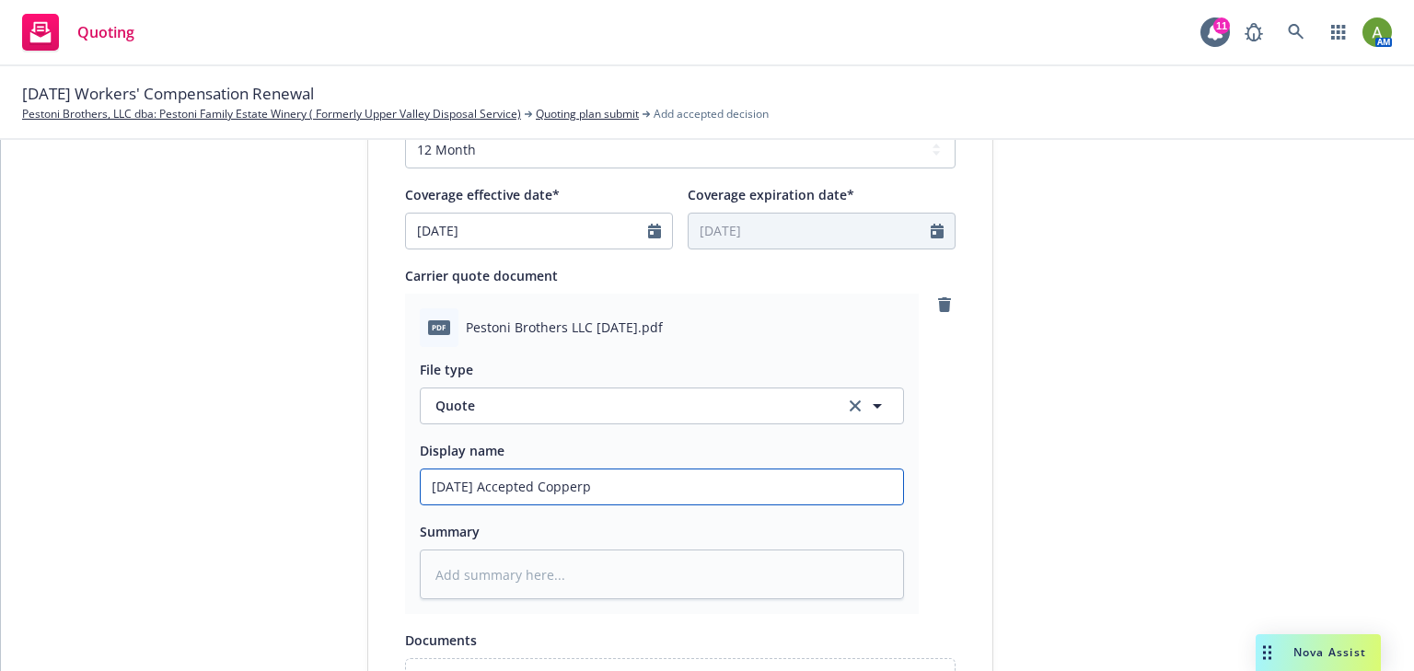
type input "10/1/25 Accepted Copperpo"
type textarea "x"
type input "10/1/25 Accepted Copperpoi"
type textarea "x"
type input "10/1/25 Accepted Copperpoin"
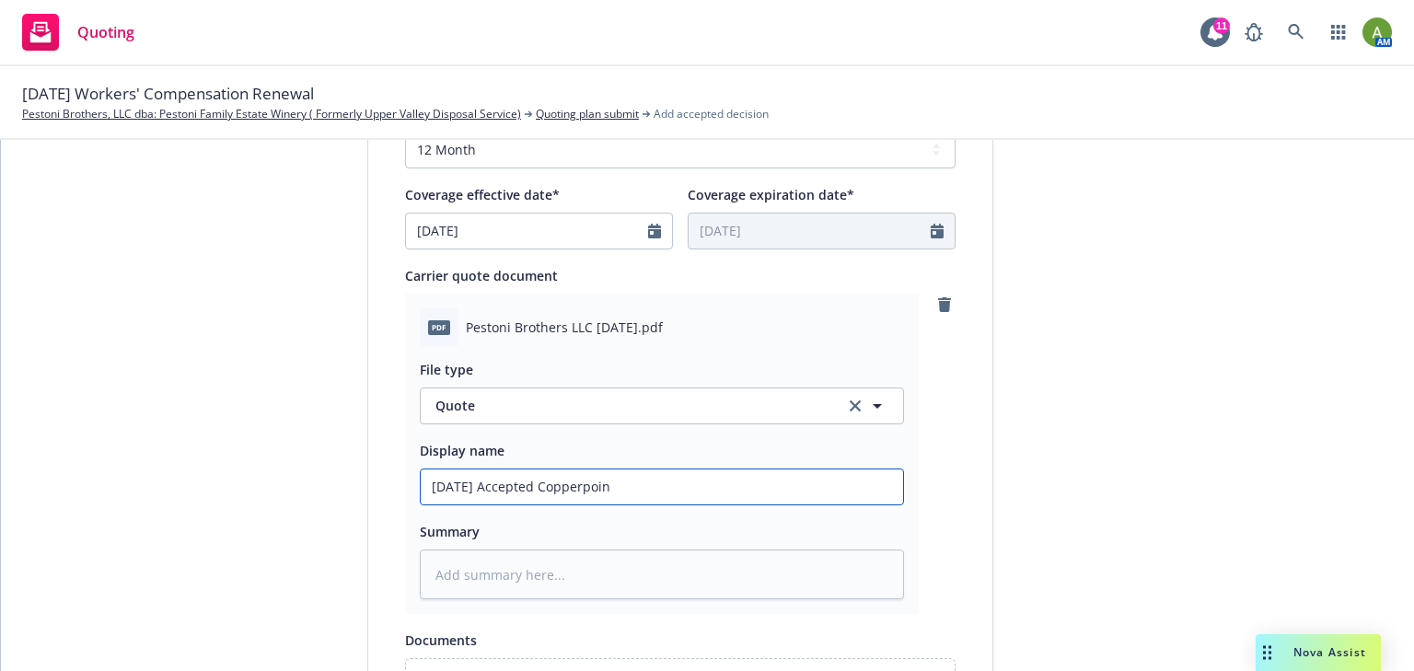
type textarea "x"
type input "10/1/25 Accepted Copperpoing"
type textarea "x"
type input "10/1/25 Accepted Copperpoing"
type textarea "x"
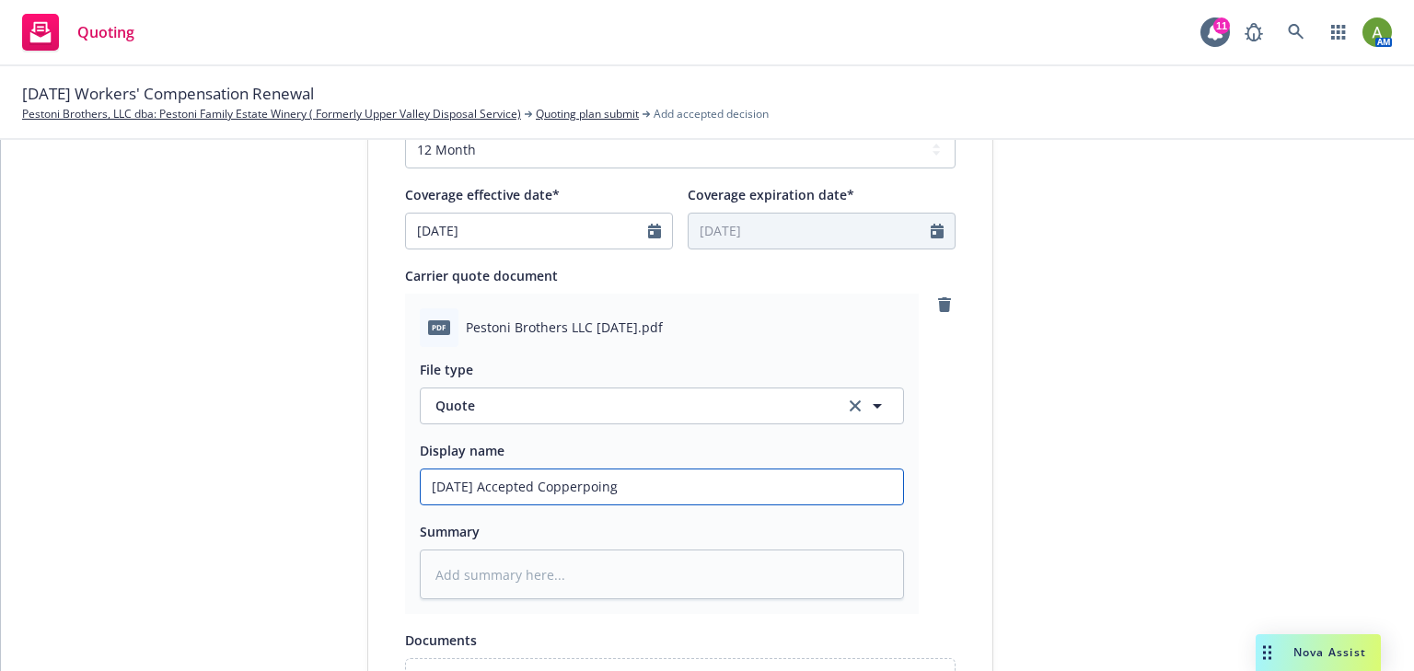
type input "10/1/25 Accepted Copperpoing"
type textarea "x"
type input "10/1/25 Accepted Copperpoin"
type textarea "x"
type input "10/1/25 Accepted Copperpoint"
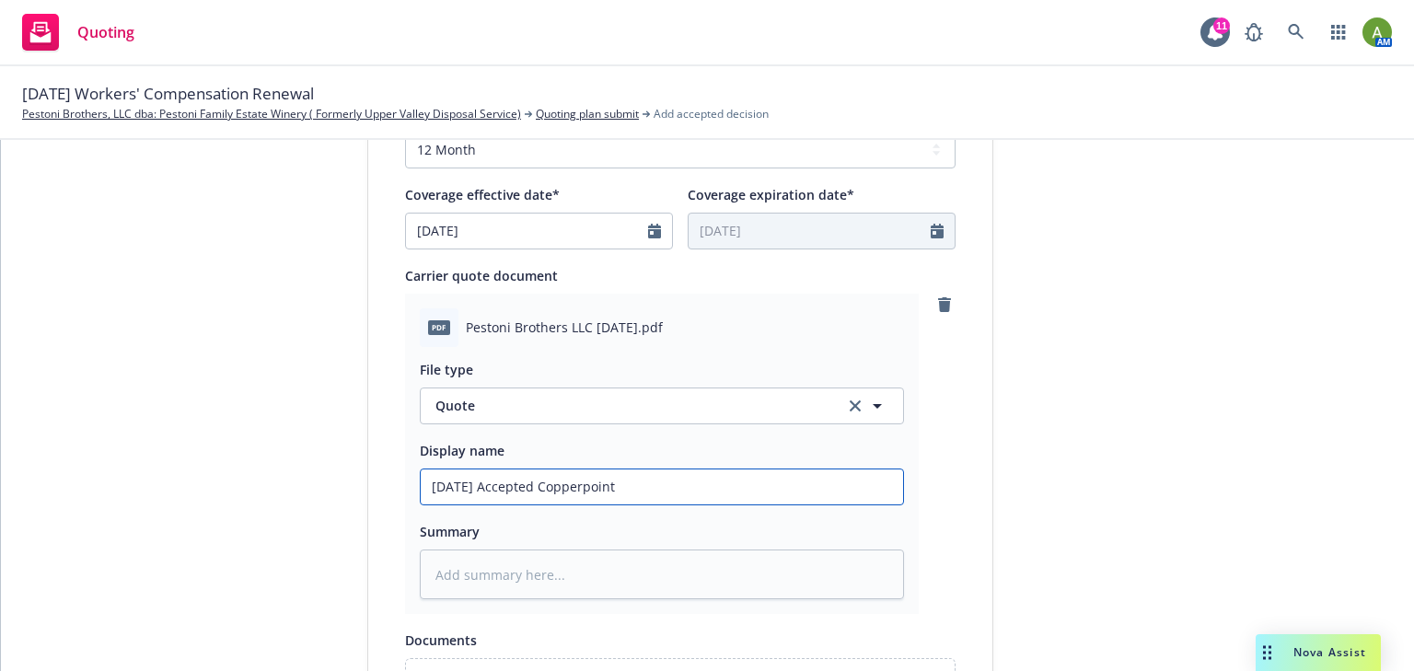
type textarea "x"
type input "10/1/25 Accepted Copperpoint"
type textarea "x"
type input "10/1/25 Accepted Copperpoint"
type textarea "x"
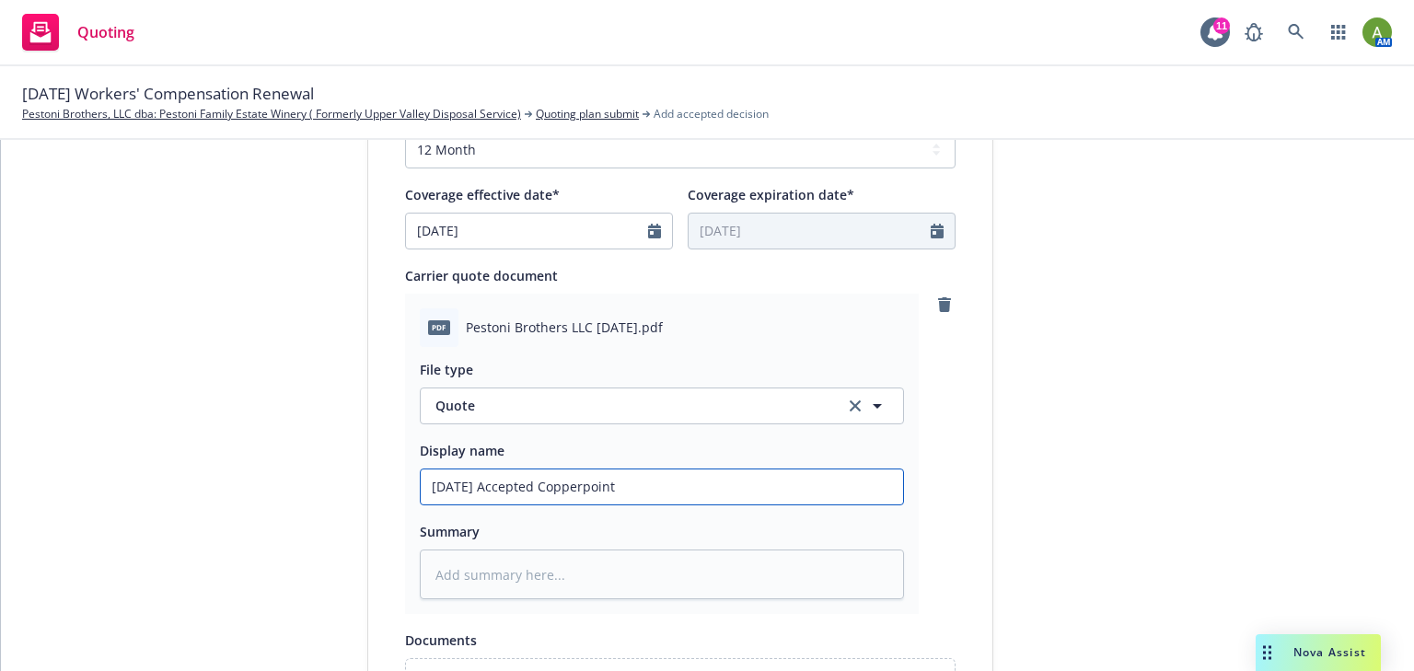
type input "10/1/25 Accepted Copperpoint/"
type textarea "x"
type input "10/1/25 Accepted Copperpoint/P"
type textarea "x"
type input "10/1/25 Accepted Copperpoint/Pa"
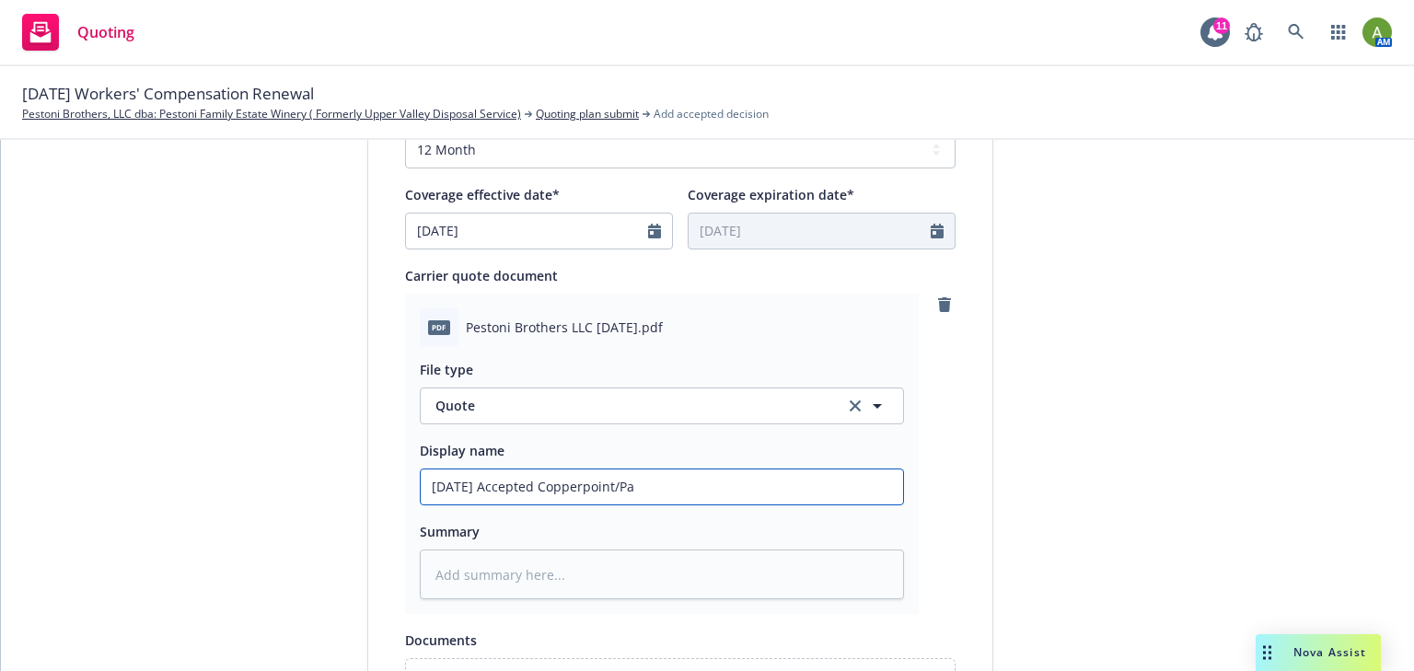
type textarea "x"
type input "10/1/25 Accepted Copperpoint/Paf"
type textarea "x"
type input "10/1/25 Accepted Copperpoint/Pa"
type textarea "x"
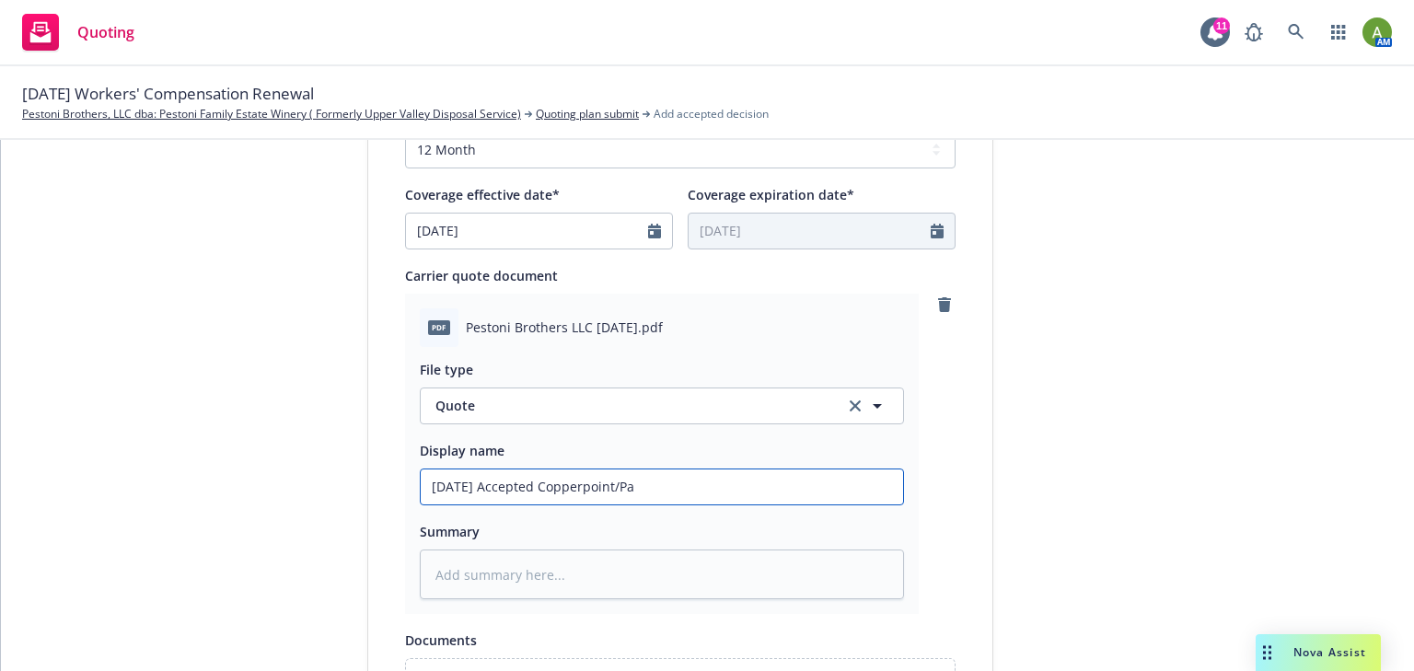
type input "10/1/25 Accepted Copperpoint/Pac"
type textarea "x"
type input "10/1/25 Accepted Copperpoint/Paci"
type textarea "x"
type input "10/1/25 Accepted Copperpoint/Pacic"
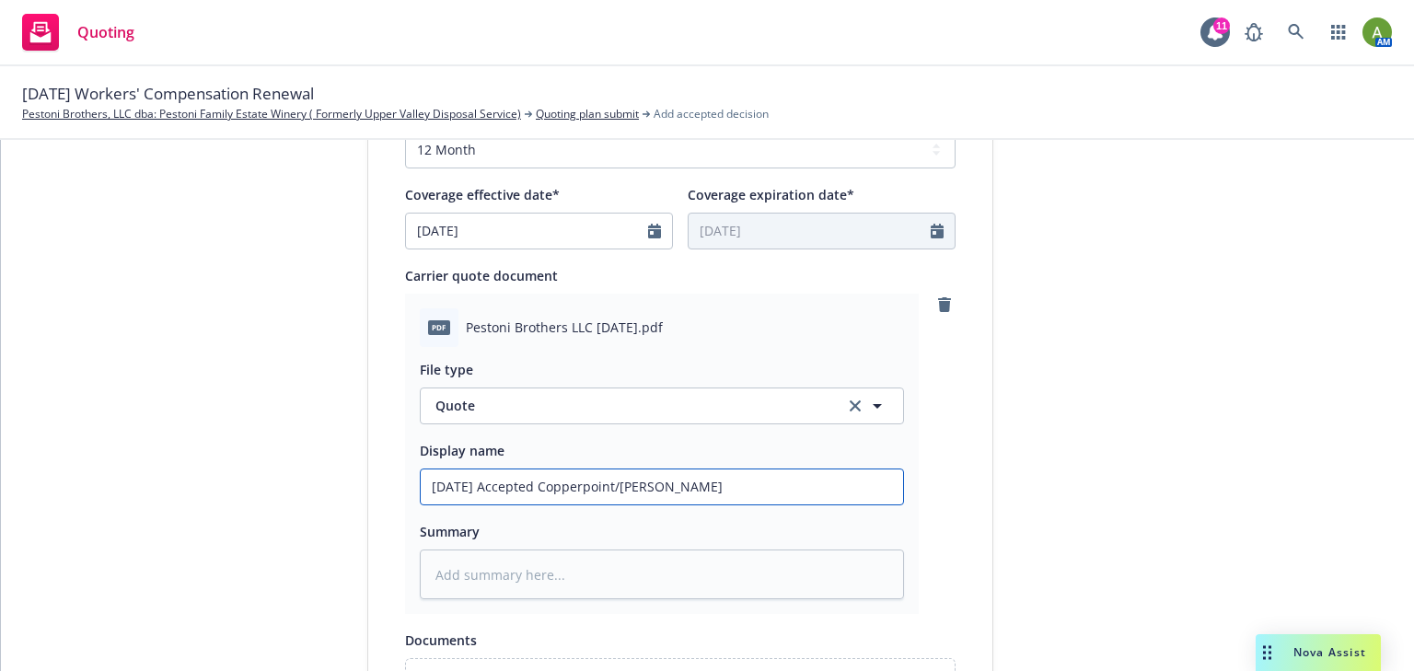
type textarea "x"
type input "10/1/25 Accepted Copperpoint/Pacici"
type textarea "x"
type input "10/1/25 Accepted Copperpoint/Pacic"
type textarea "x"
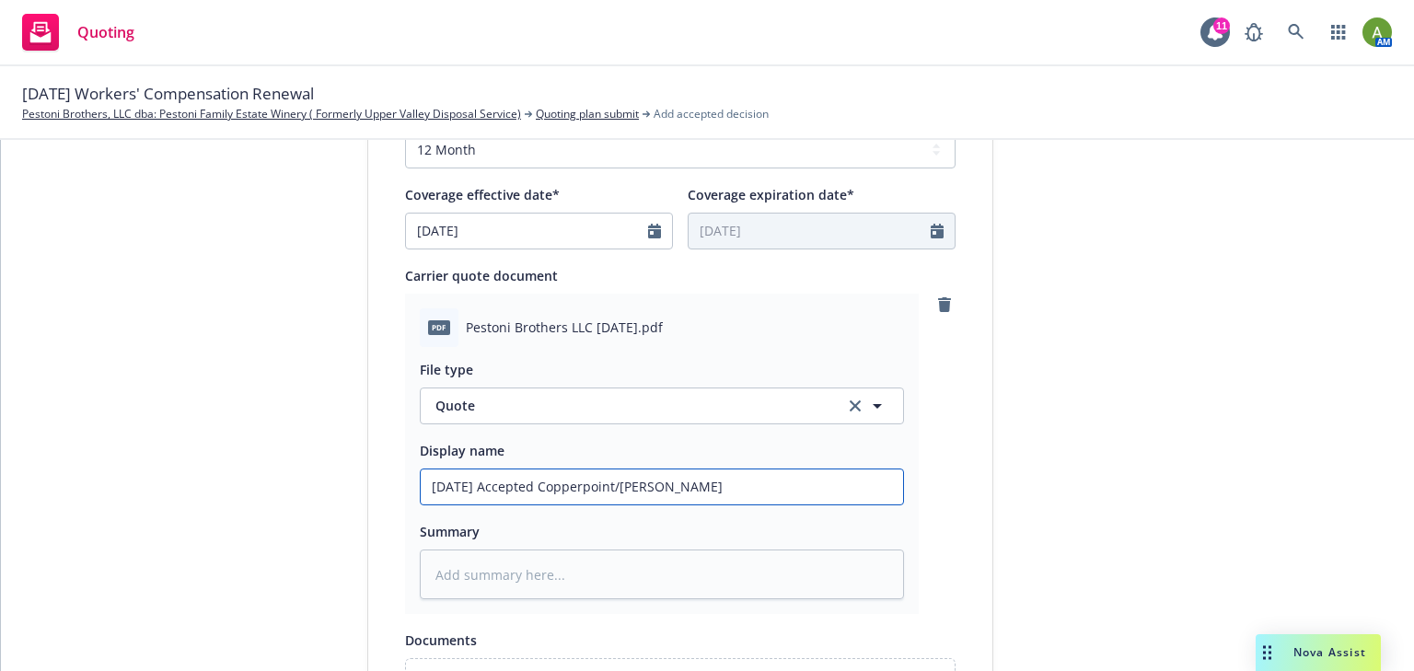
type input "10/1/25 Accepted Copperpoint/Paci"
type textarea "x"
type input "10/1/25 Accepted Copperpoint/Pac"
type textarea "x"
type input "10/1/25 Accepted Copperpoint/Paci"
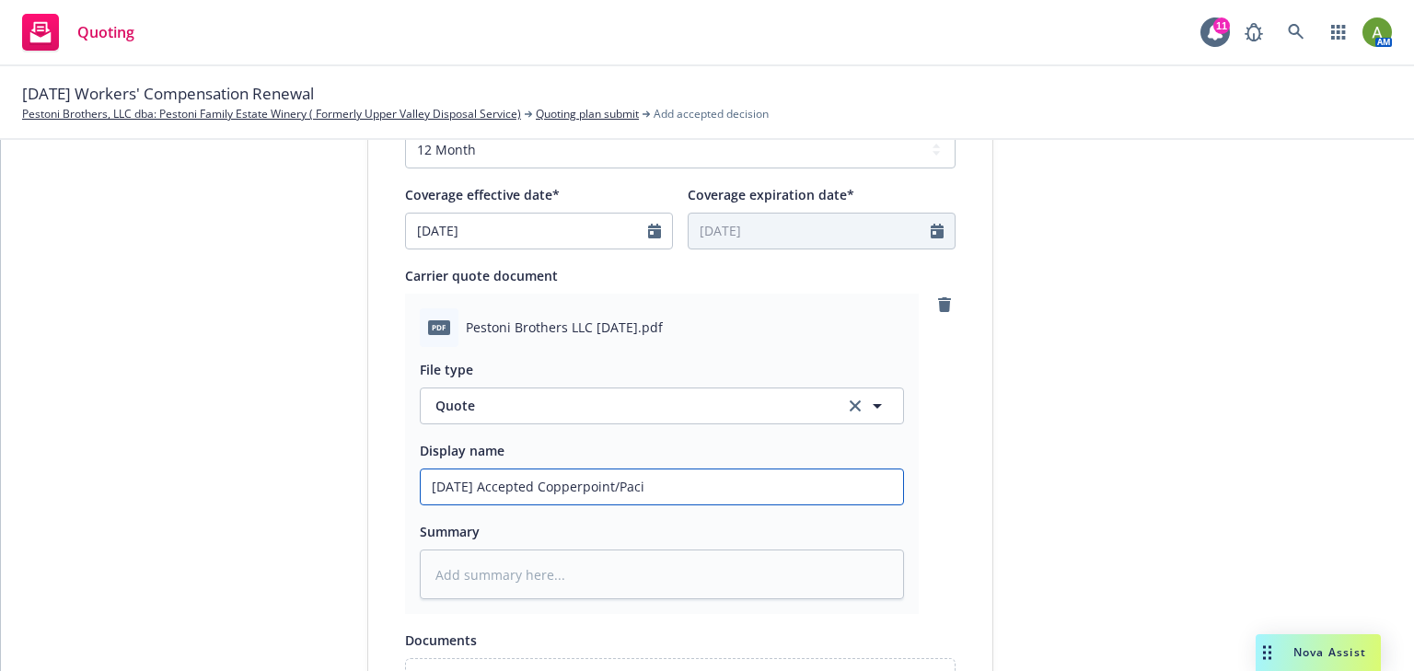
type textarea "x"
type input "10/1/25 Accepted Copperpoint/Pacif"
type textarea "x"
type input "10/1/25 Accepted Copperpoint/Pacifi"
type textarea "x"
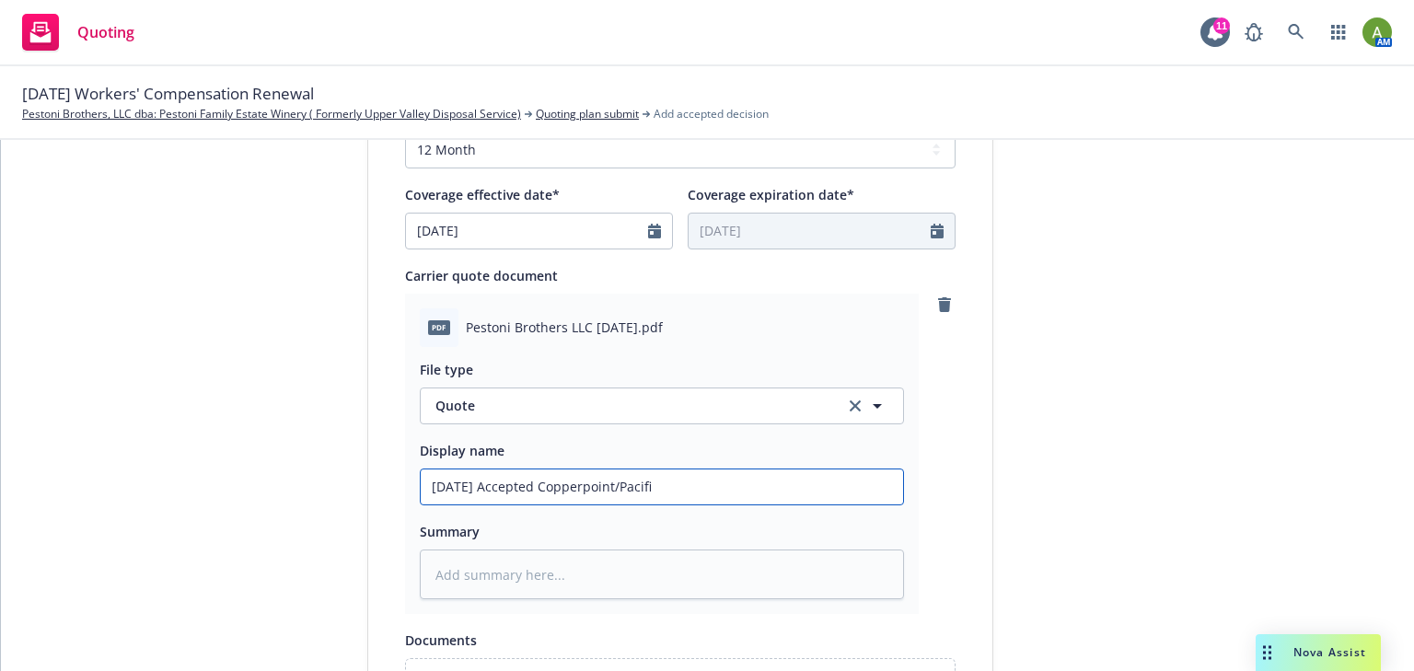
type input "10/1/25 Accepted Copperpoint/Pacific"
type textarea "x"
type input "10/1/25 Accepted Copperpoint/Pacific"
type textarea "x"
type input "10/1/25 Accepted Copperpoint/Pacific C"
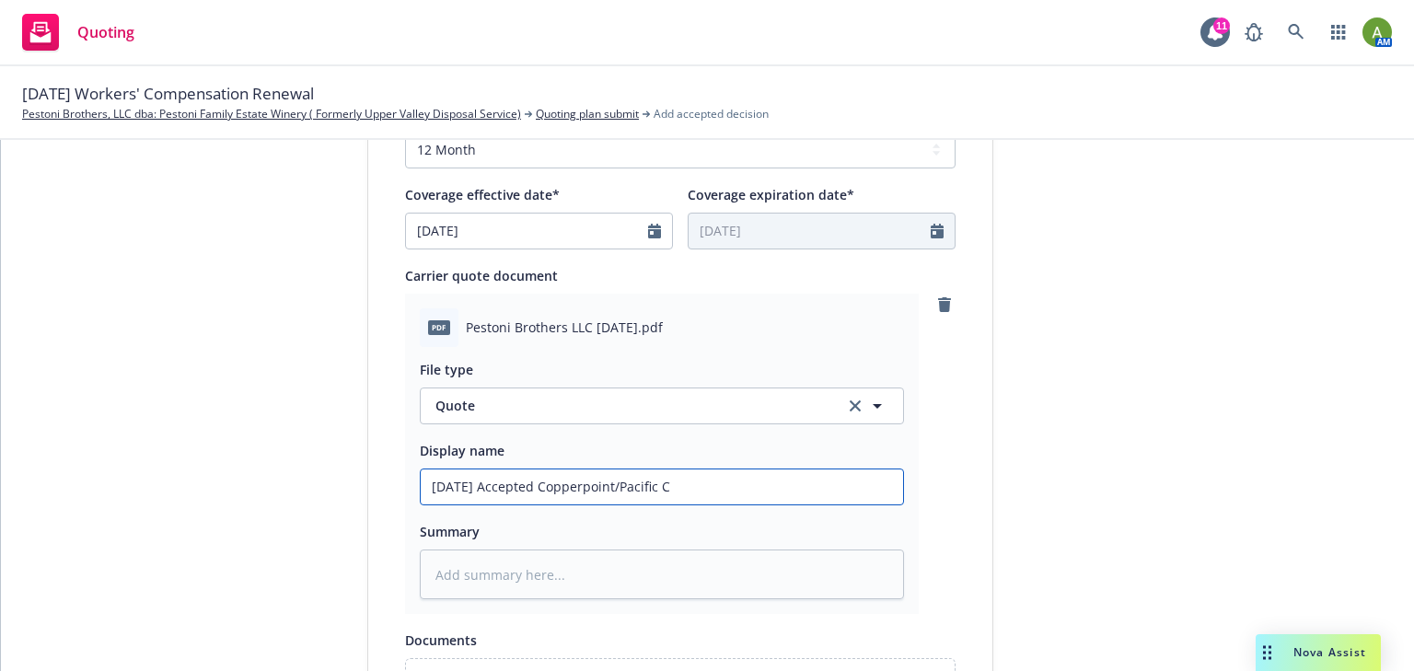
type textarea "x"
type input "10/1/25 Accepted Copperpoint/Pacific Co"
type textarea "x"
type input "10/1/25 Accepted Copperpoint/Pacific Com"
type textarea "x"
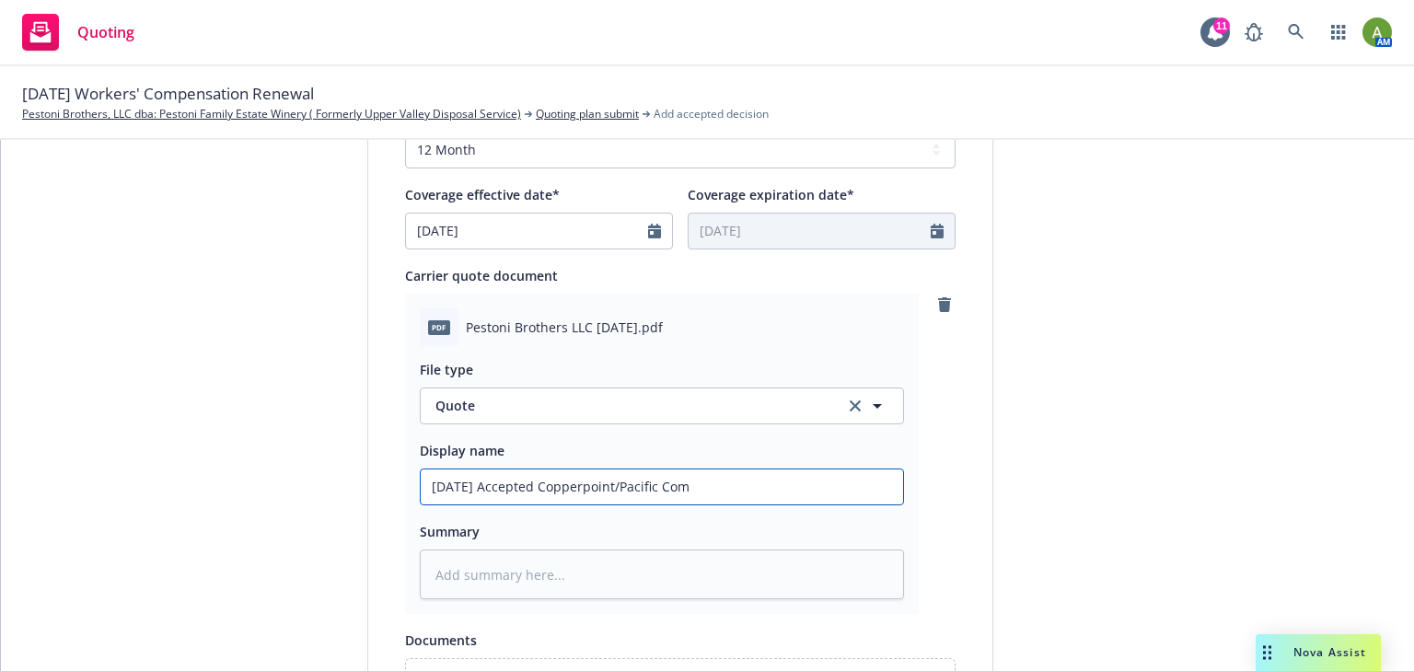
type input "10/1/25 Accepted Copperpoint/Pacific Comp"
type textarea "x"
type input "10/1/25 Accepted Copperpoint/Pacific Comp"
type textarea "x"
type input "10/1/25 Accepted Copperpoint/Pacific Comp Q"
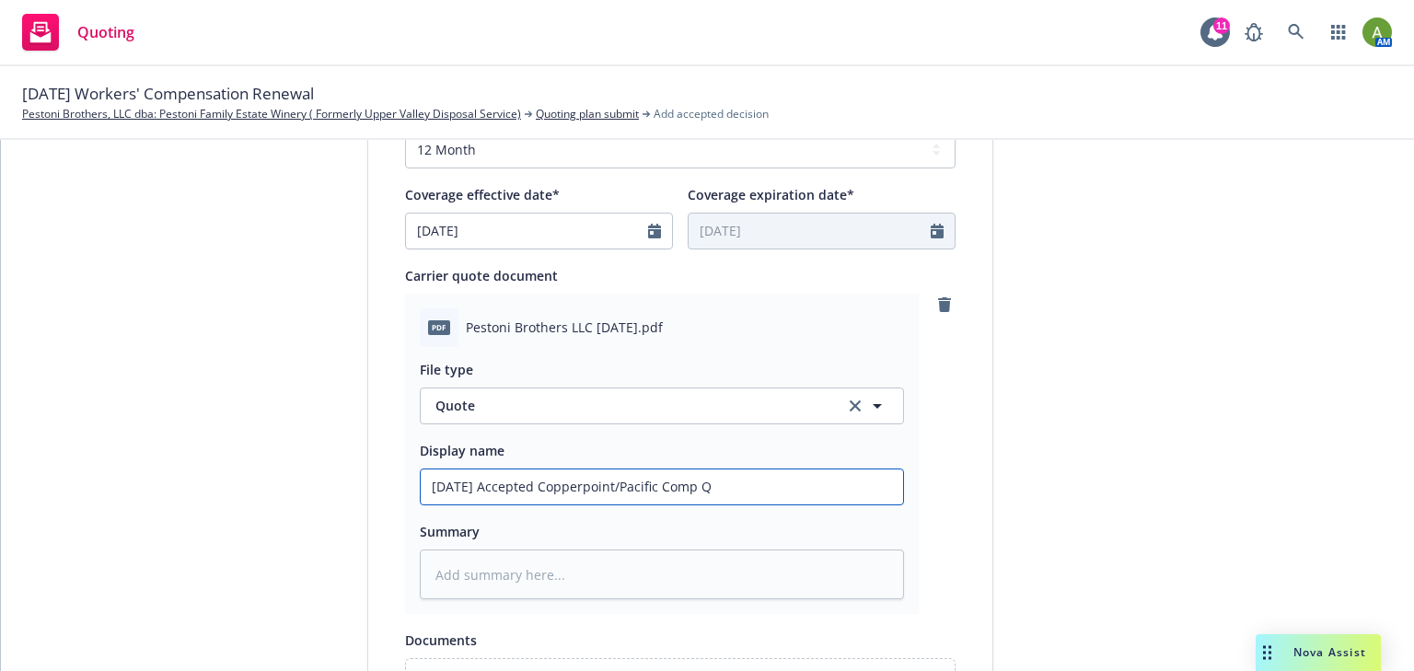
type textarea "x"
type input "10/1/25 Accepted Copperpoint/Pacific Comp Qu"
type textarea "x"
type input "10/1/25 Accepted Copperpoint/Pacific Comp Quo"
type textarea "x"
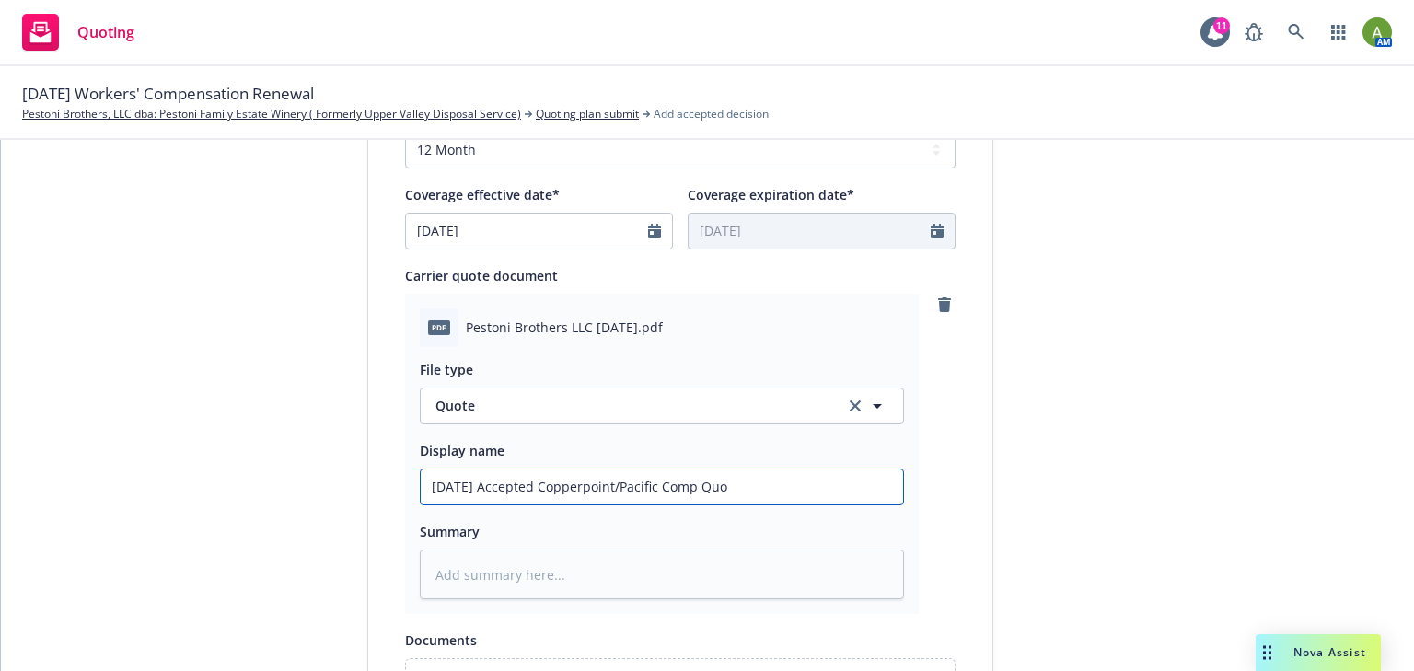
type input "10/1/25 Accepted Copperpoint/Pacific Comp Quot"
type textarea "x"
type input "10/1/25 Accepted Copperpoint/Pacific Comp Quote"
type textarea "x"
type input "10/1/25 Accepted Copperpoint/Pacific Comp Quote"
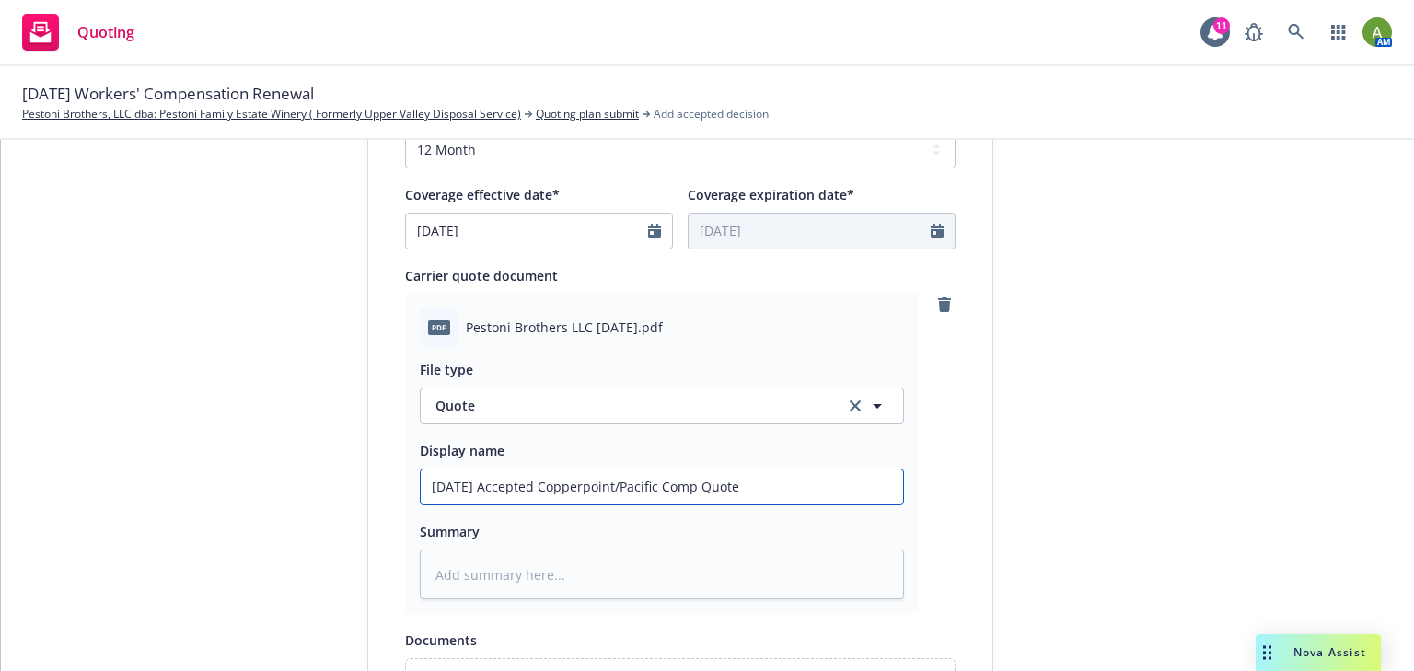
type textarea "x"
type input "10/1/25 Accepted Copperpoint/Pacific Comp Quote $"
type textarea "x"
type input "10/1/25 Accepted Copperpoint/Pacific Comp Quote $1"
type textarea "x"
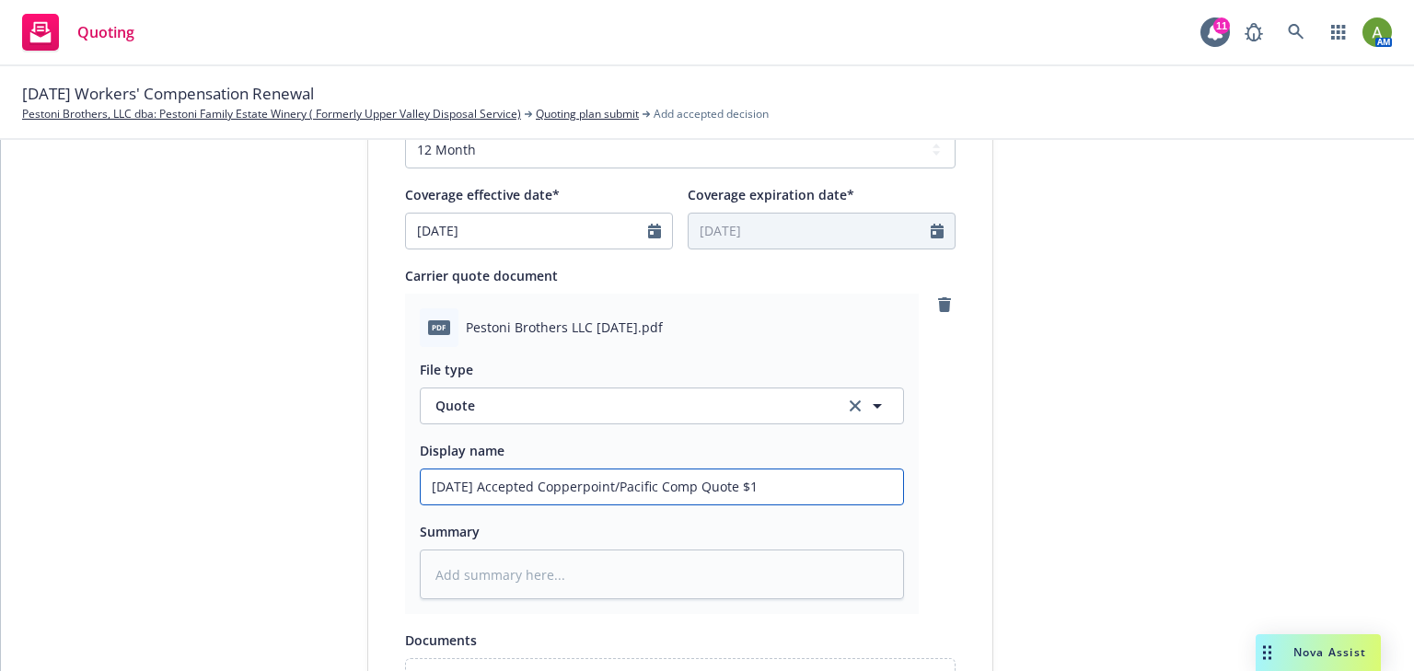
type input "10/1/25 Accepted Copperpoint/Pacific Comp Quote $12"
type textarea "x"
type input "10/1/25 Accepted Copperpoint/Pacific Comp Quote $12,"
type textarea "x"
type input "10/1/25 Accepted Copperpoint/Pacific Comp Quote $12,9"
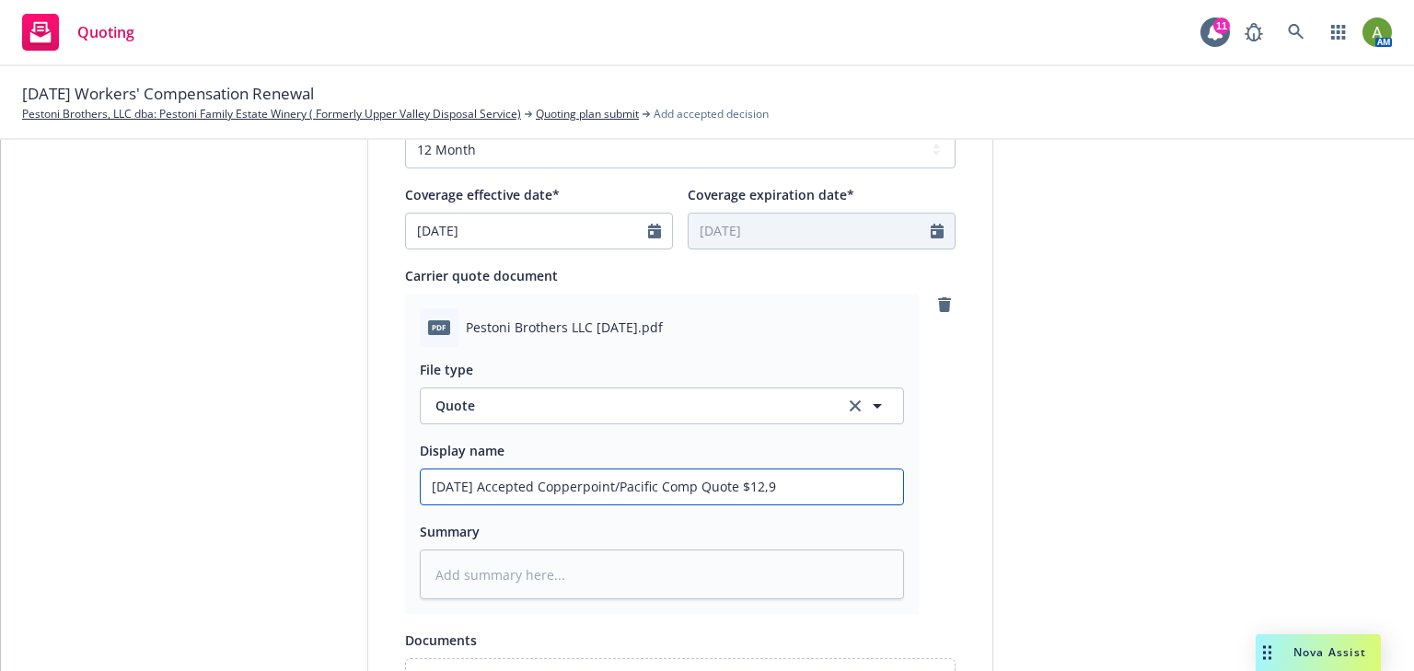
type textarea "x"
type input "10/1/25 Accepted Copperpoint/Pacific Comp Quote $12,97"
type textarea "x"
type input "10/1/25 Accepted Copperpoint/Pacific Comp Quote $12,972"
click at [659, 581] on textarea at bounding box center [662, 575] width 484 height 51
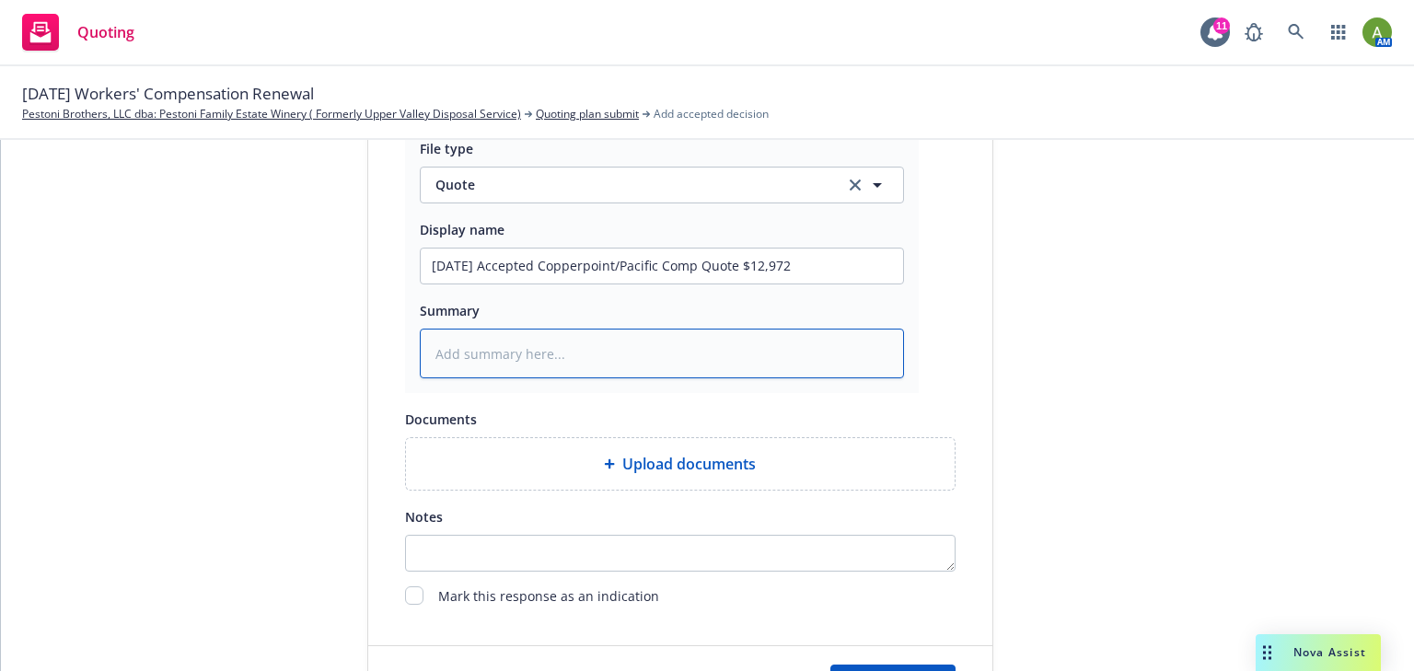
scroll to position [1031, 0]
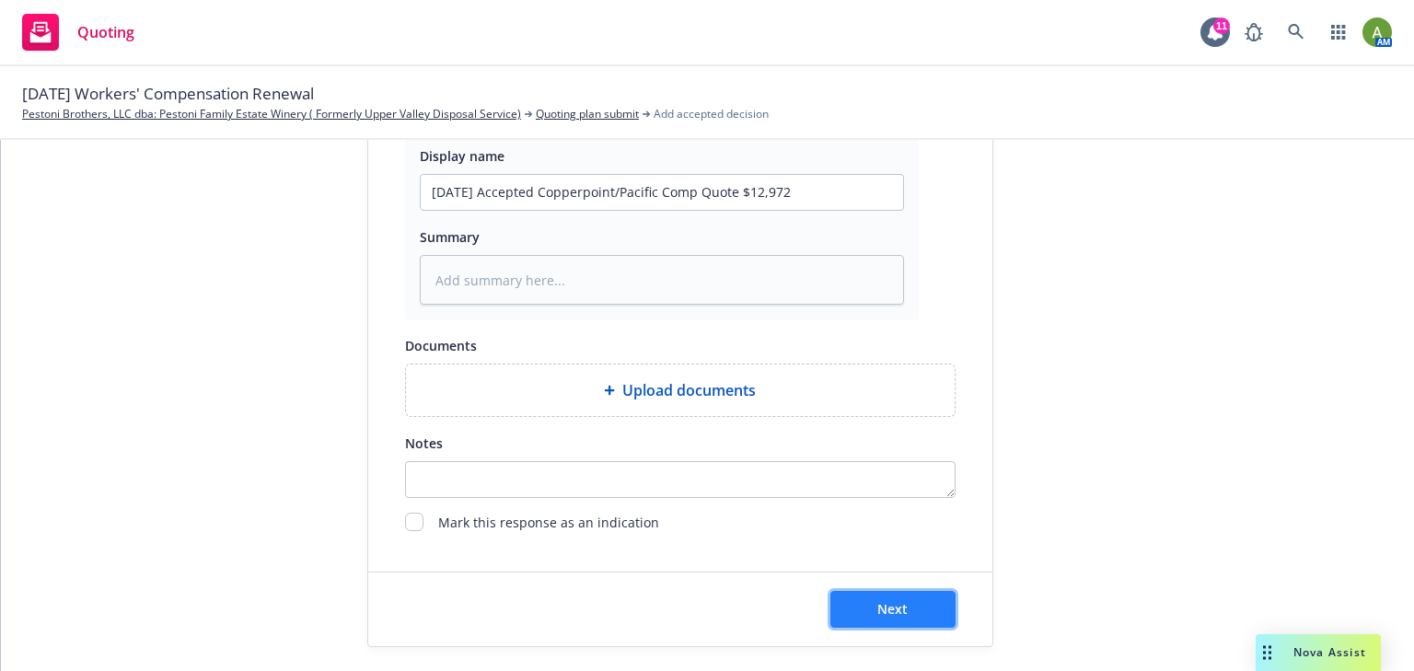
click at [881, 611] on span "Next" at bounding box center [892, 608] width 30 height 17
type textarea "x"
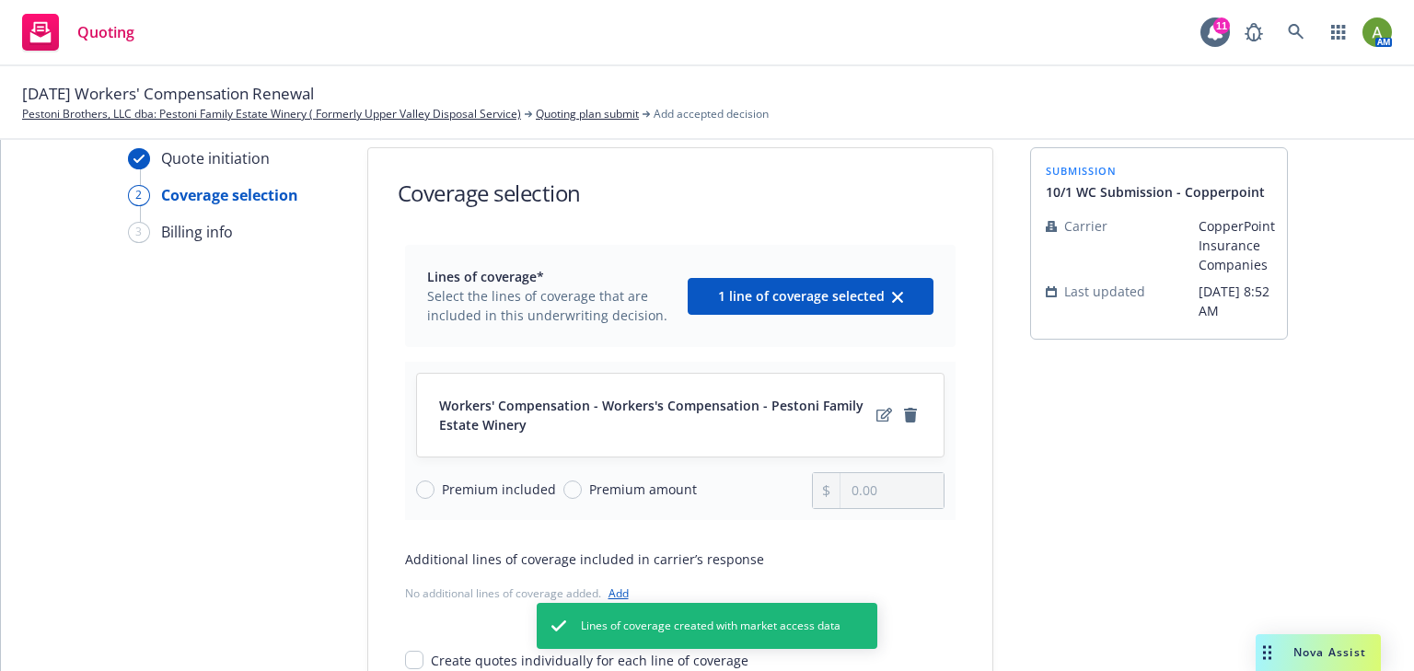
scroll to position [103, 0]
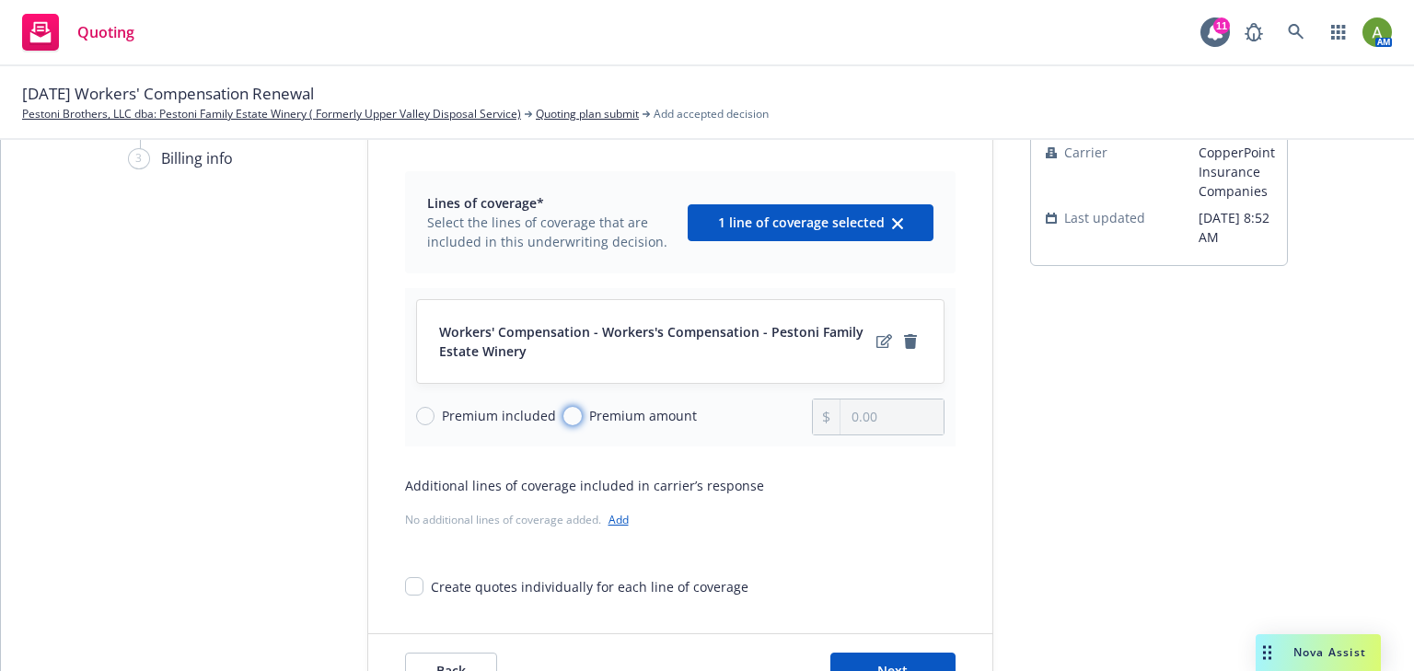
click at [566, 419] on input "Premium amount" at bounding box center [572, 416] width 18 height 18
radio input "true"
click at [882, 416] on input "0.00" at bounding box center [892, 417] width 102 height 35
click at [883, 420] on input "0.00" at bounding box center [892, 417] width 102 height 35
drag, startPoint x: 883, startPoint y: 420, endPoint x: 781, endPoint y: 412, distance: 102.5
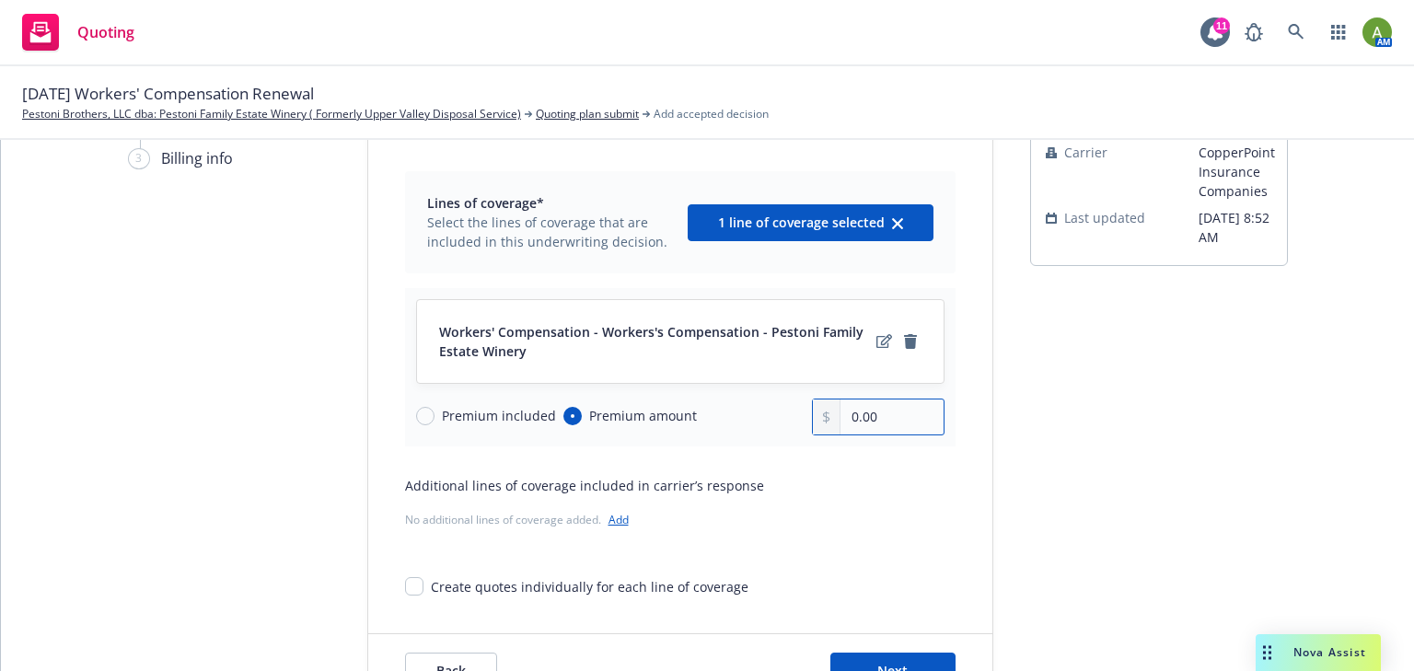
click at [781, 412] on div "Premium included Premium amount 0.00" at bounding box center [680, 417] width 528 height 37
type input "12,359.00"
click at [818, 503] on div "Additional lines of coverage included in carrier’s response No additional lines…" at bounding box center [680, 504] width 551 height 57
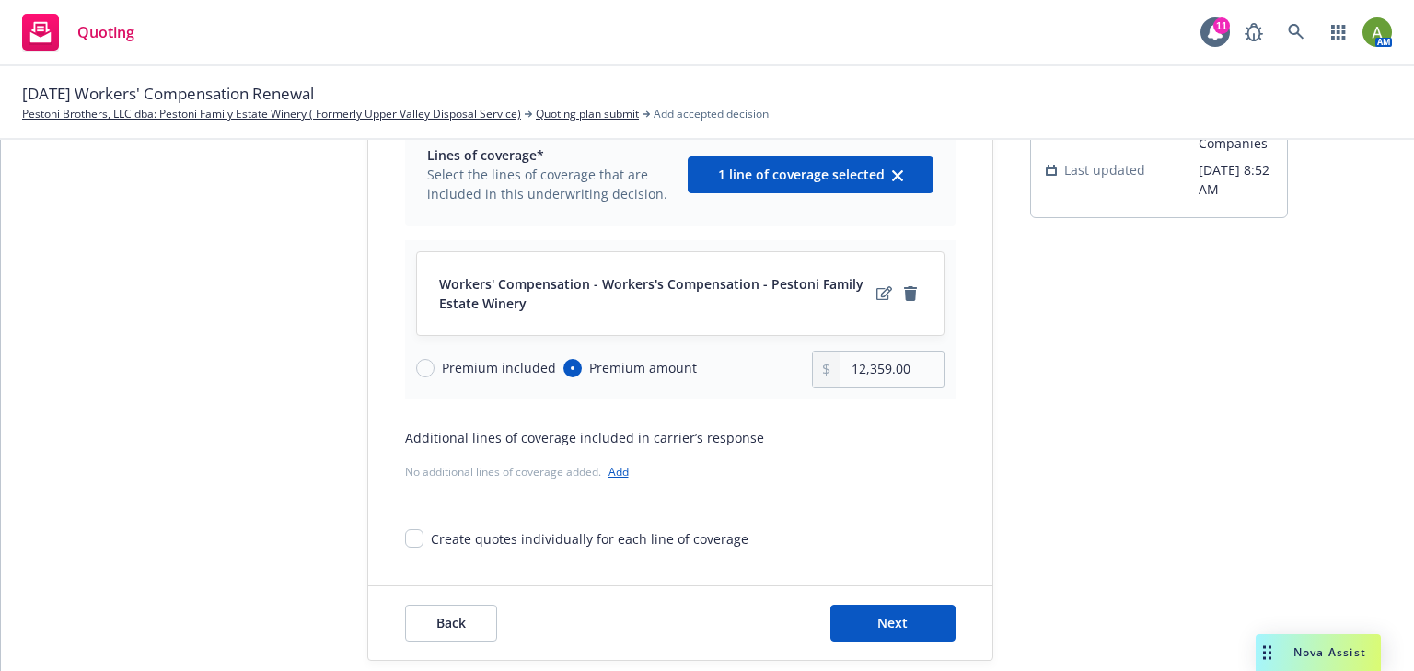
scroll to position [177, 0]
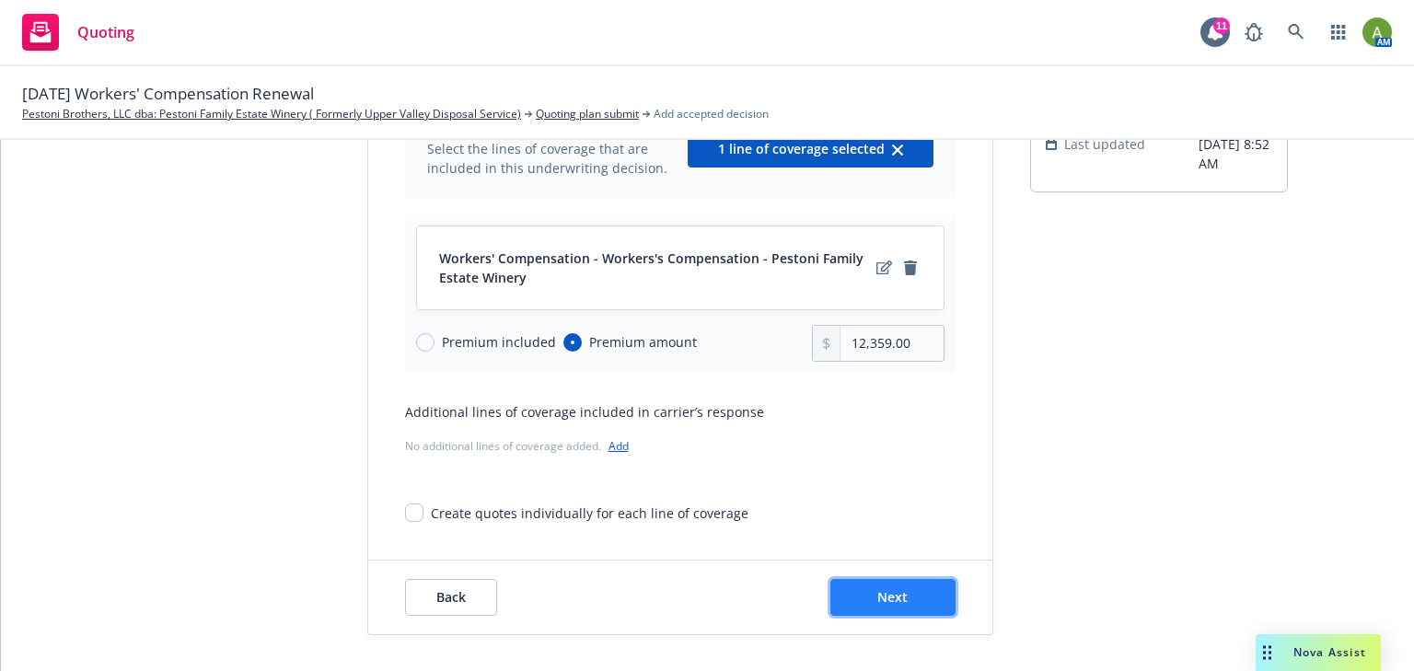
click at [867, 588] on button "Next" at bounding box center [892, 597] width 125 height 37
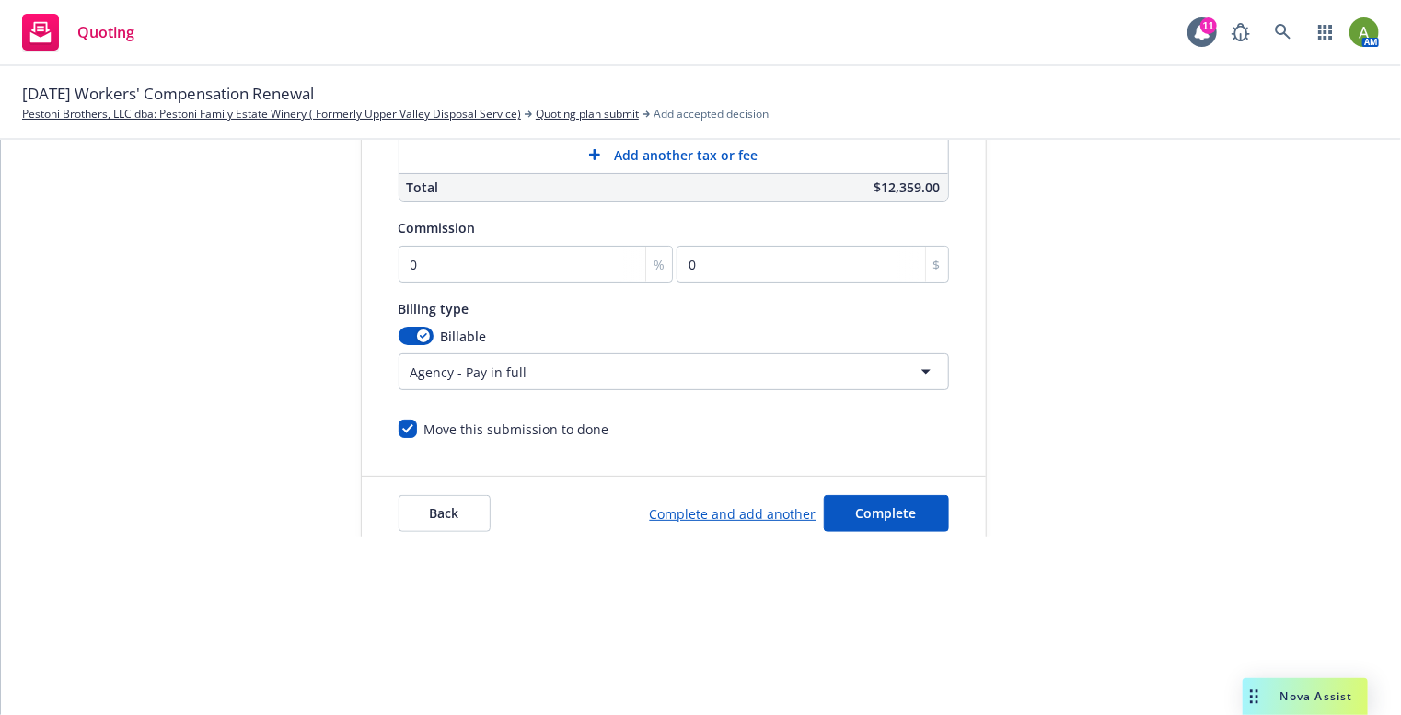
scroll to position [365, 0]
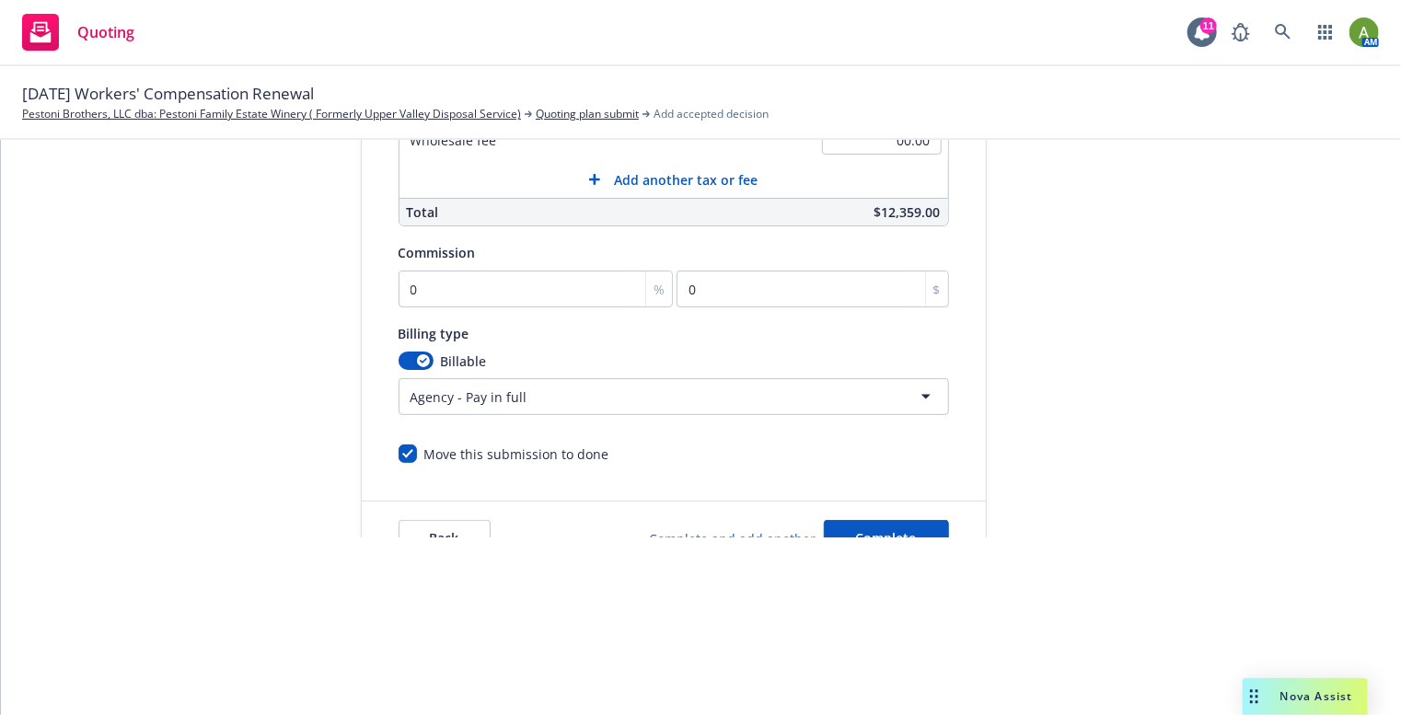
click at [917, 400] on html "Quoting 11 AM 10/01/25 Workers' Compensation Renewal Pestoni Brothers, LLC dba:…" at bounding box center [700, 357] width 1401 height 715
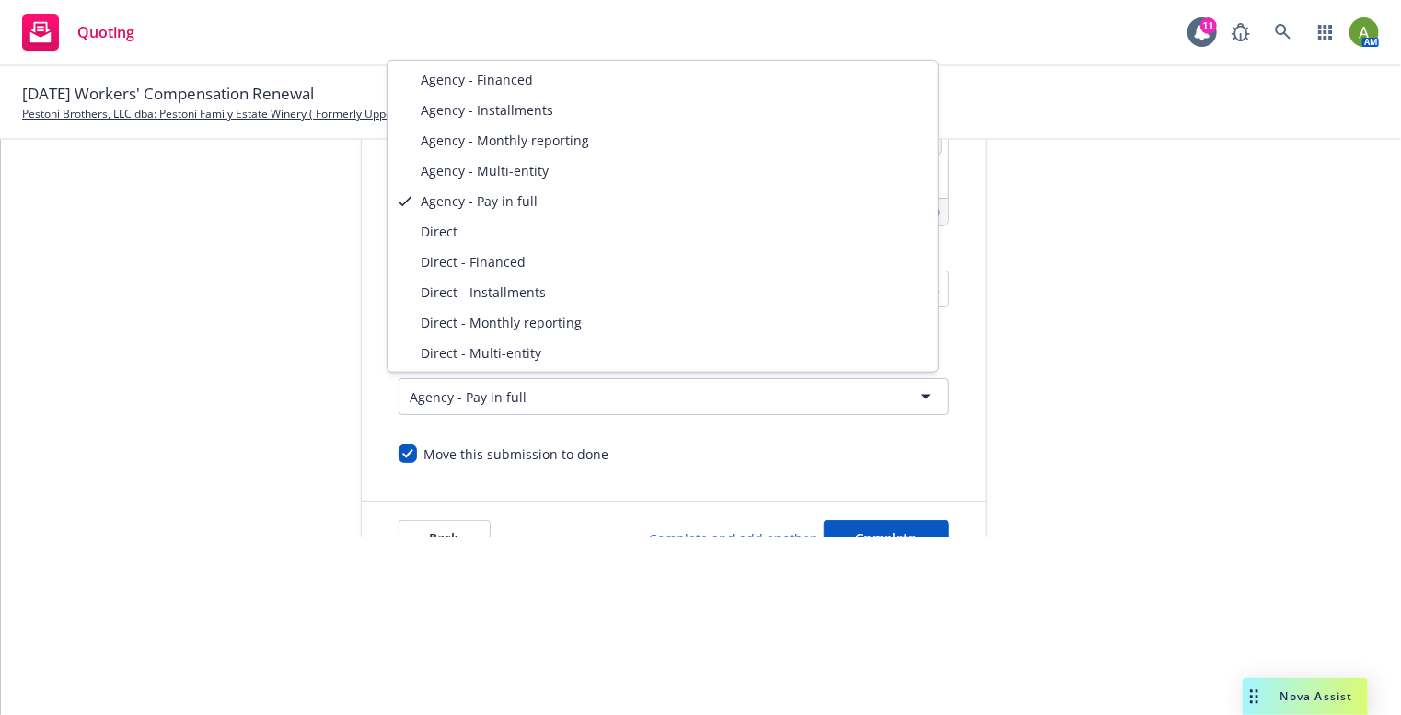
select select "DIRECT_INSTALLMENTS"
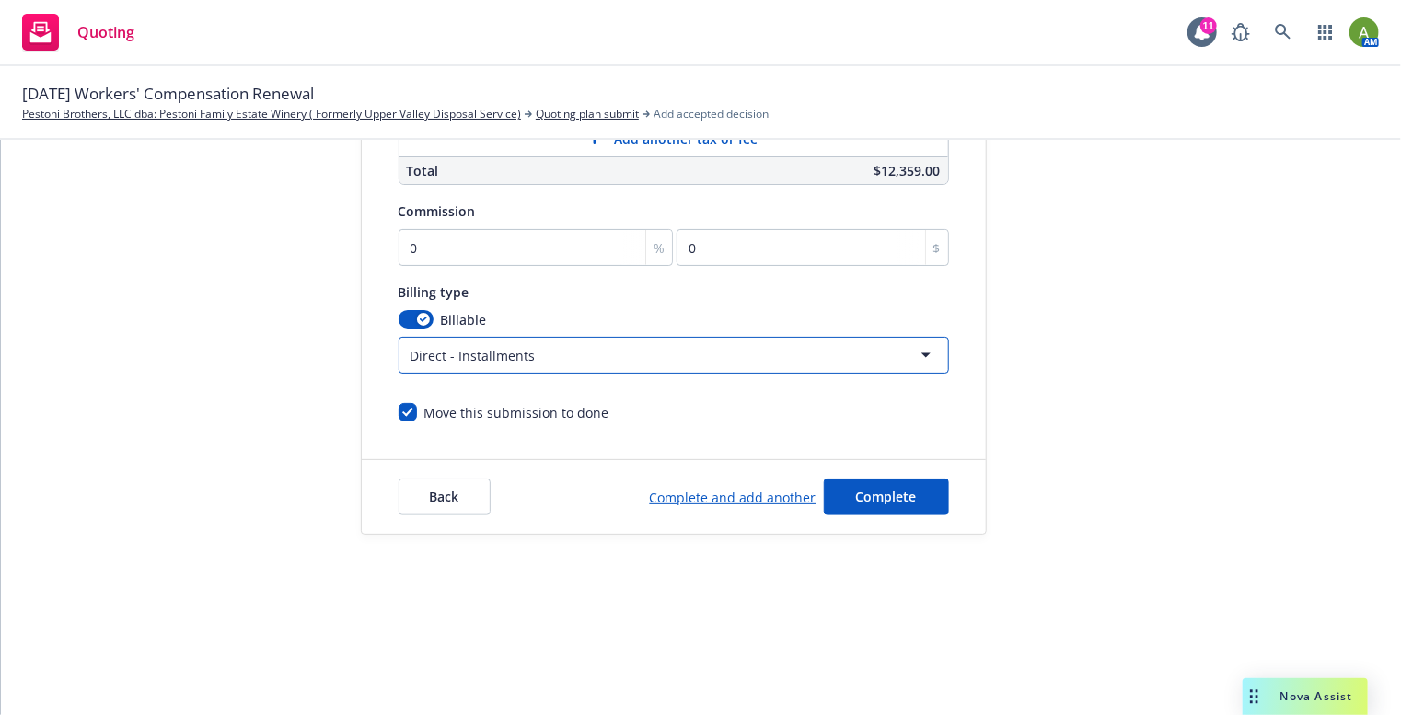
scroll to position [178, 0]
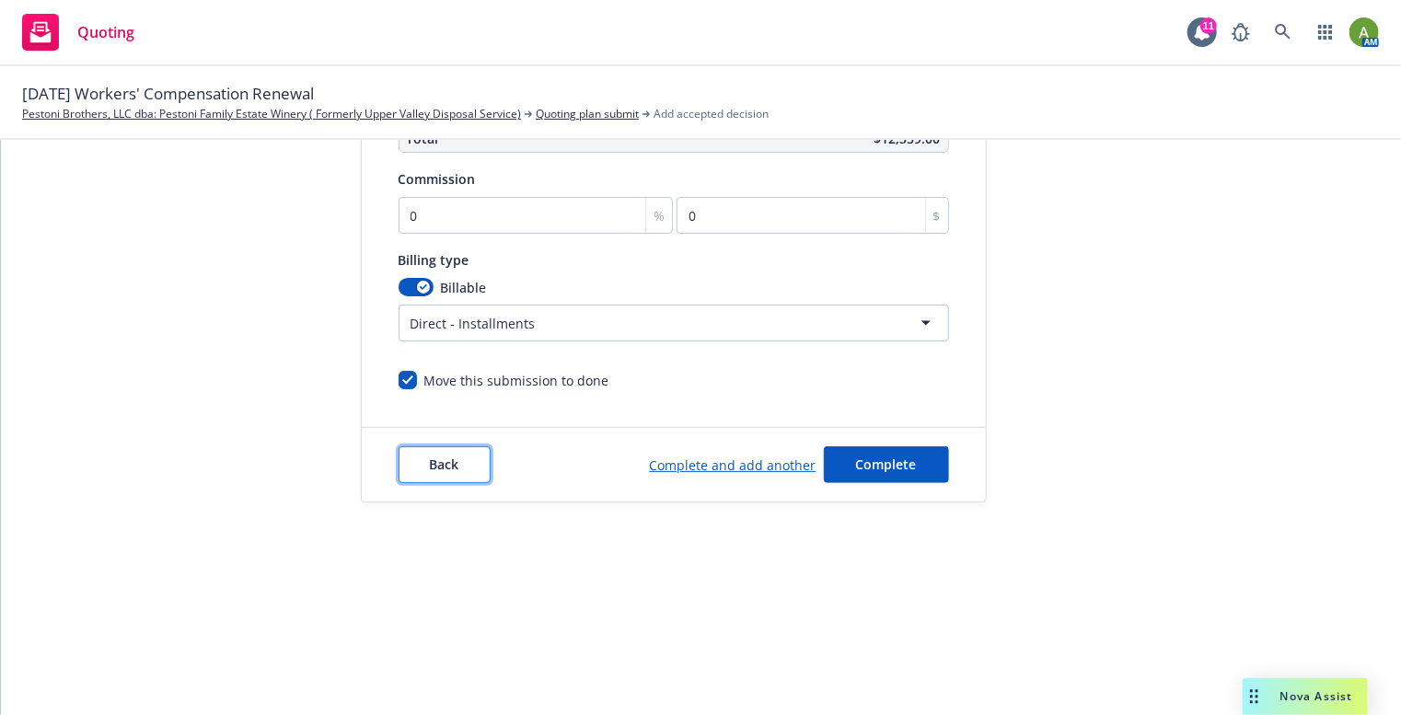
click at [441, 464] on span "Back" at bounding box center [444, 464] width 29 height 17
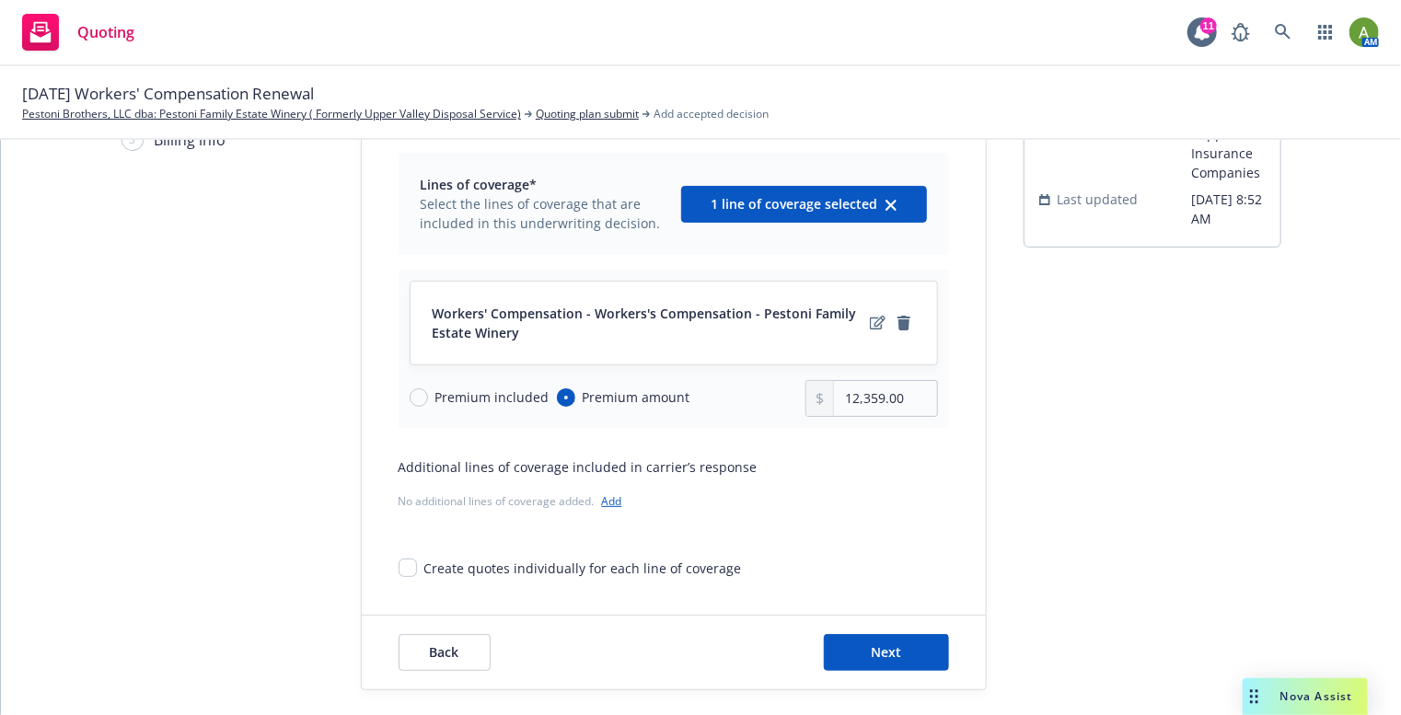
scroll to position [133, 0]
